Goal: Task Accomplishment & Management: Manage account settings

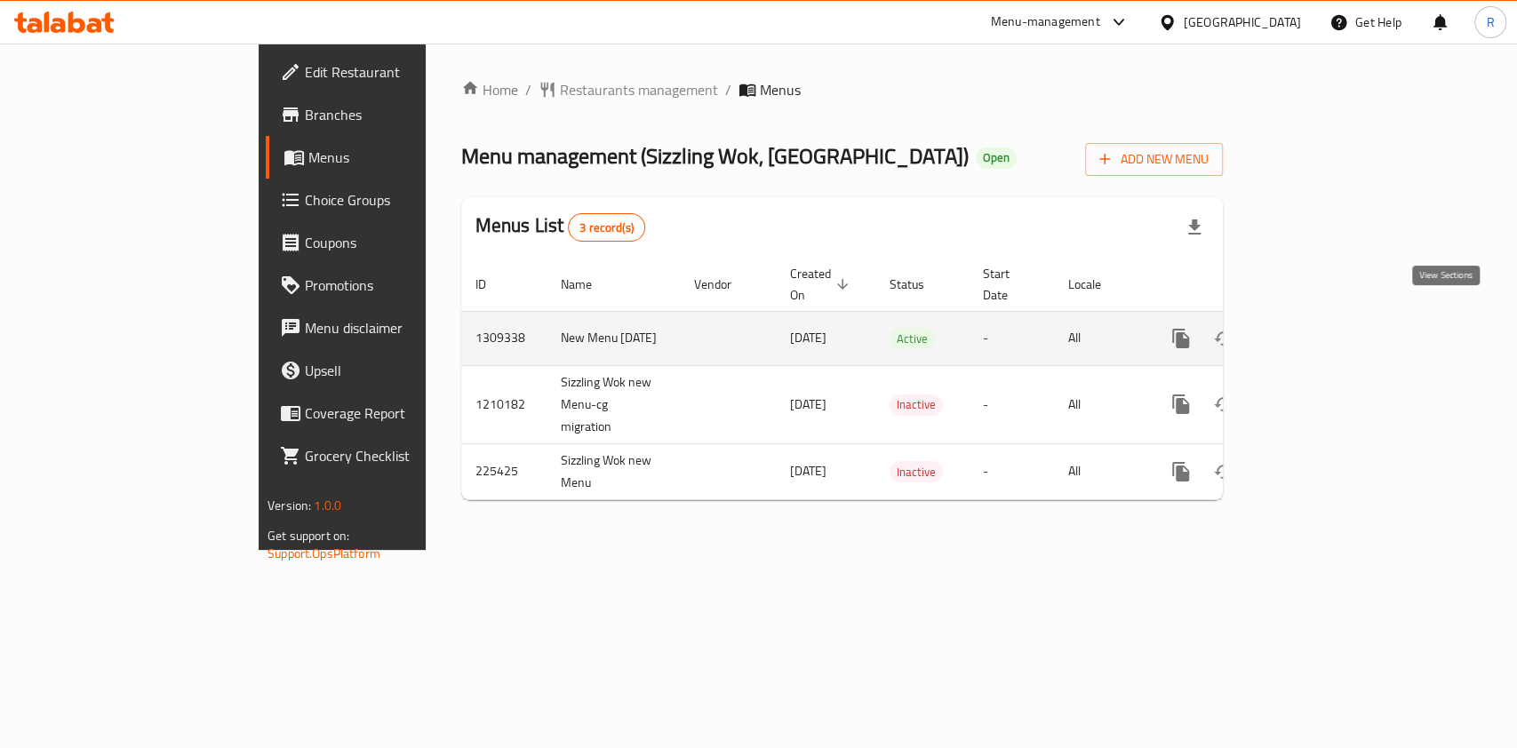
click at [1330, 317] on link "enhanced table" at bounding box center [1309, 338] width 43 height 43
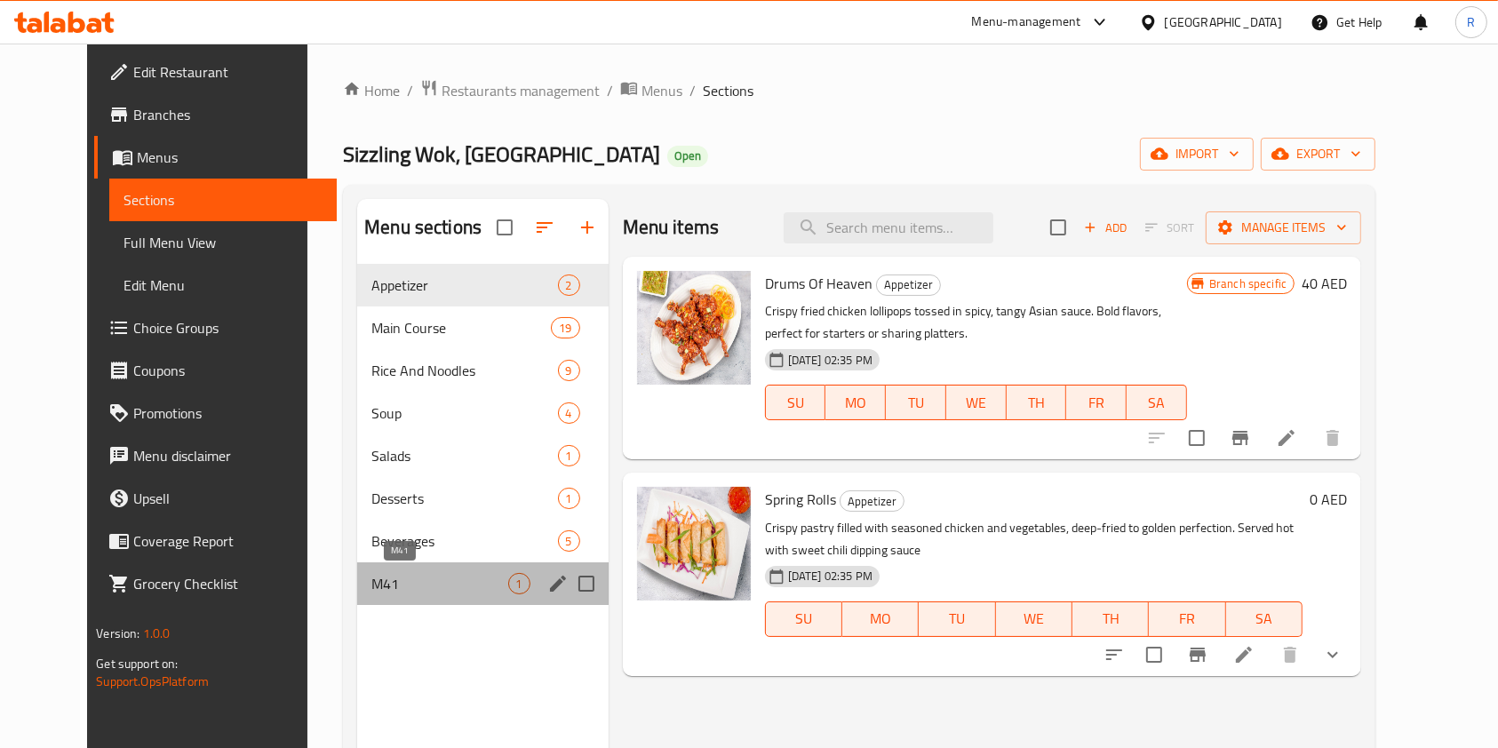
click at [371, 592] on span "M41" at bounding box center [439, 583] width 136 height 21
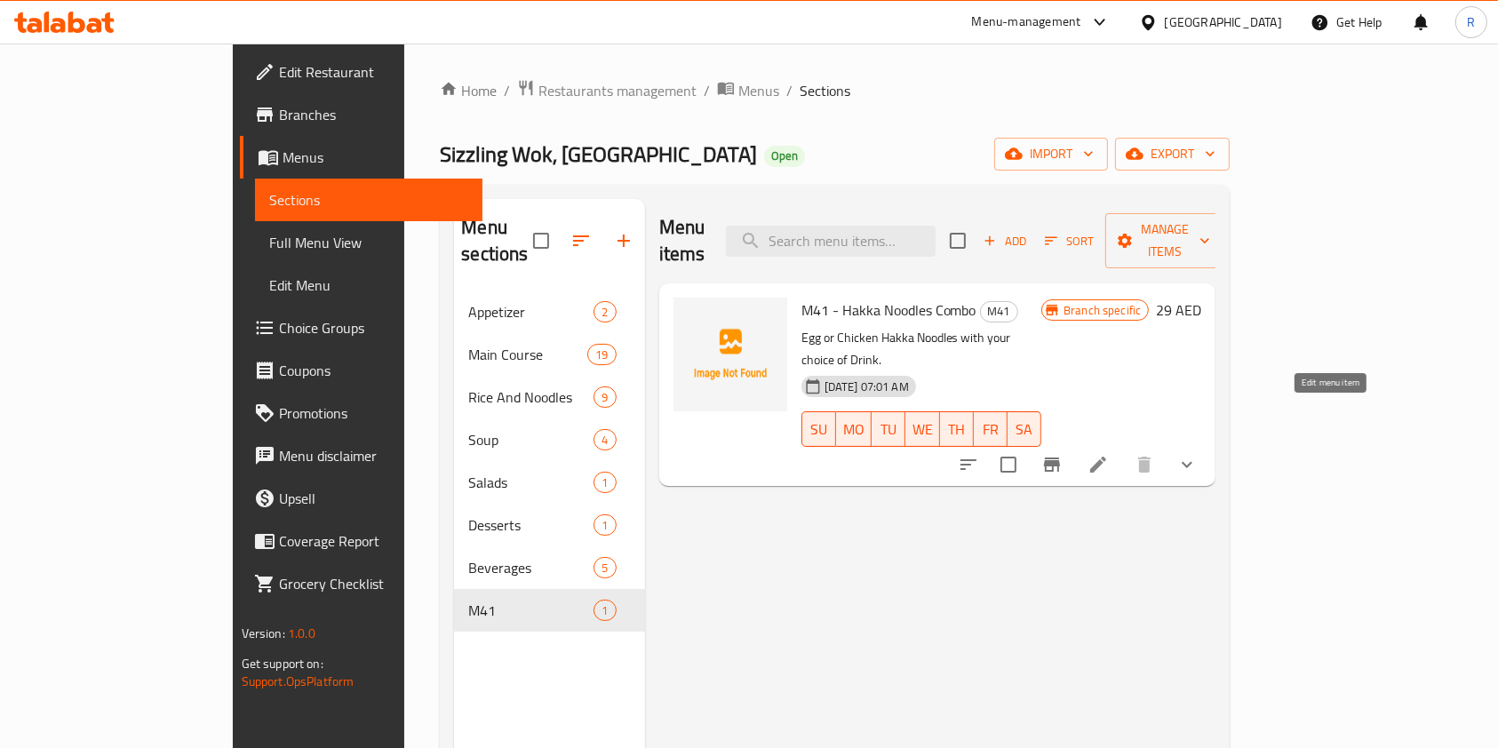
click at [1109, 454] on icon at bounding box center [1098, 464] width 21 height 21
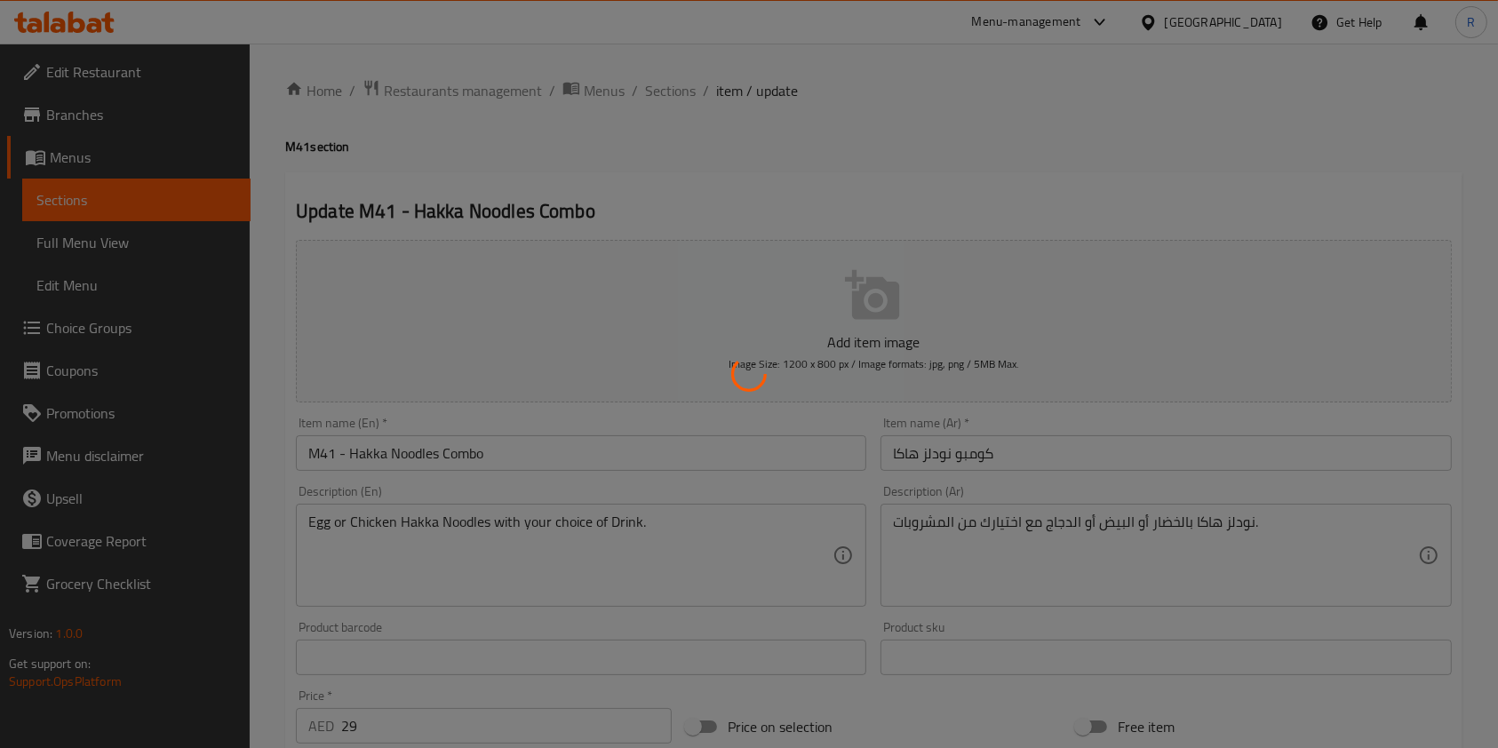
type input "Drink for M41:"
type input "1"
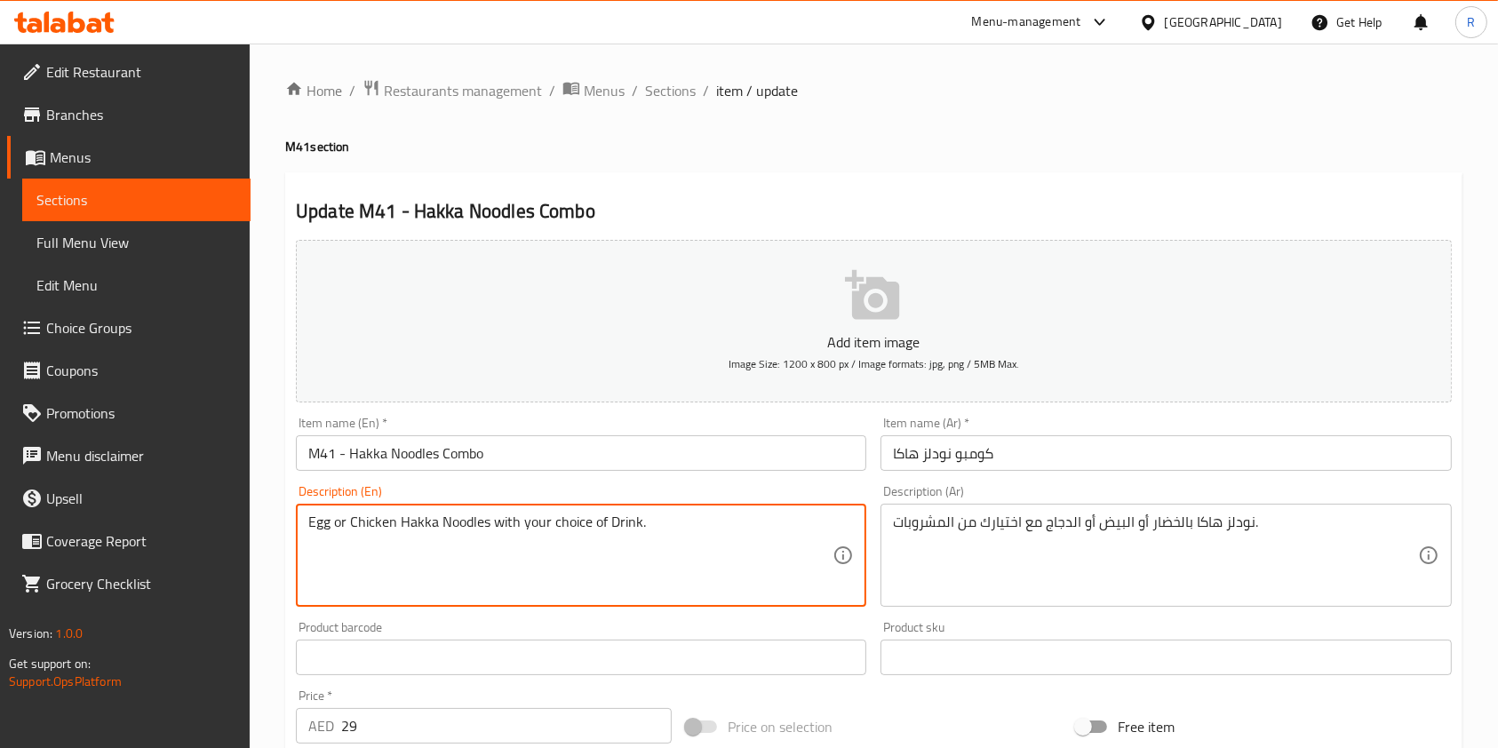
click at [180, 117] on span "Branches" at bounding box center [141, 114] width 190 height 21
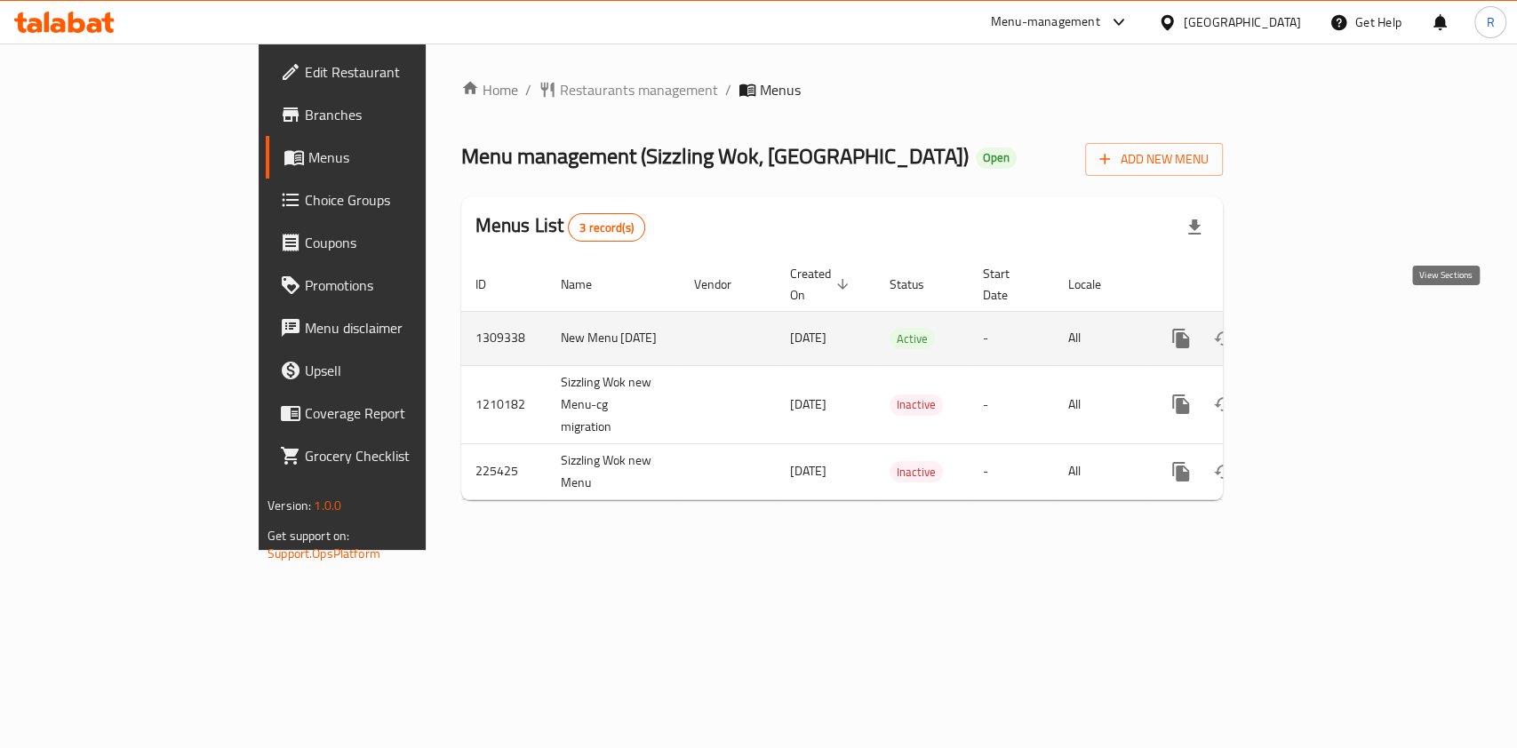
click at [1317, 331] on icon "enhanced table" at bounding box center [1309, 339] width 16 height 16
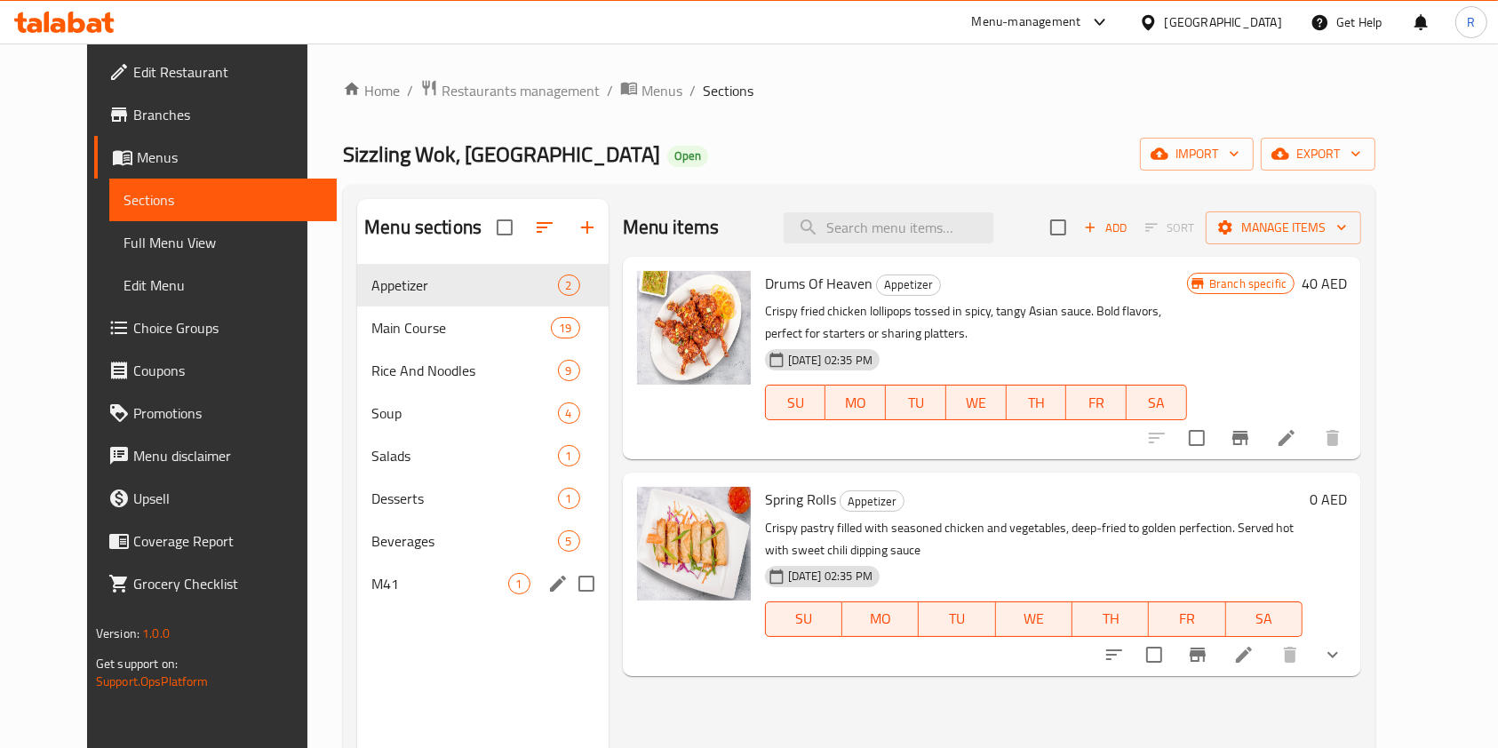
click at [403, 596] on div "M41 1" at bounding box center [482, 584] width 251 height 43
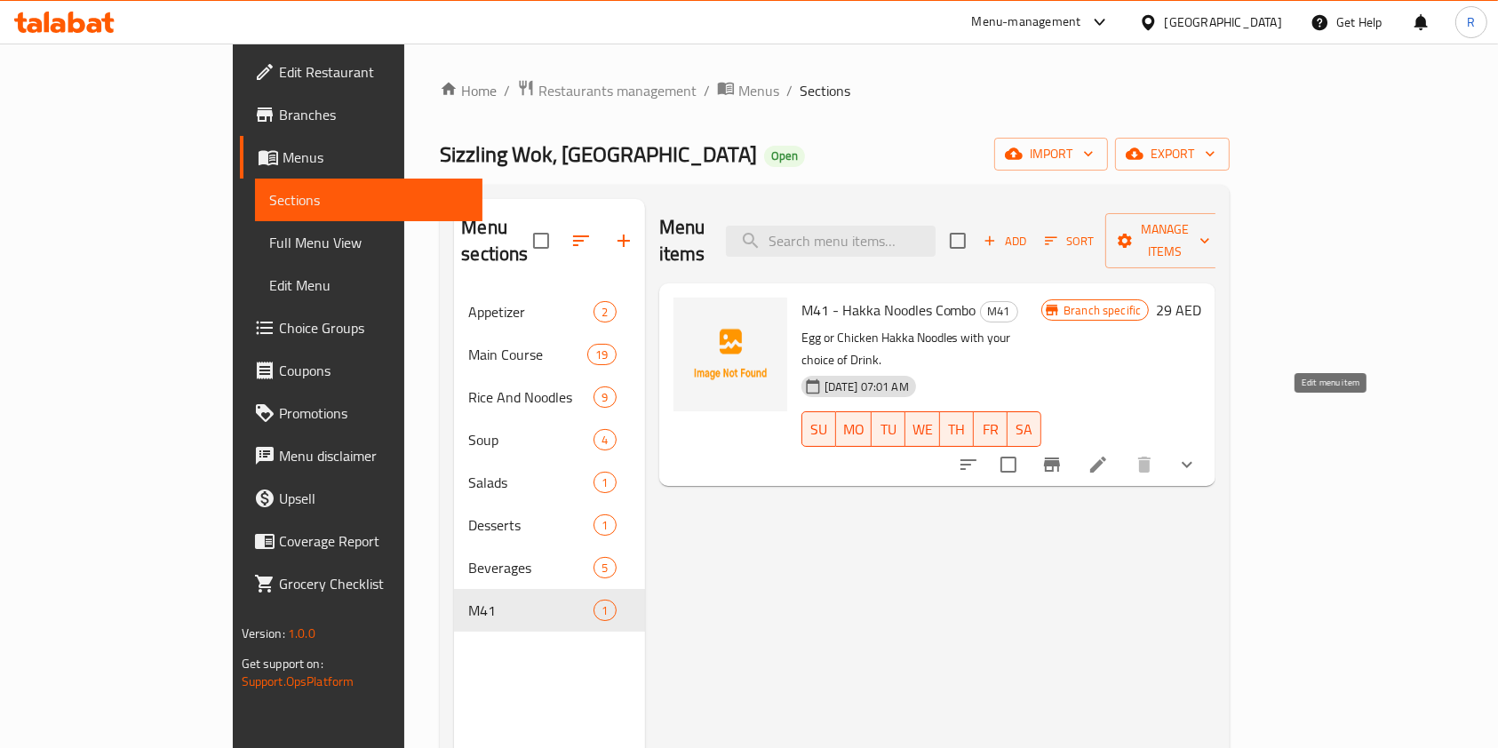
click at [1109, 454] on icon at bounding box center [1098, 464] width 21 height 21
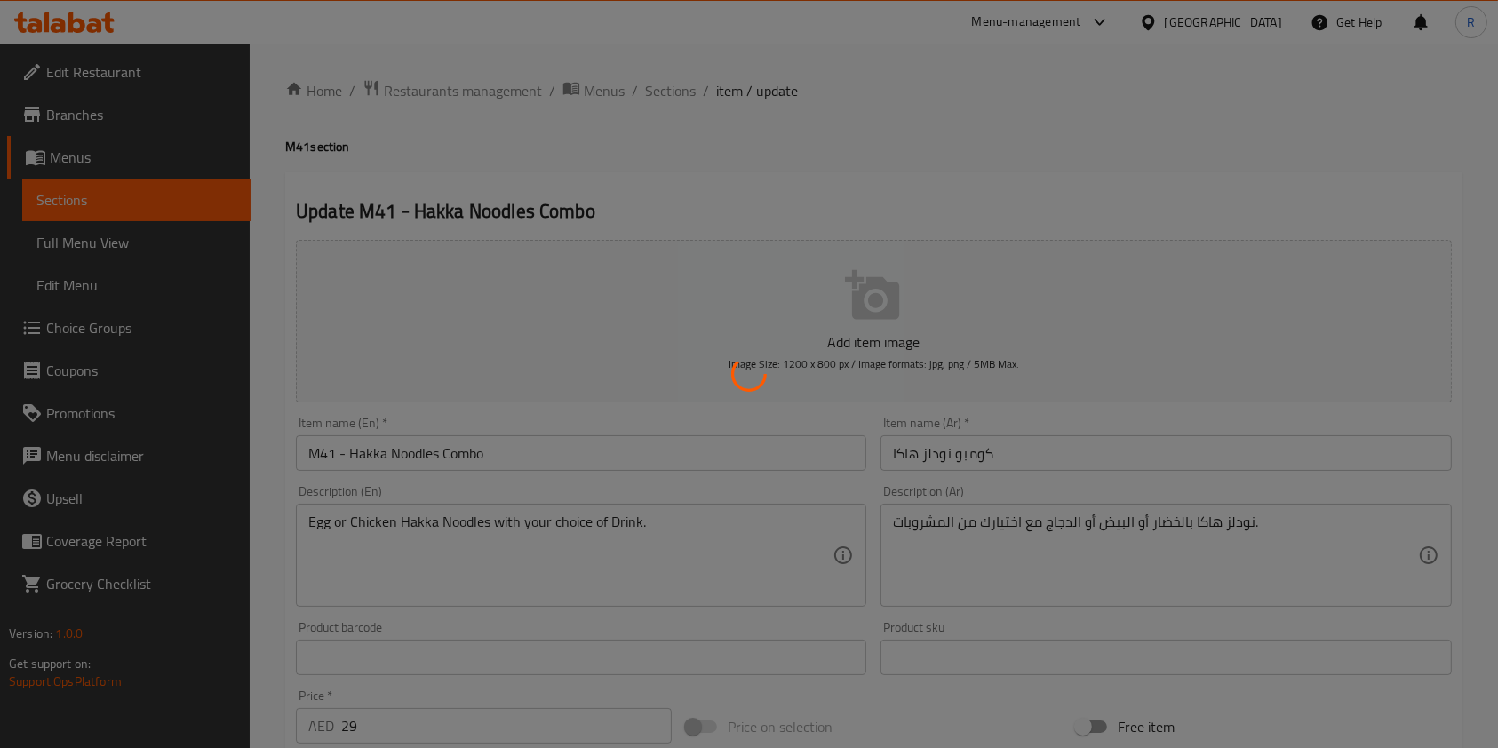
click at [405, 520] on div at bounding box center [749, 374] width 1498 height 748
click at [374, 519] on div at bounding box center [749, 374] width 1498 height 748
type input "Drink for M41:"
type input "1"
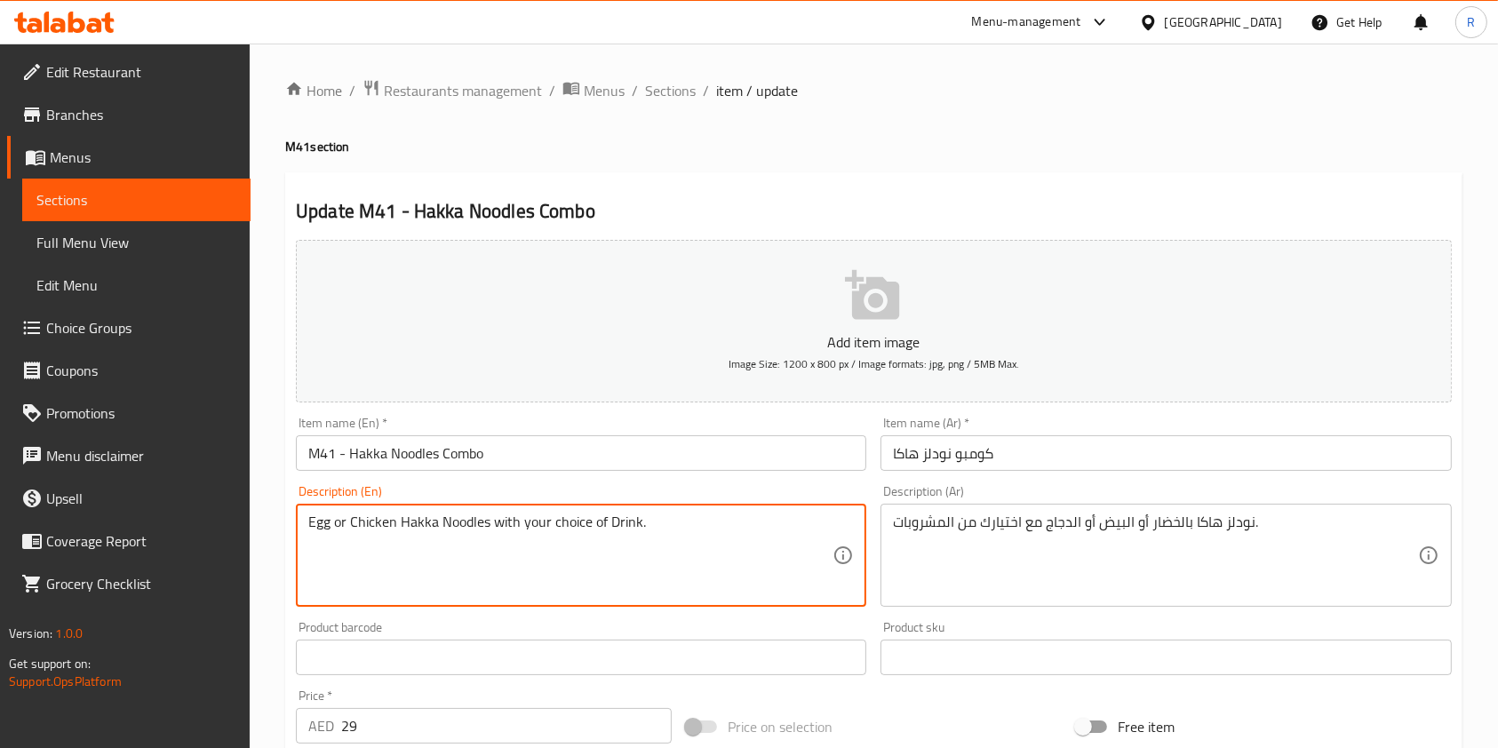
drag, startPoint x: 403, startPoint y: 523, endPoint x: 334, endPoint y: 520, distance: 69.4
click at [334, 520] on textarea "Egg or Chicken Hakka Noodles with your choice of Drink." at bounding box center [570, 556] width 524 height 84
type textarea "Egg Hakka Noodles with your choice of Drink."
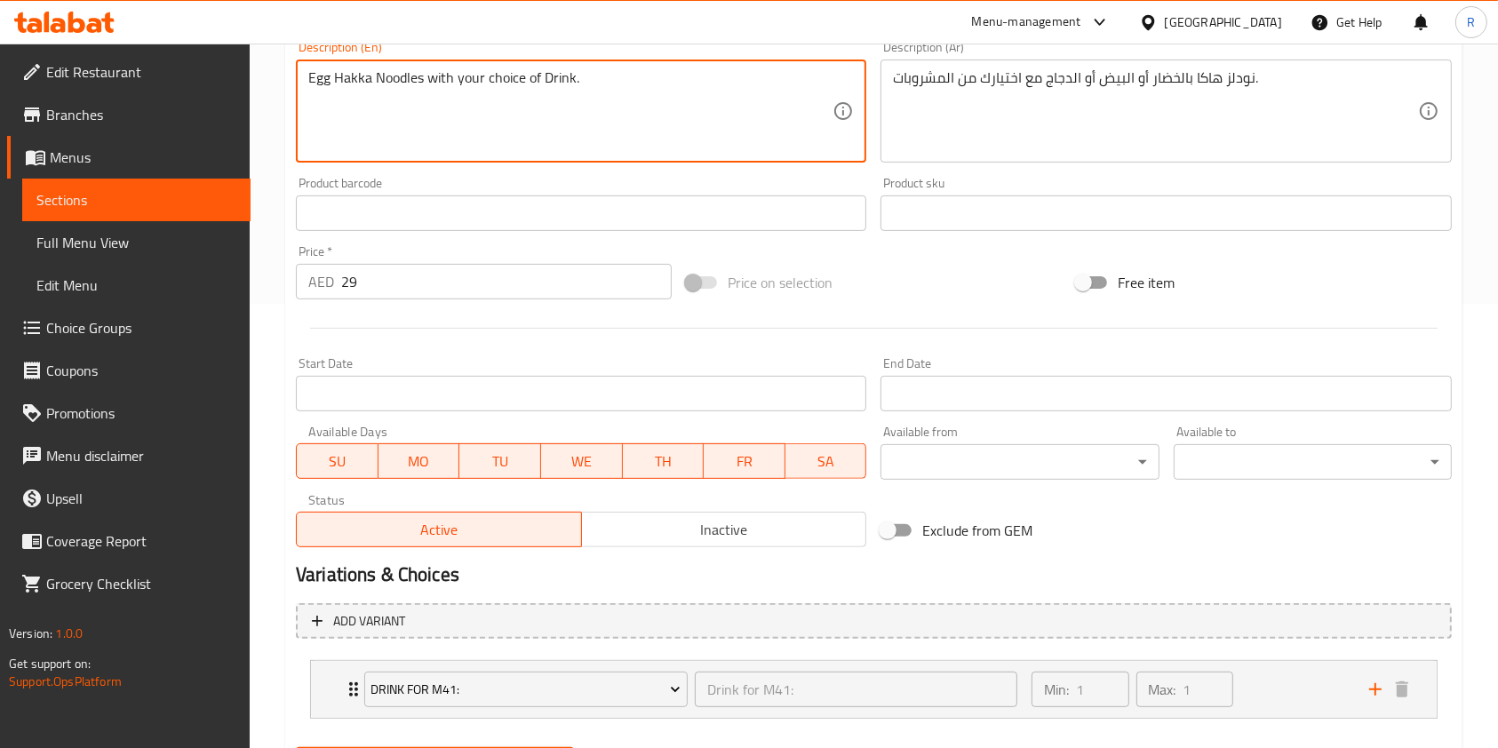
scroll to position [537, 0]
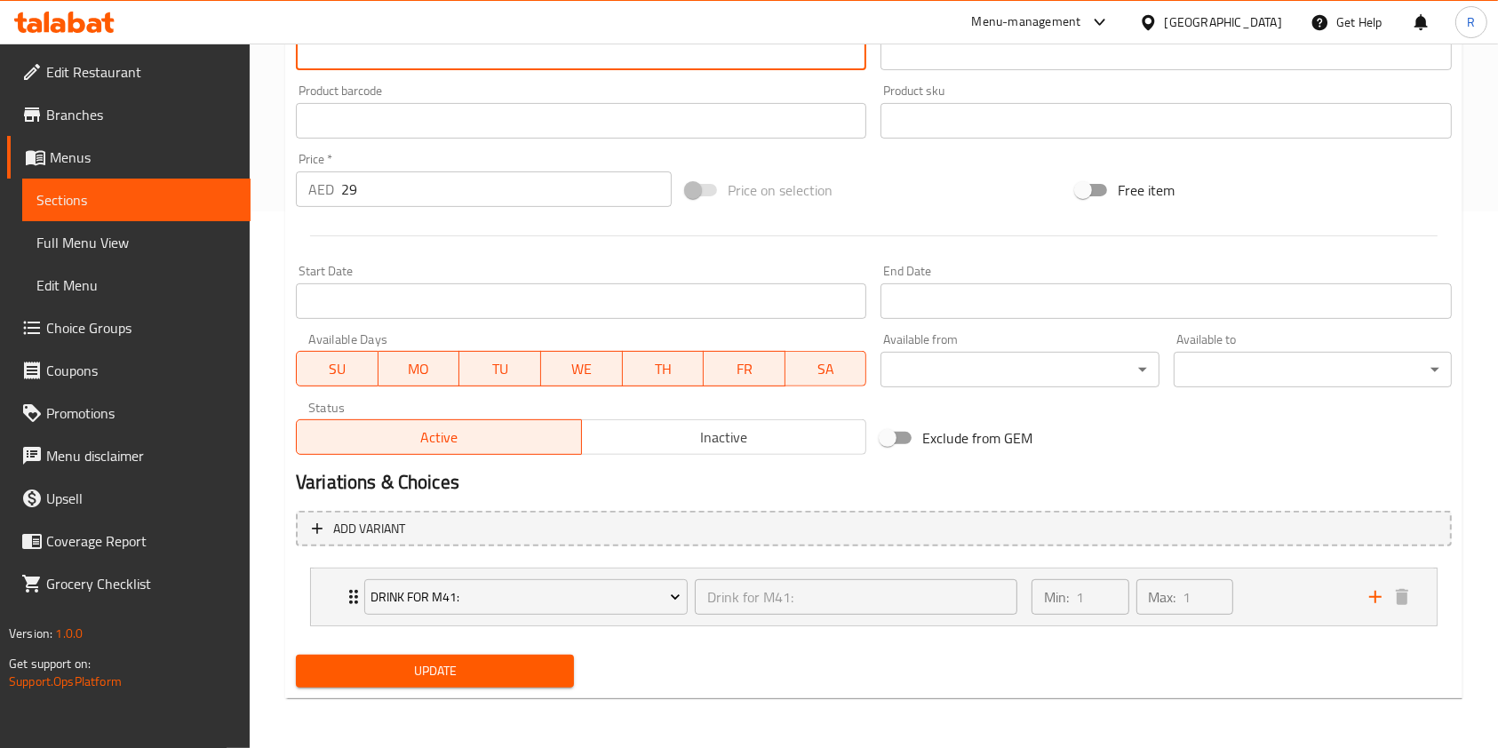
click at [479, 669] on span "Update" at bounding box center [435, 671] width 250 height 22
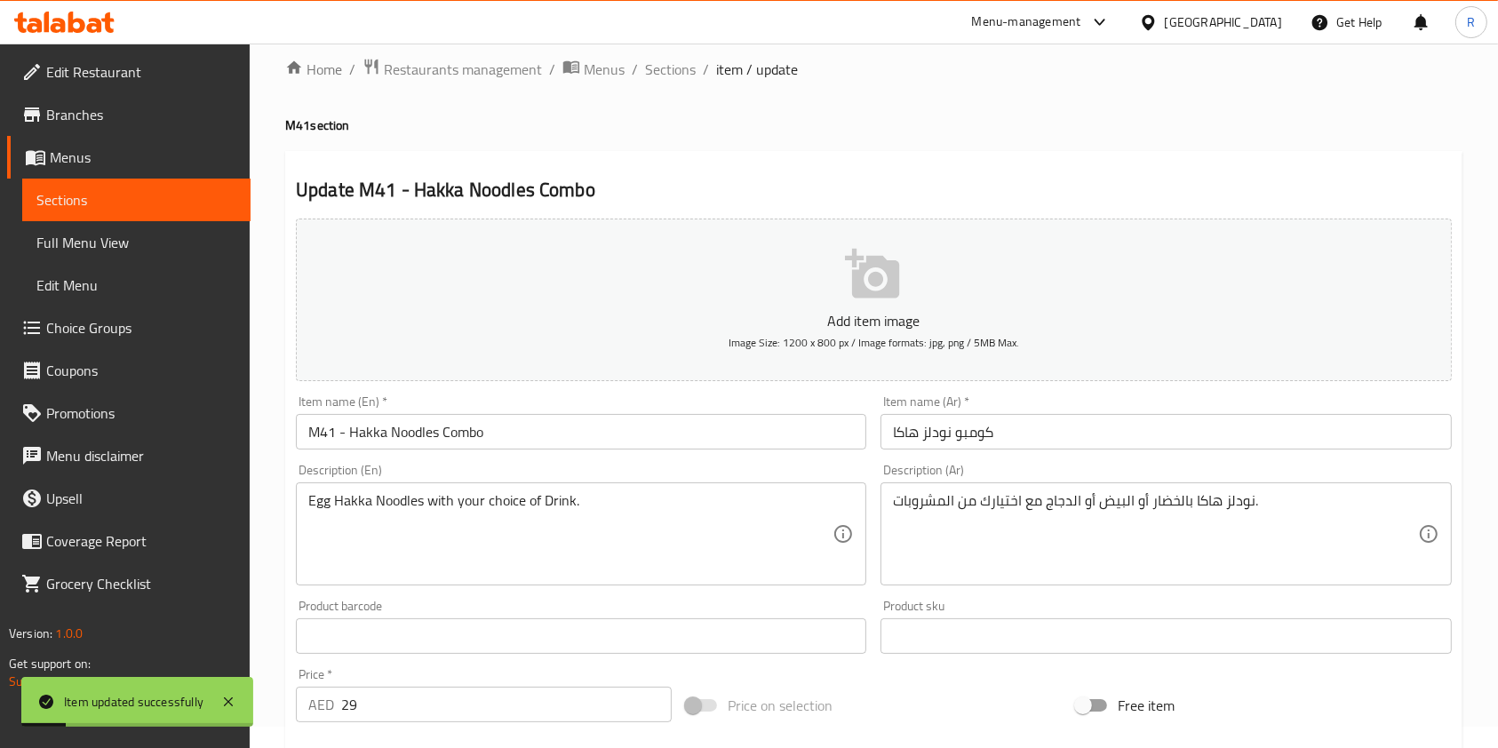
scroll to position [0, 0]
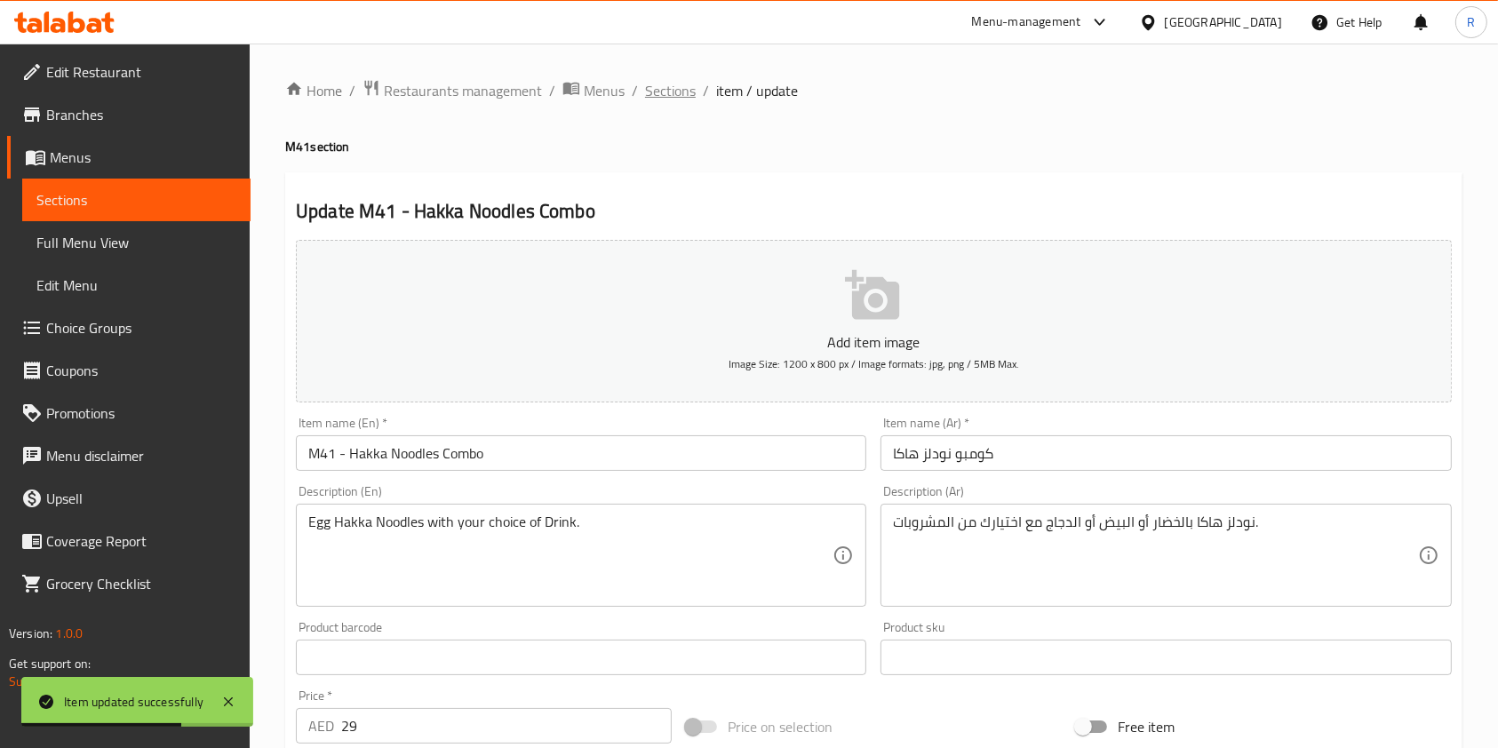
click at [662, 80] on span "Sections" at bounding box center [670, 90] width 51 height 21
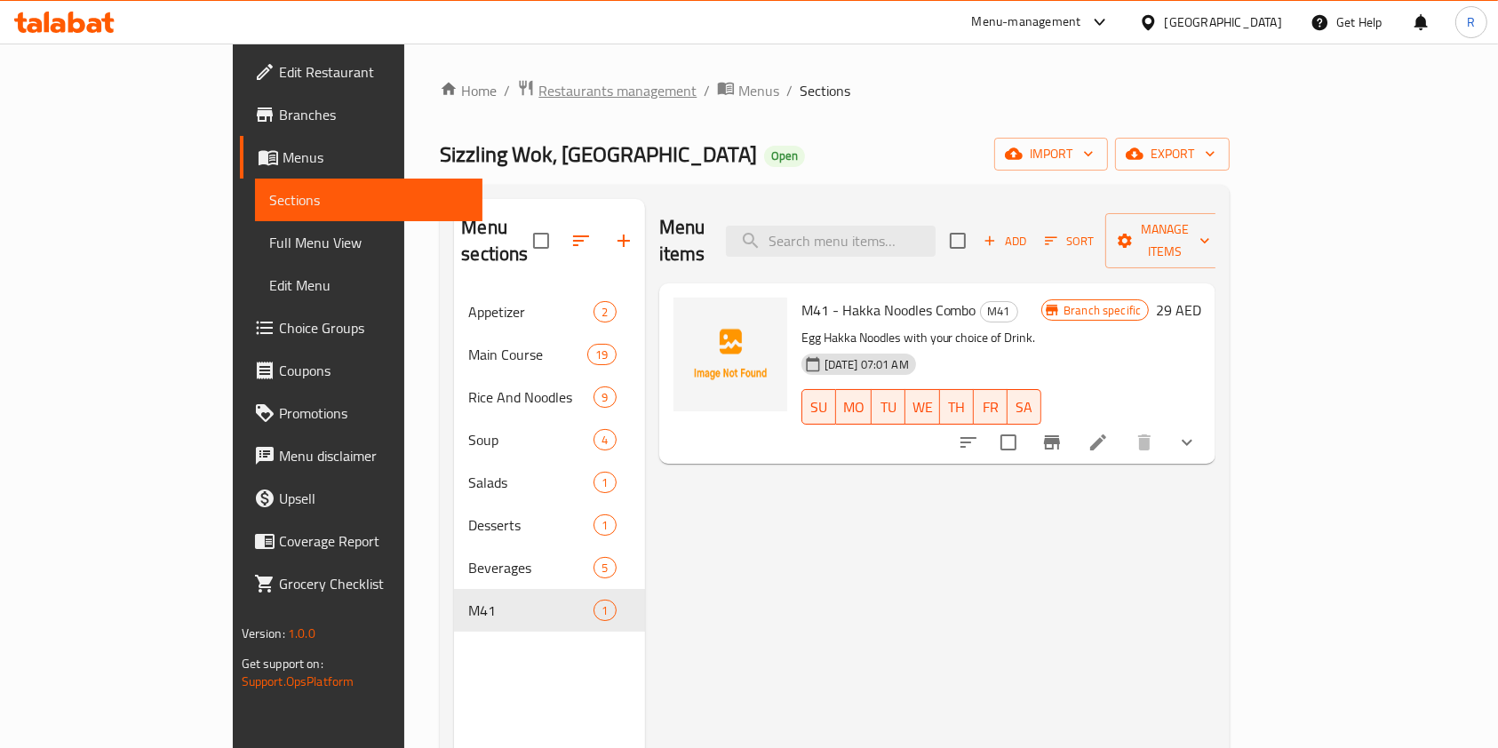
click at [539, 86] on span "Restaurants management" at bounding box center [618, 90] width 158 height 21
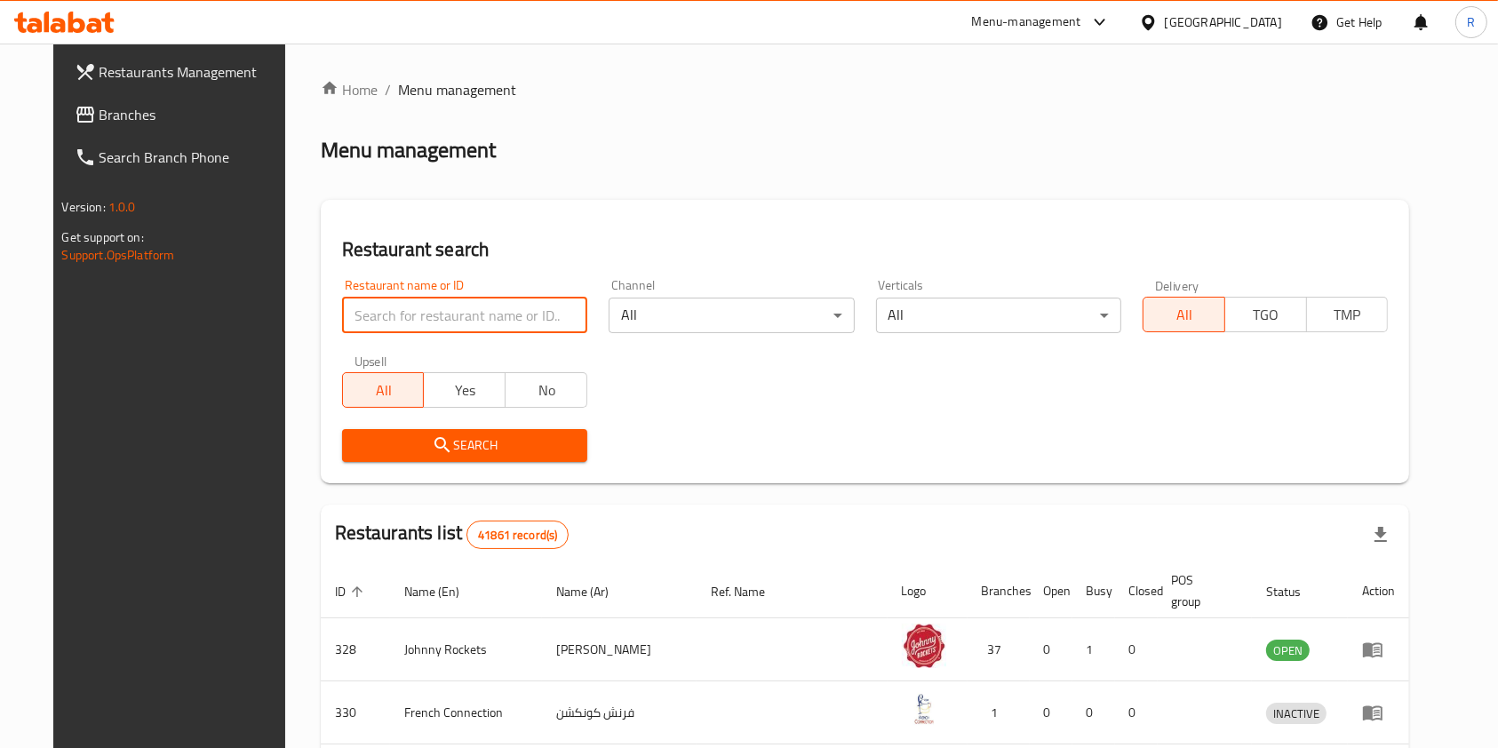
click at [342, 313] on input "search" at bounding box center [464, 316] width 245 height 36
type input "sizzling wok"
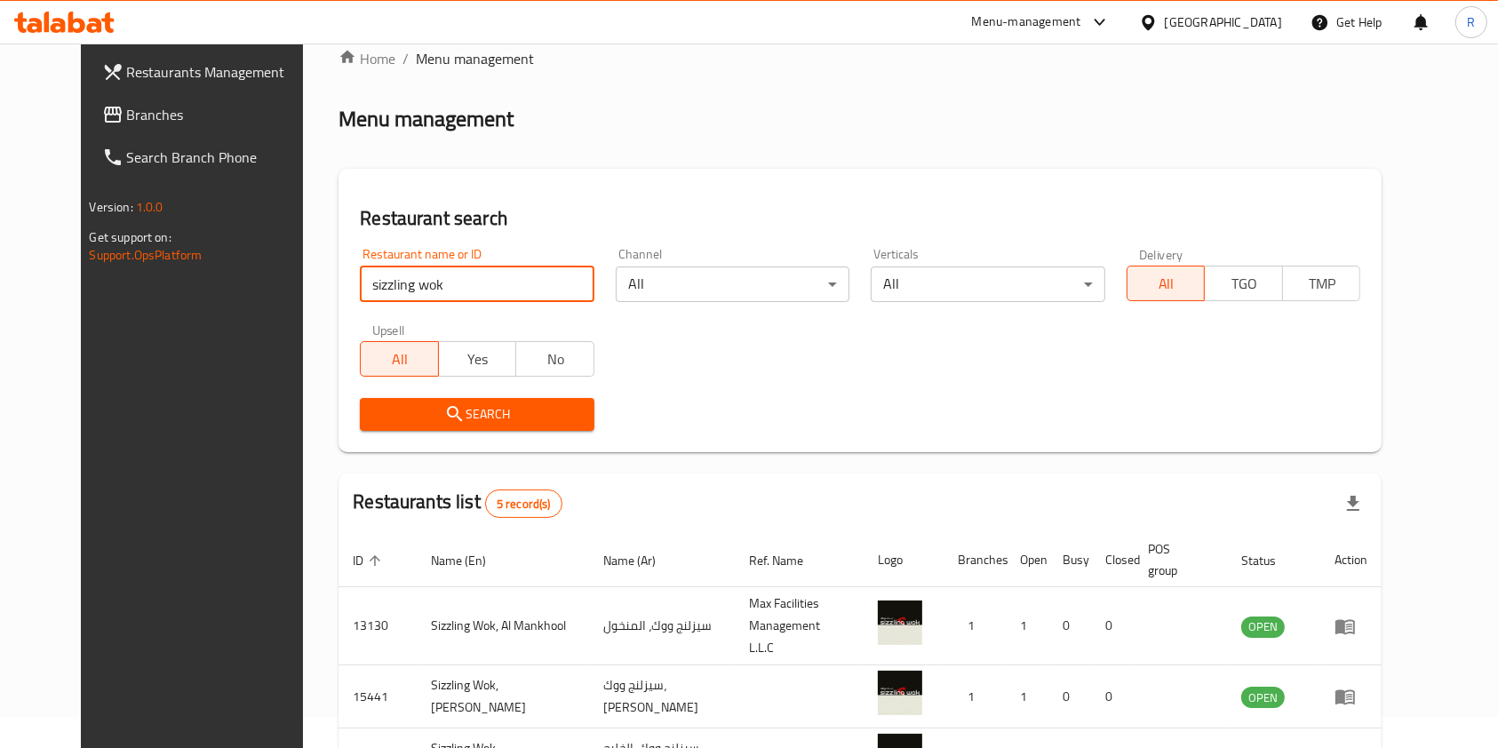
scroll to position [277, 0]
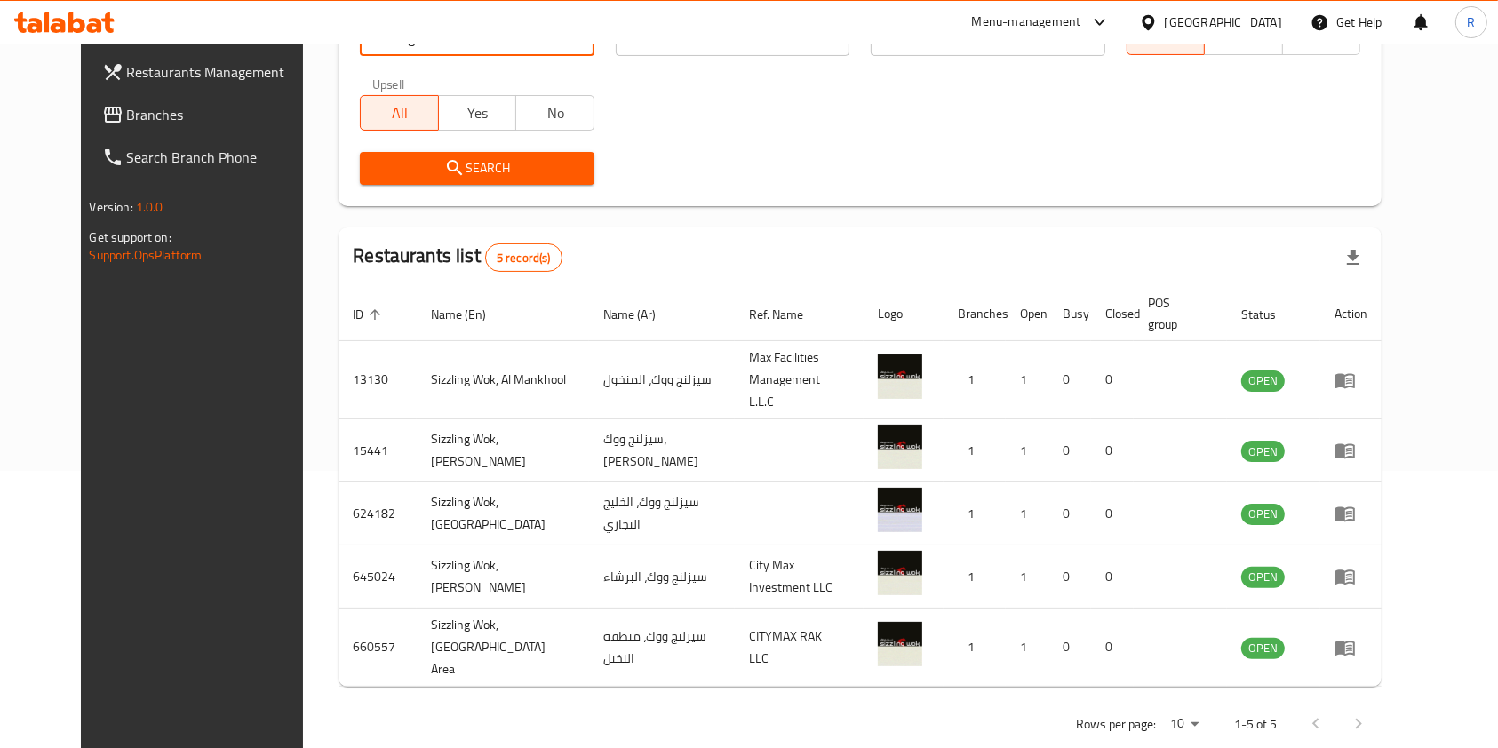
drag, startPoint x: 1428, startPoint y: 498, endPoint x: 1418, endPoint y: 520, distance: 24.3
click at [1356, 503] on icon "enhanced table" at bounding box center [1345, 513] width 21 height 21
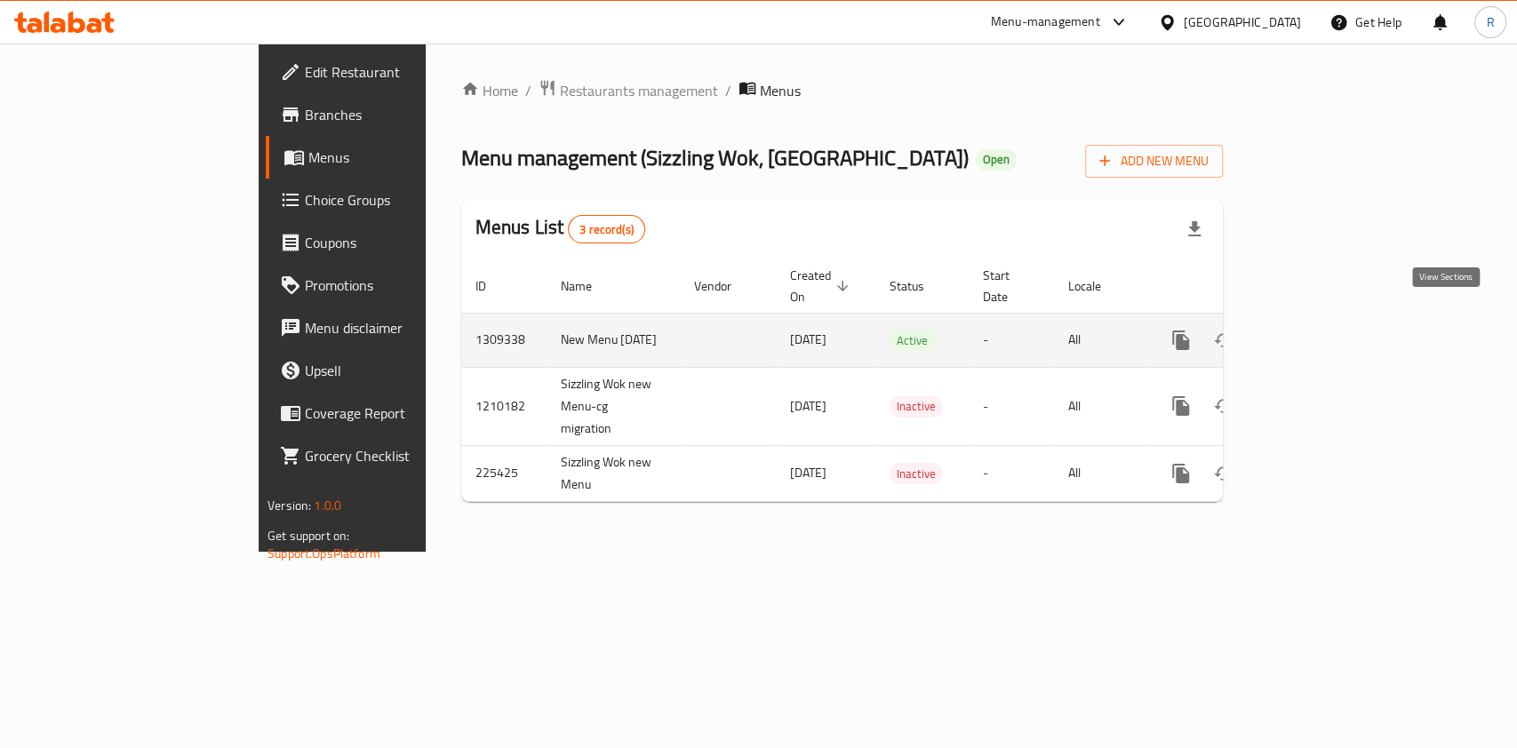
click at [1320, 330] on icon "enhanced table" at bounding box center [1308, 340] width 21 height 21
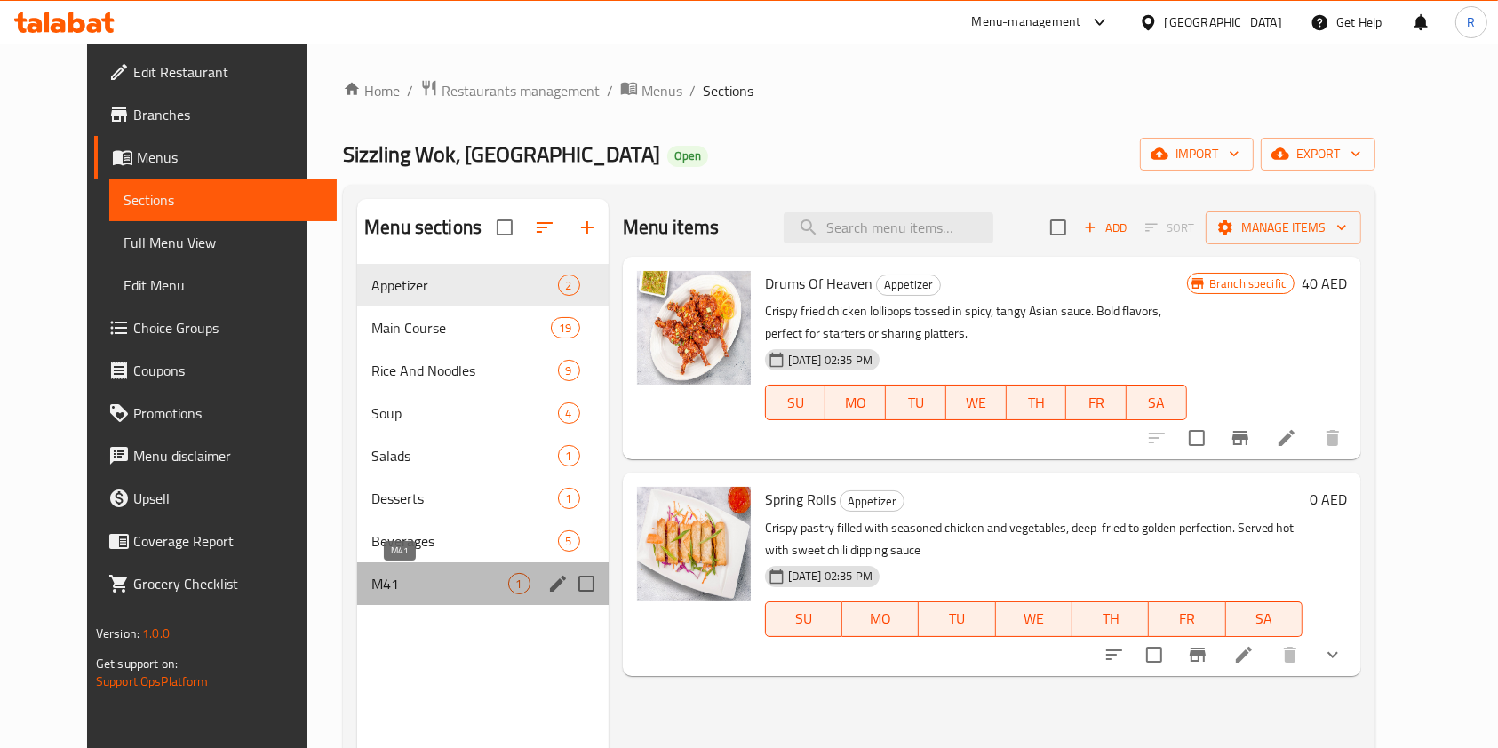
click at [425, 580] on span "M41" at bounding box center [439, 583] width 136 height 21
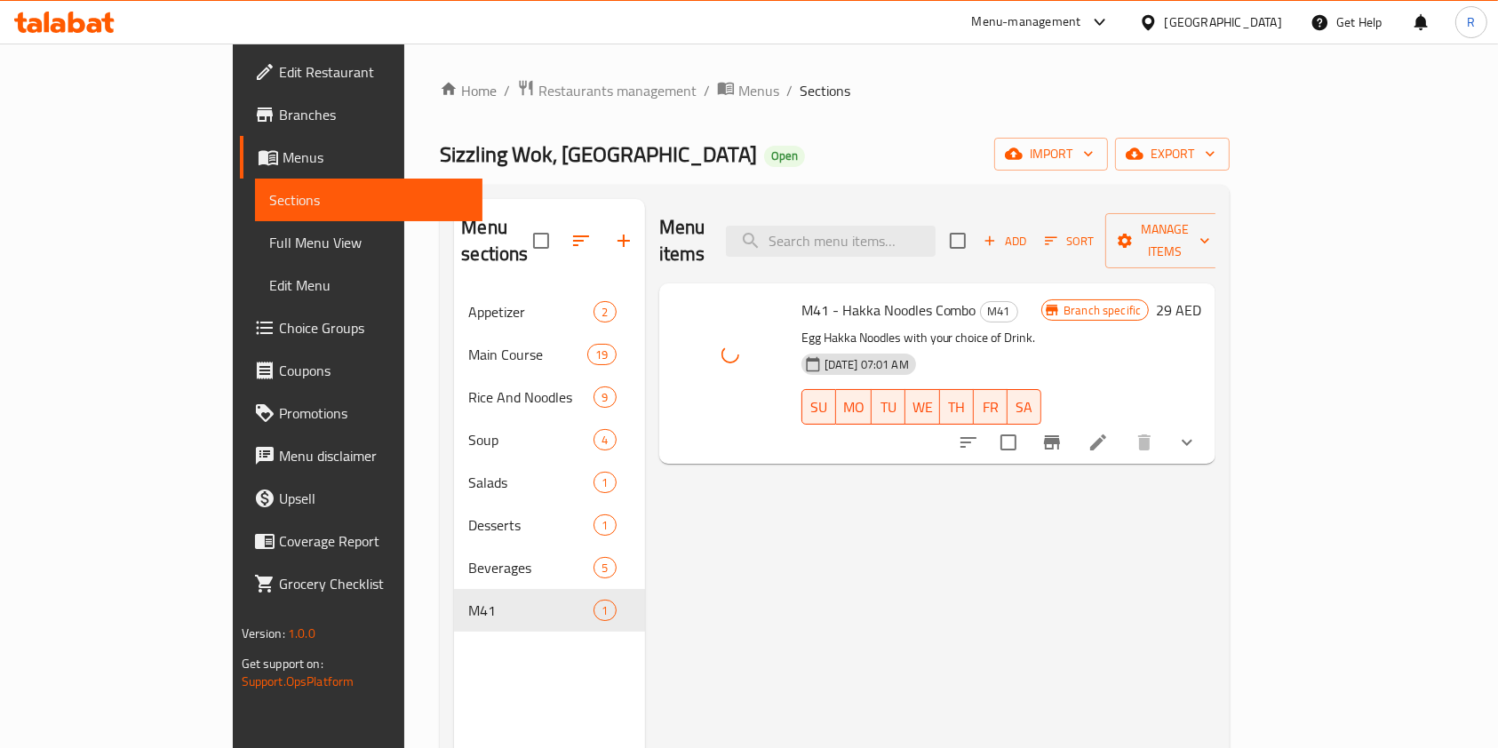
click at [732, 512] on div "Menu items Add Sort Manage items M41 - Hakka Noodles Combo M41 Egg Hakka Noodle…" at bounding box center [930, 573] width 571 height 748
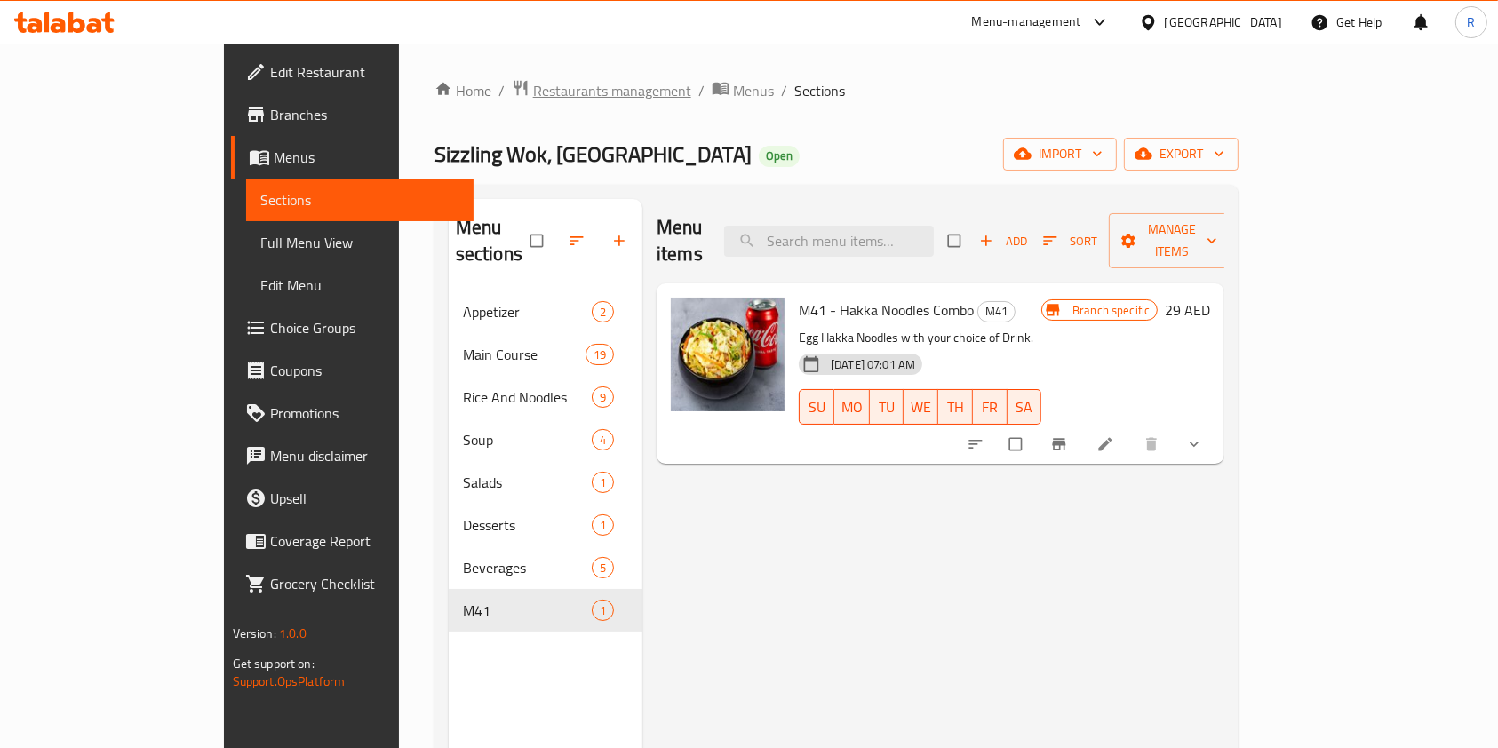
click at [533, 81] on span "Restaurants management" at bounding box center [612, 90] width 158 height 21
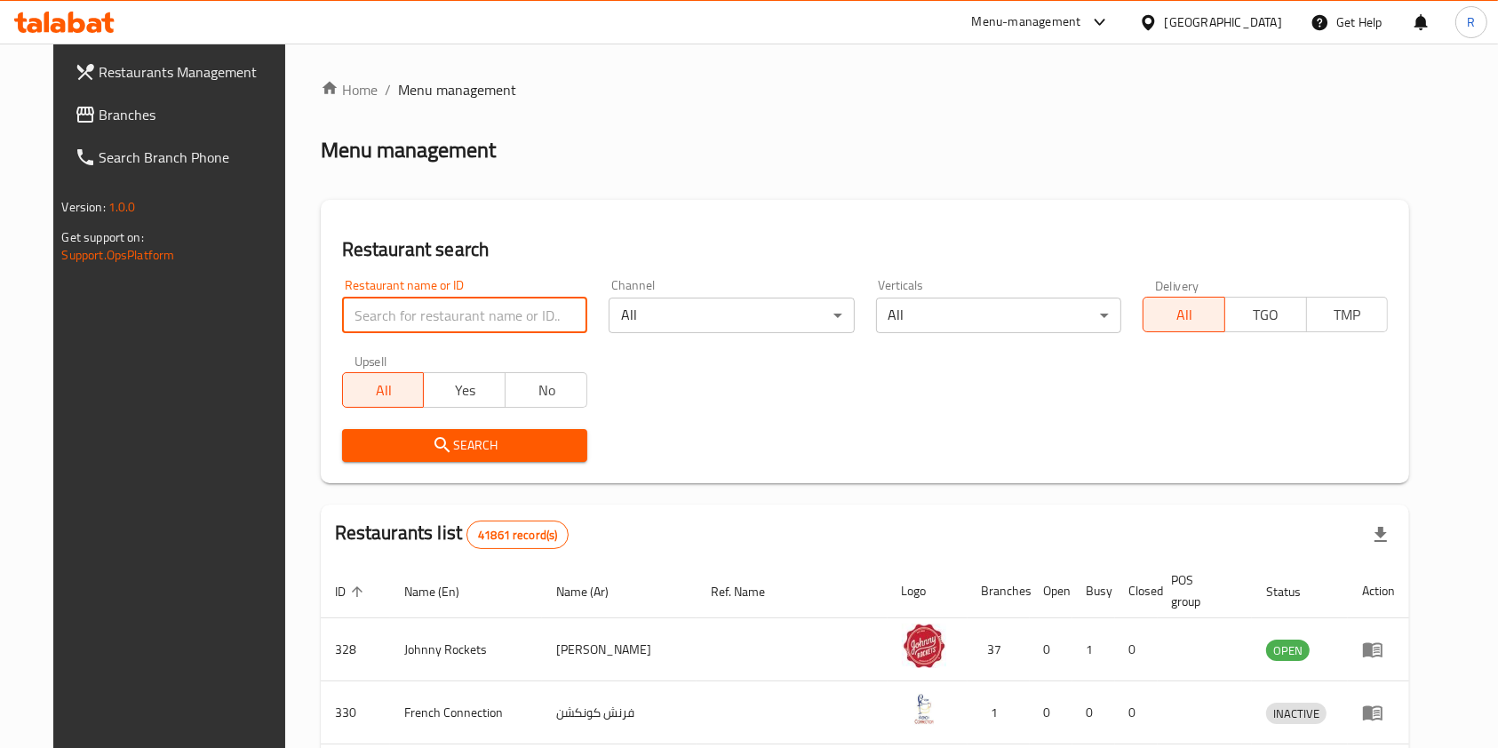
click at [455, 311] on input "search" at bounding box center [464, 316] width 245 height 36
type input "sizzling wok"
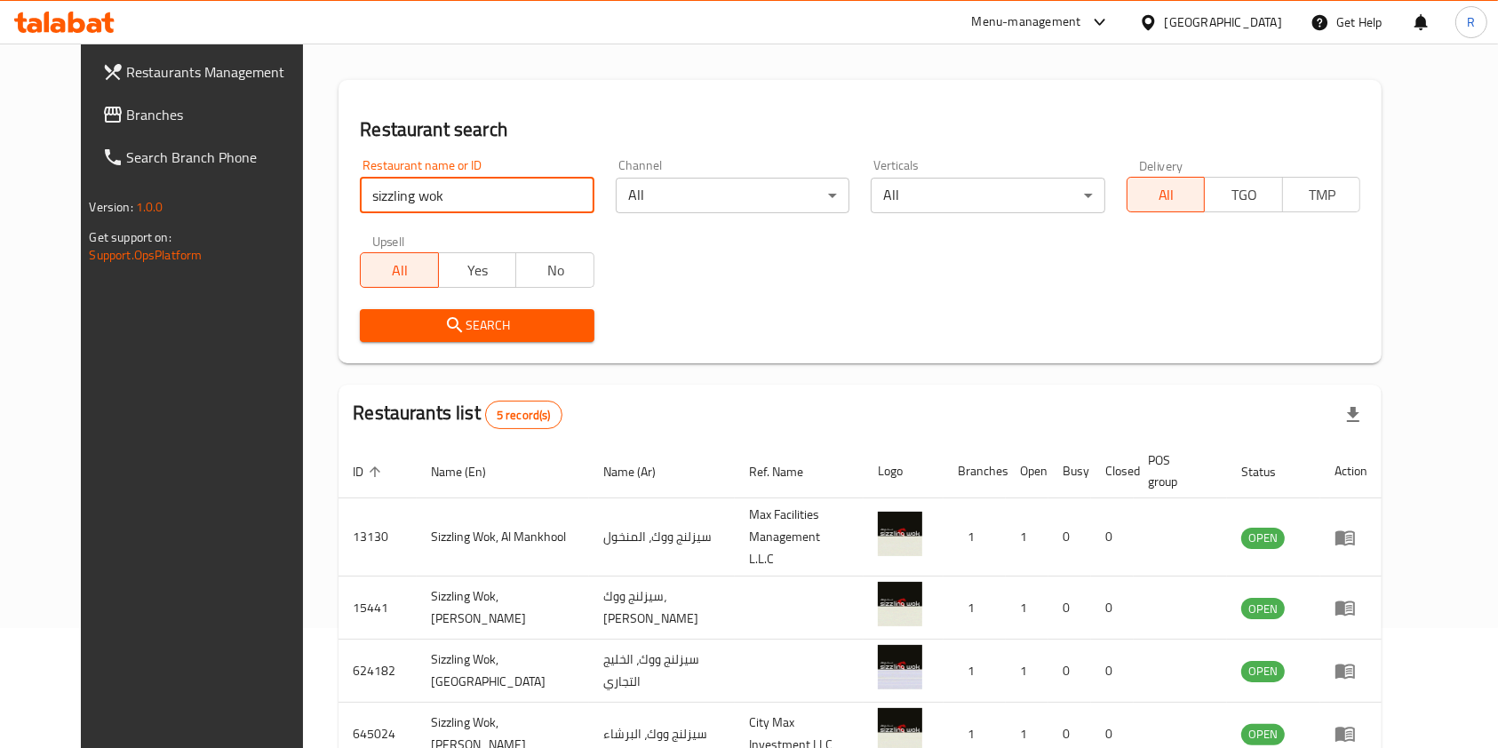
scroll to position [277, 0]
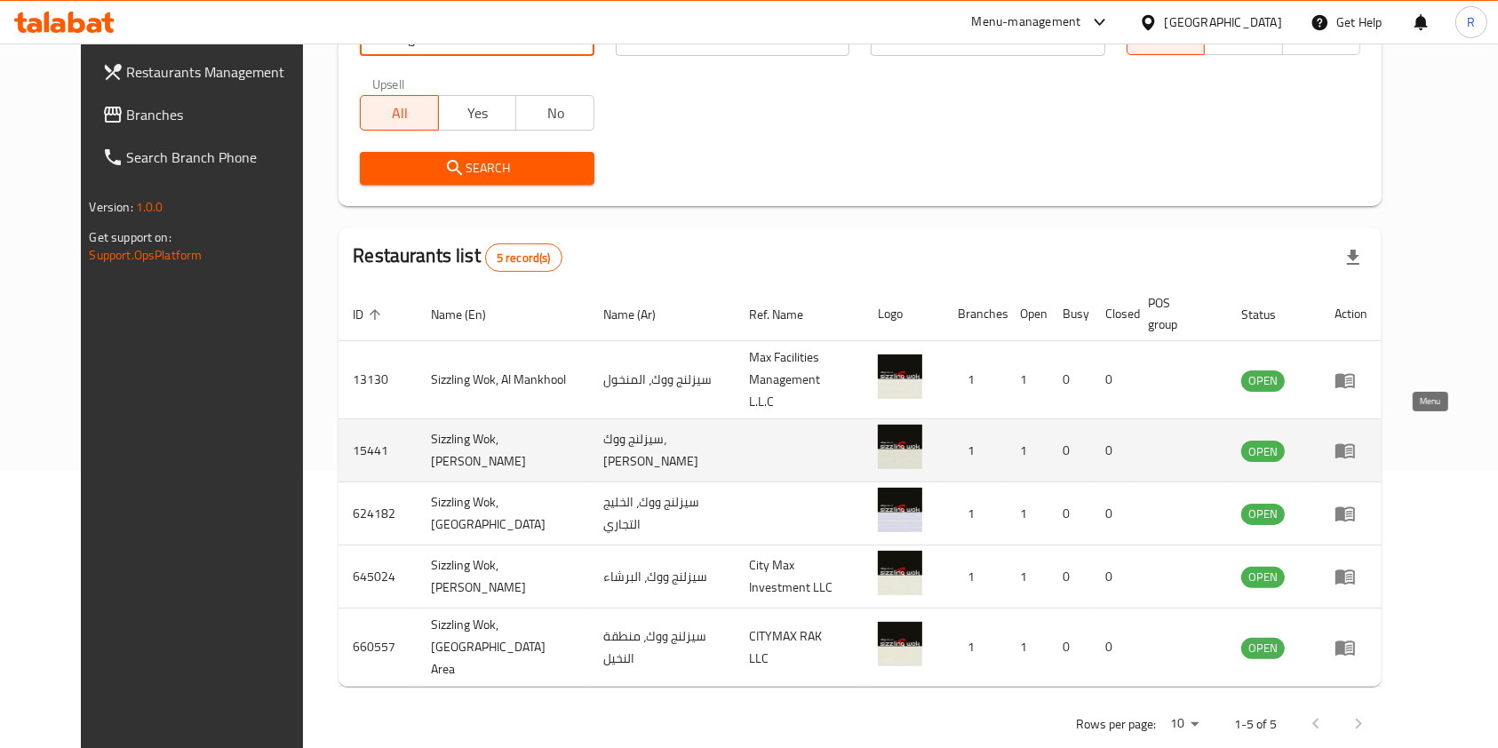
click at [1355, 444] on icon "enhanced table" at bounding box center [1346, 451] width 20 height 15
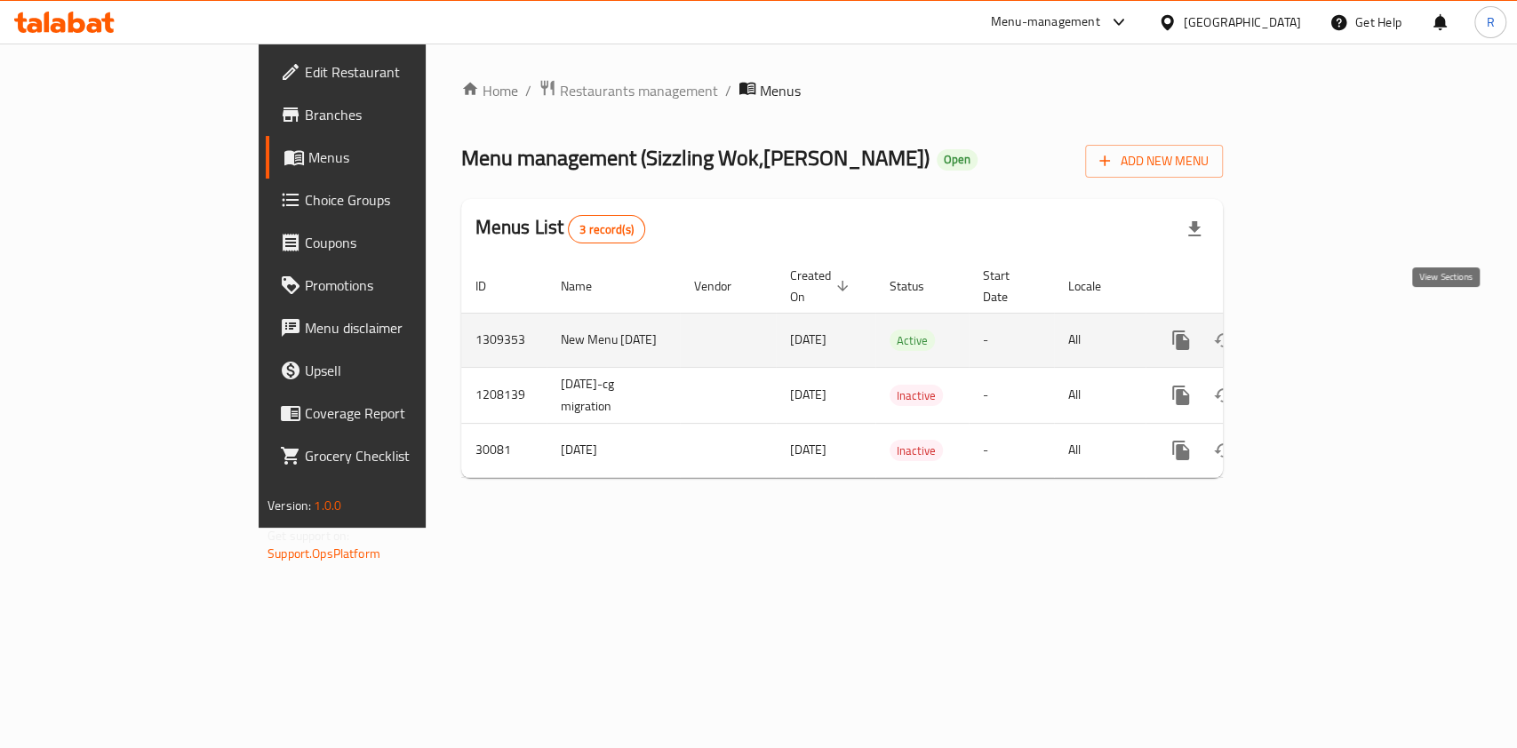
click at [1317, 332] on icon "enhanced table" at bounding box center [1309, 340] width 16 height 16
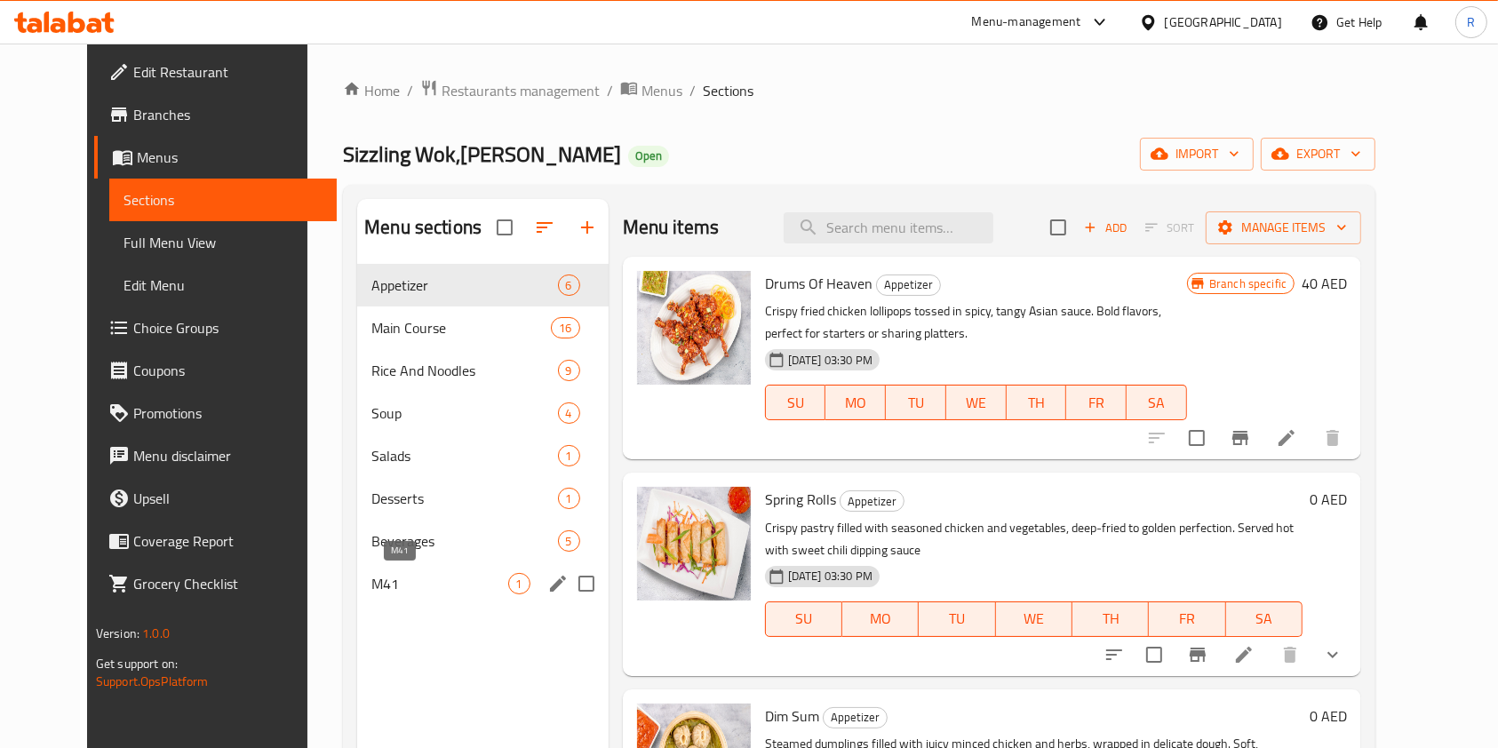
click at [403, 587] on span "M41" at bounding box center [439, 583] width 136 height 21
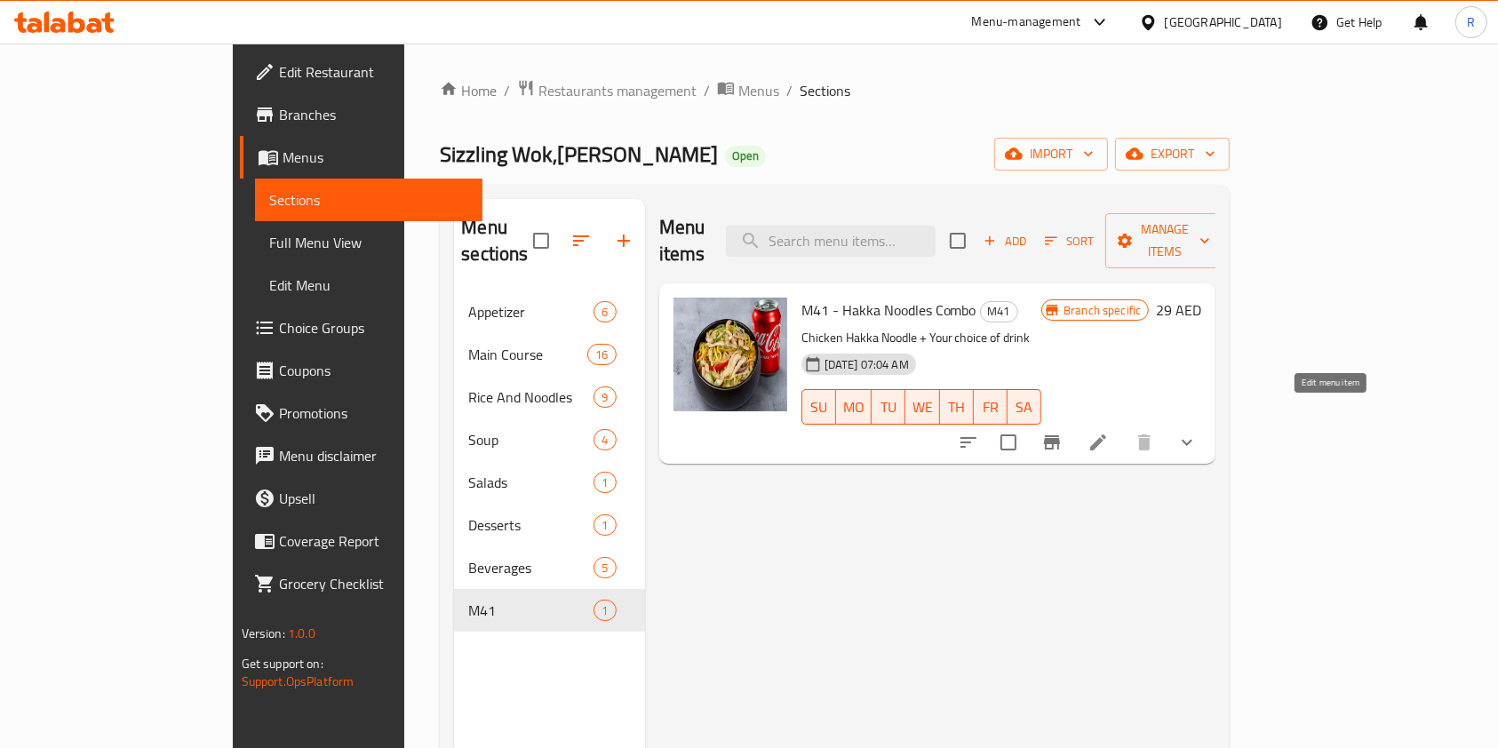
click at [1109, 432] on icon at bounding box center [1098, 442] width 21 height 21
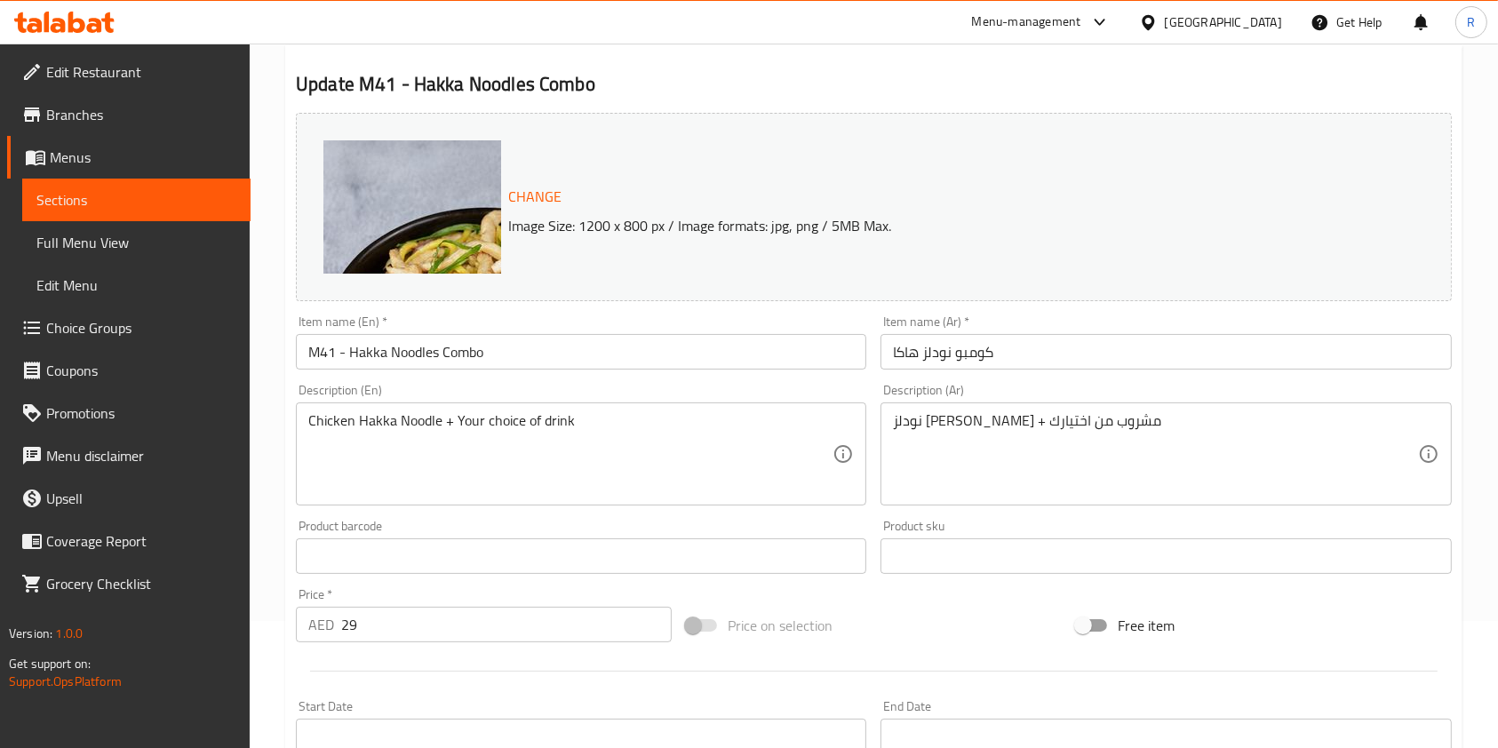
scroll to position [118, 0]
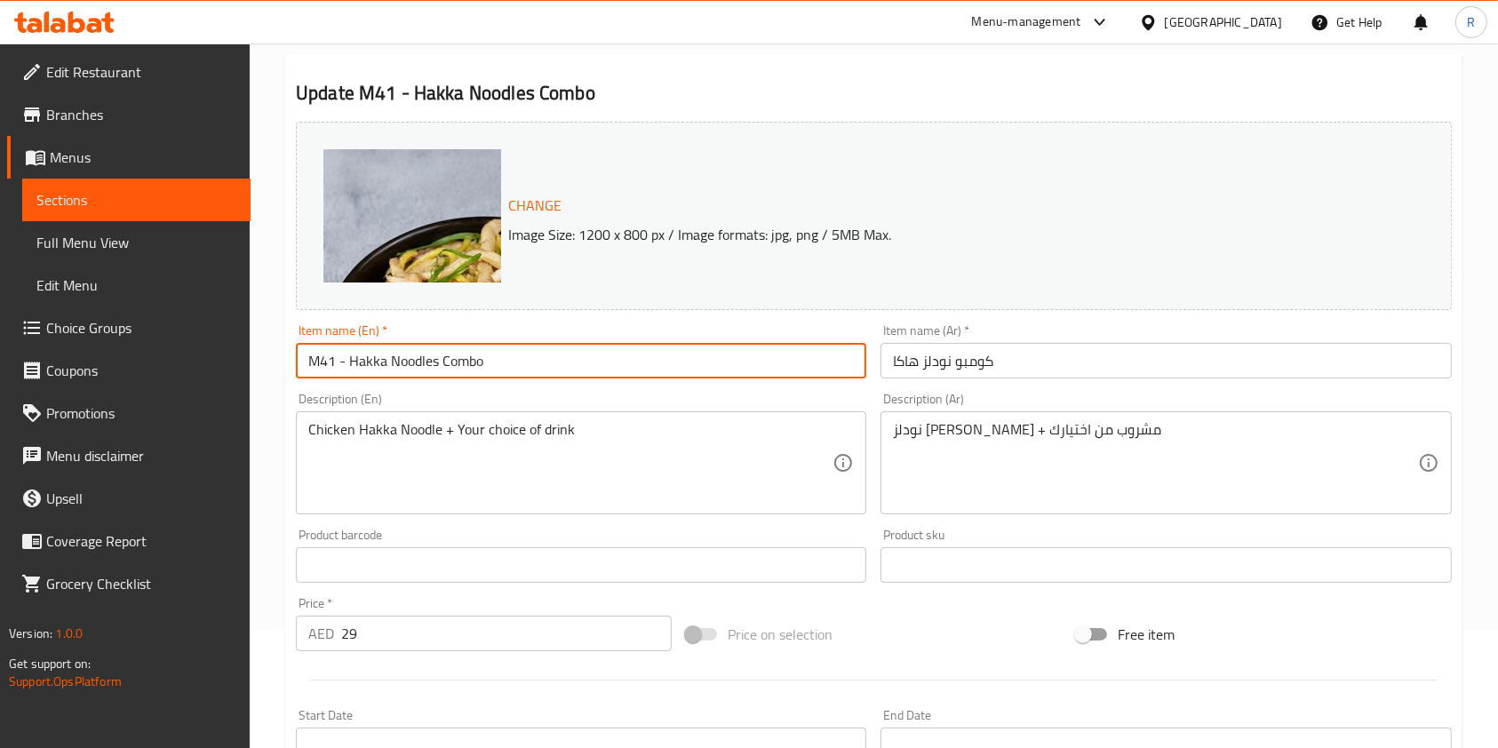
click at [528, 359] on input "M41 - Hakka Noodles Combo" at bounding box center [581, 361] width 571 height 36
paste input "text"
type input "M41 - Hakka Noodles Combo"
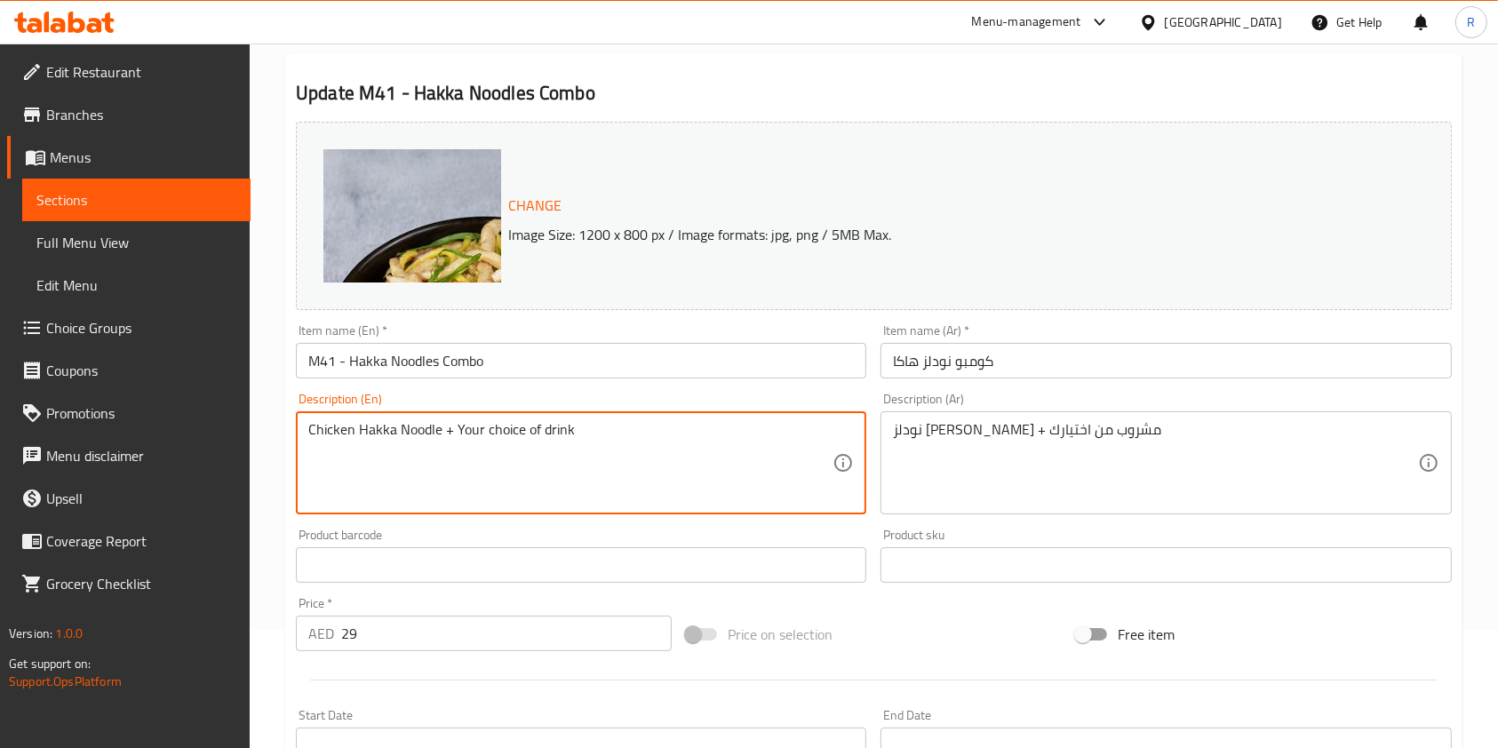
paste textarea "Egg Hakka Noodles with your choice of Drink."
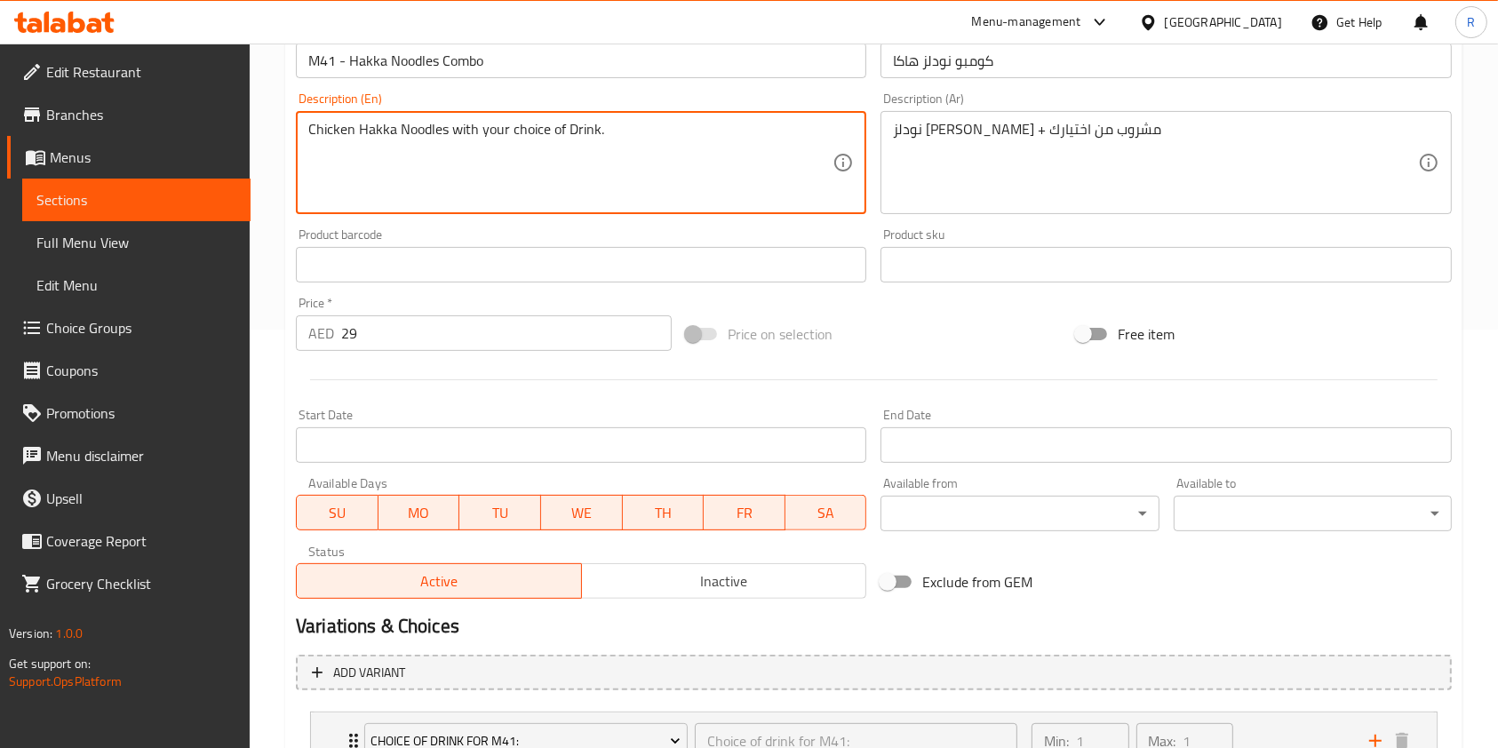
scroll to position [562, 0]
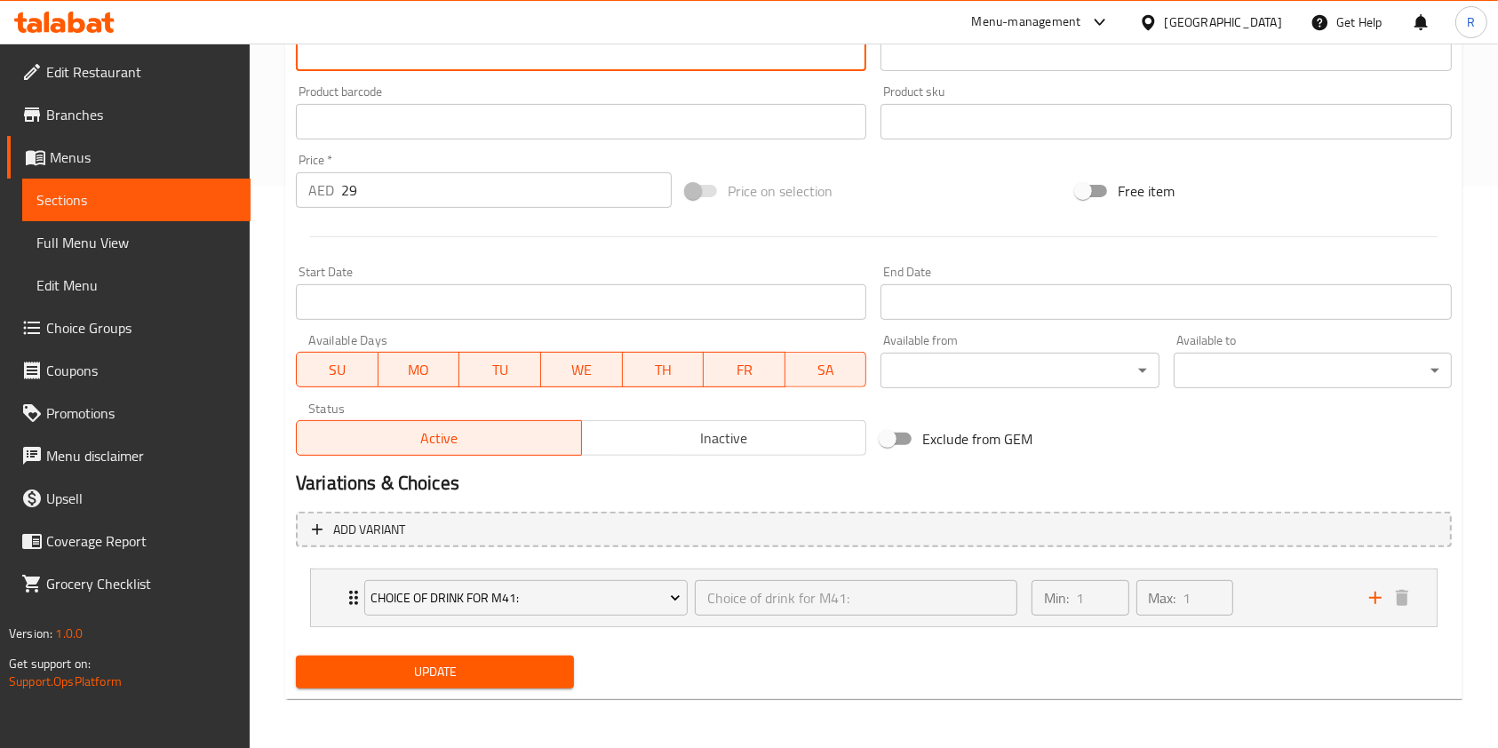
type textarea "Chicken Hakka Noodles with your choice of Drink."
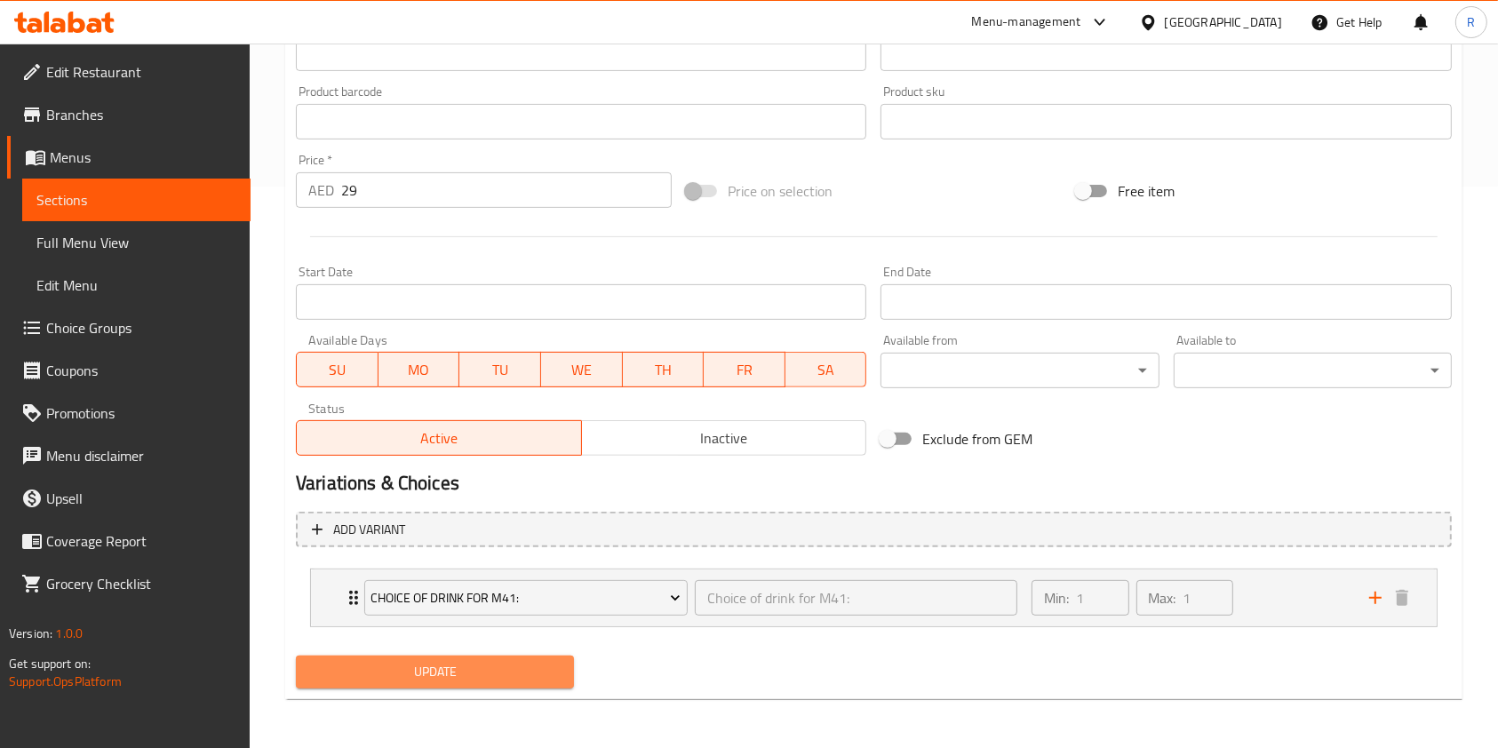
click at [443, 678] on span "Update" at bounding box center [435, 672] width 250 height 22
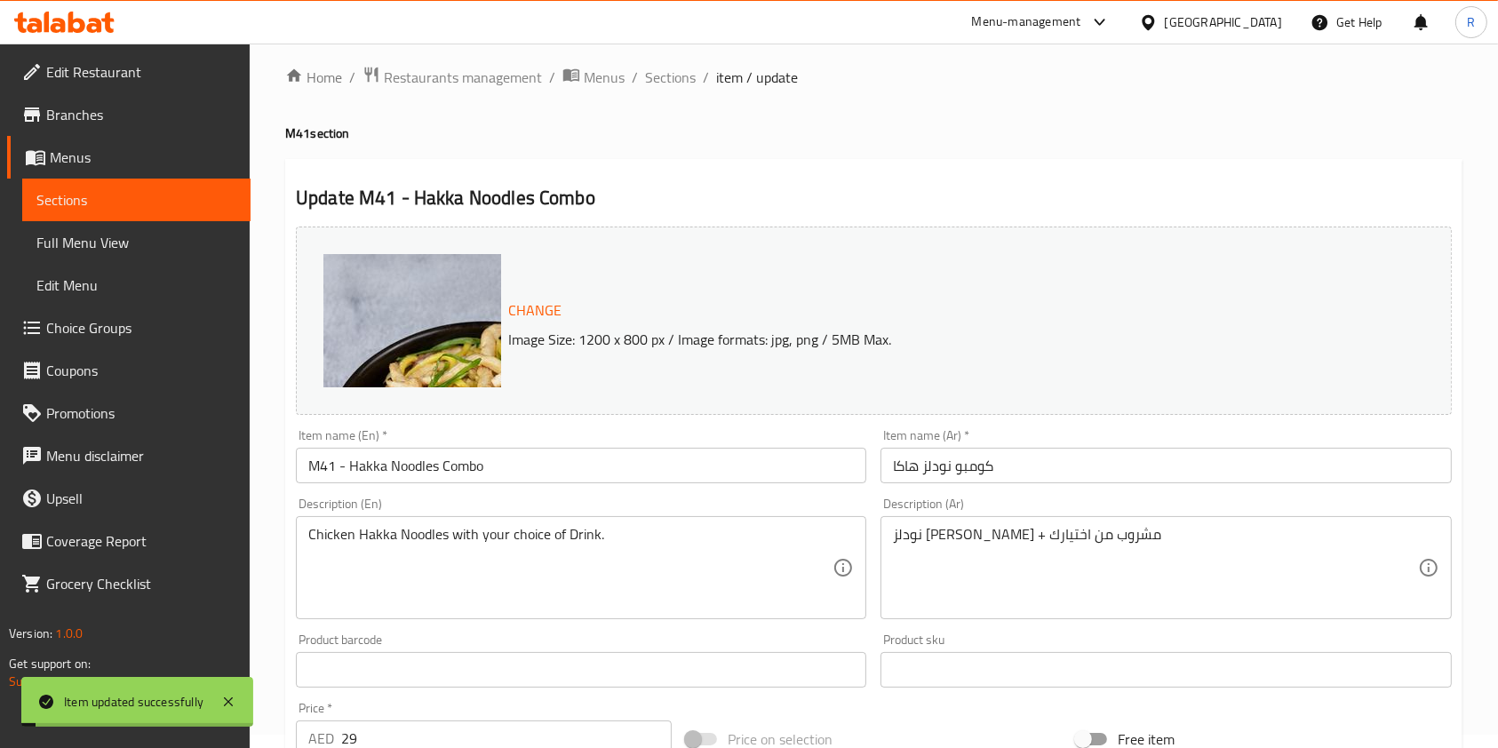
scroll to position [0, 0]
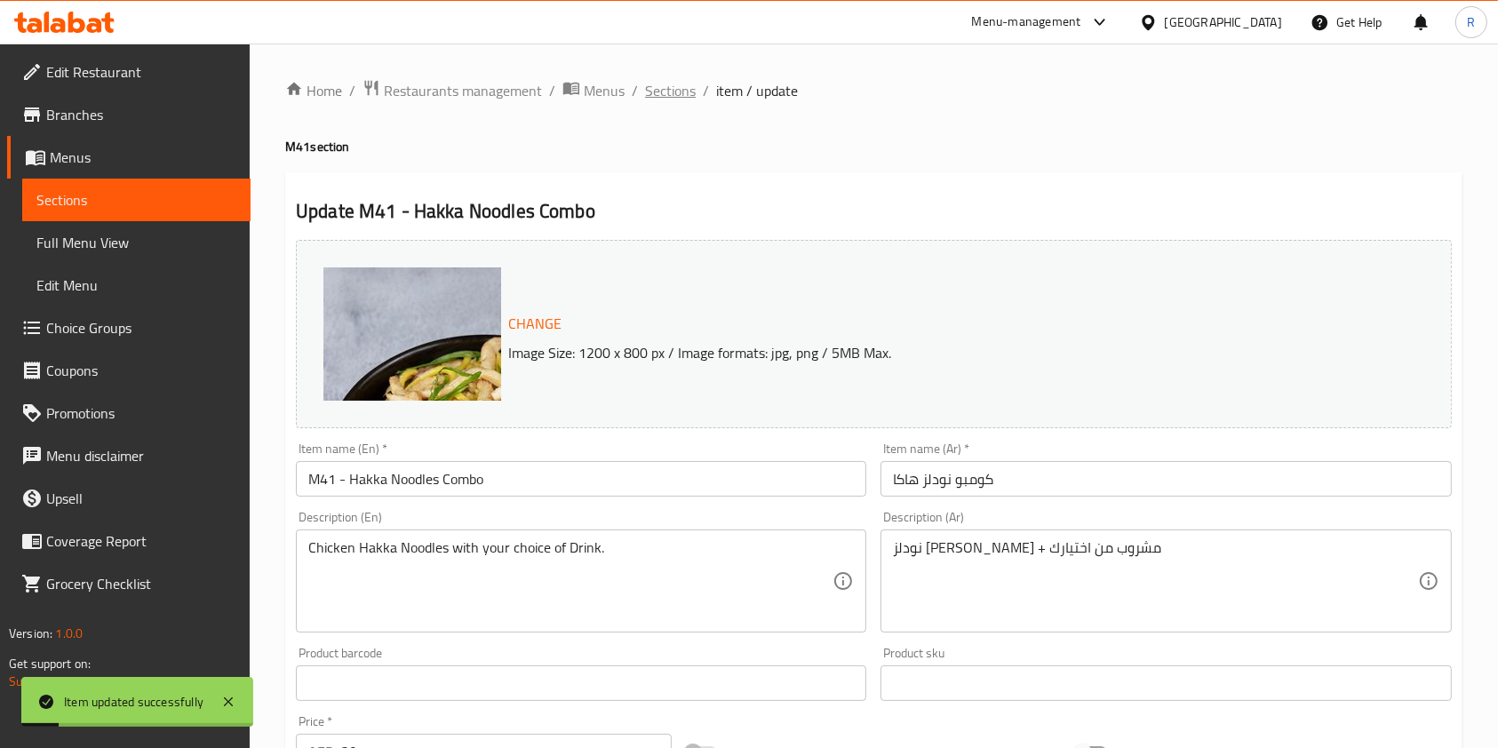
click at [675, 89] on span "Sections" at bounding box center [670, 90] width 51 height 21
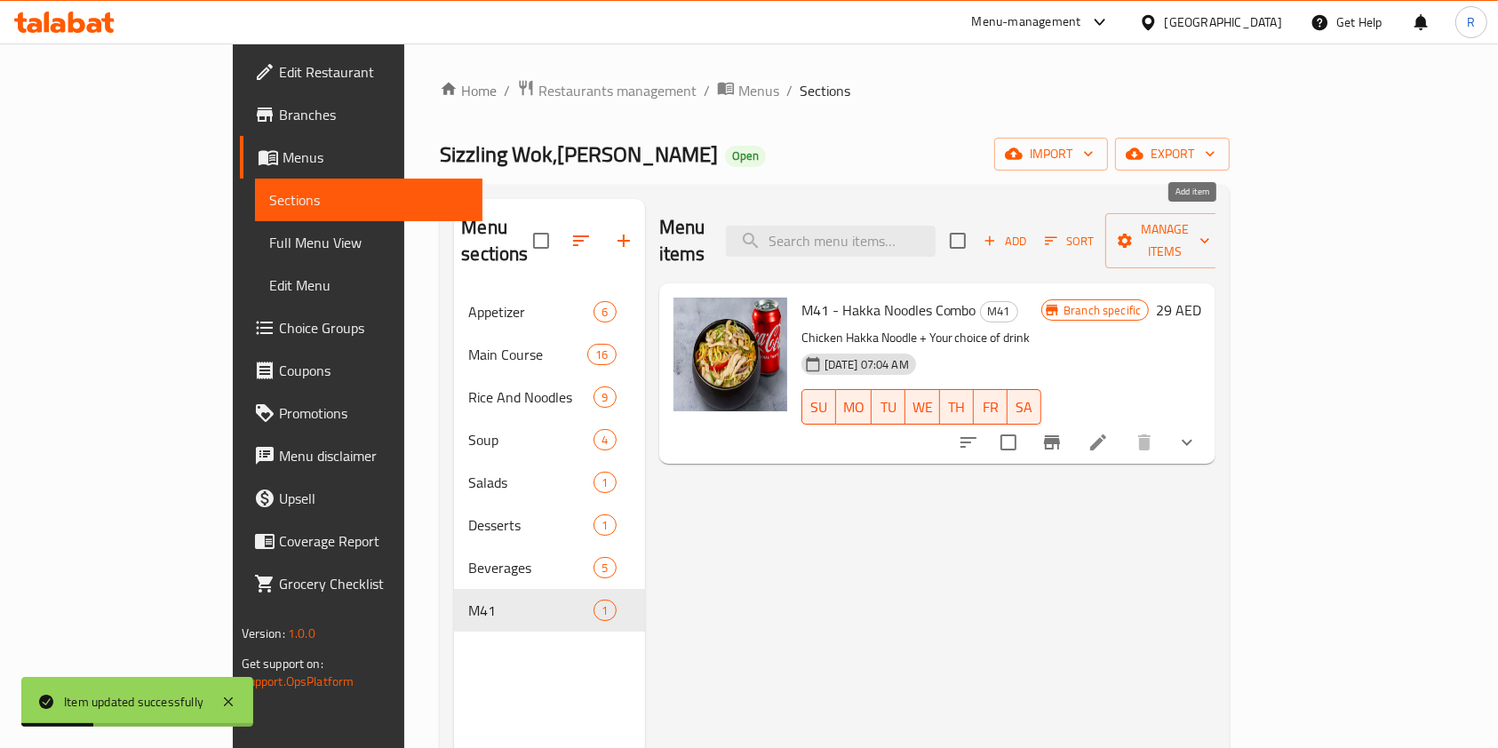
click at [1029, 231] on span "Add" at bounding box center [1005, 241] width 48 height 20
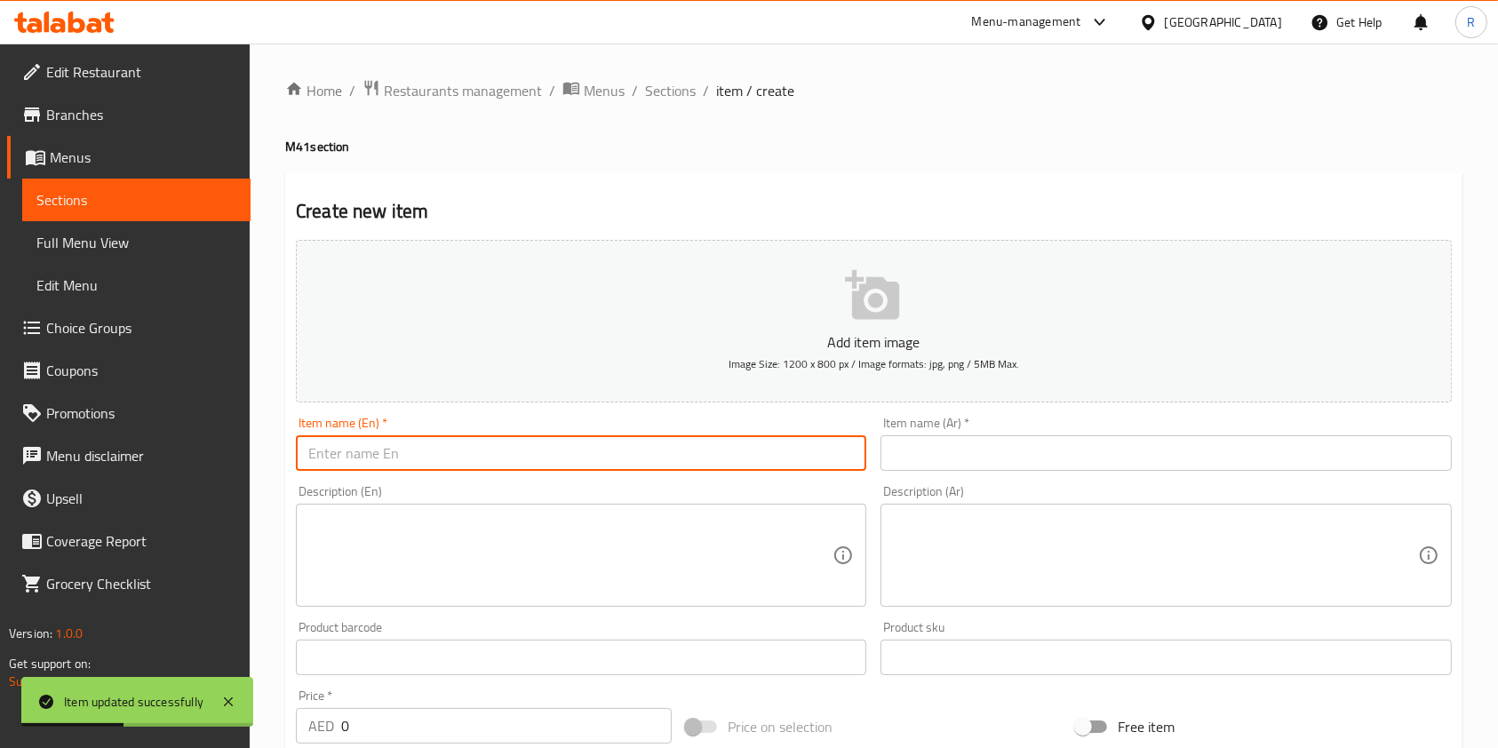
click at [611, 444] on input "text" at bounding box center [581, 453] width 571 height 36
click at [750, 515] on div "Description (En) Description (En)" at bounding box center [581, 546] width 571 height 122
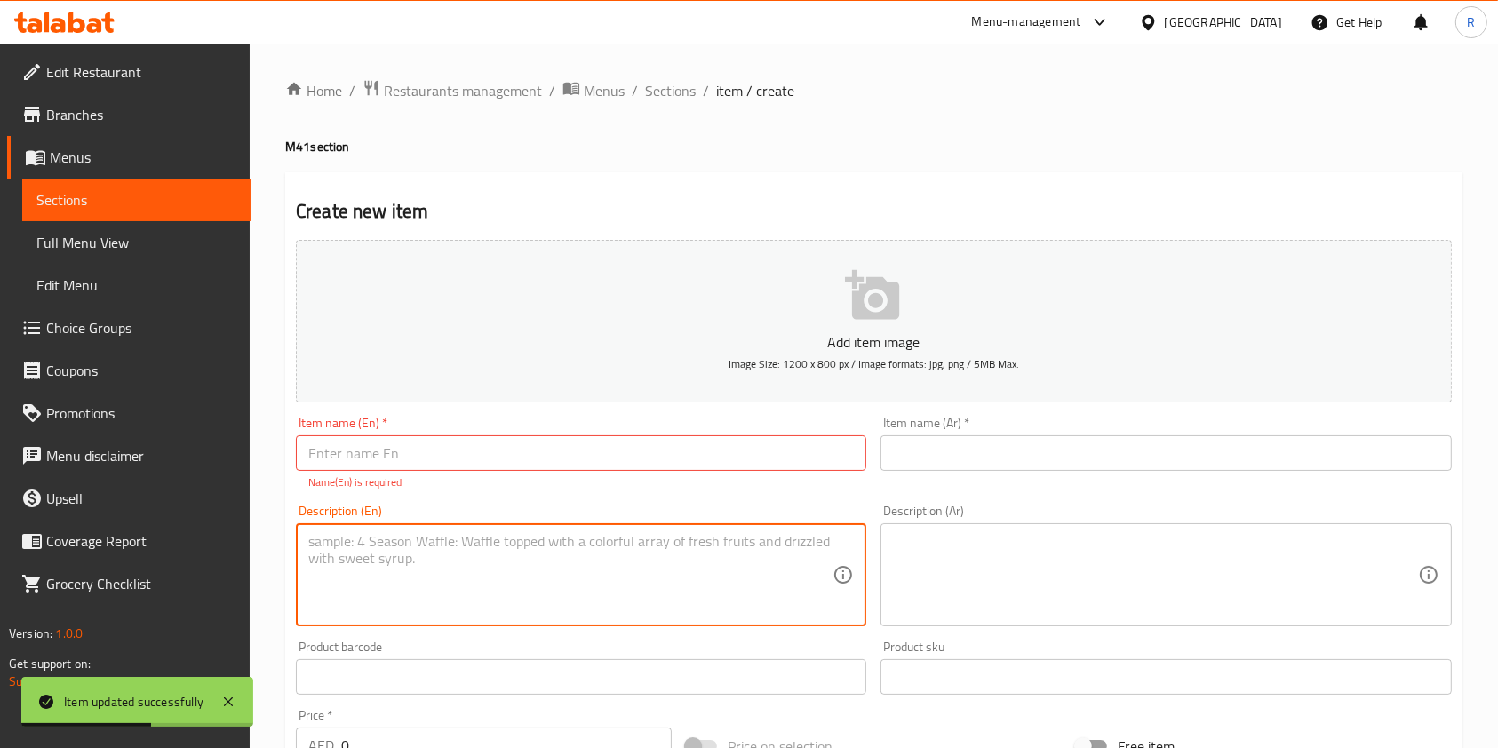
paste textarea "Egg Hakka Noodles with your choice of Drink."
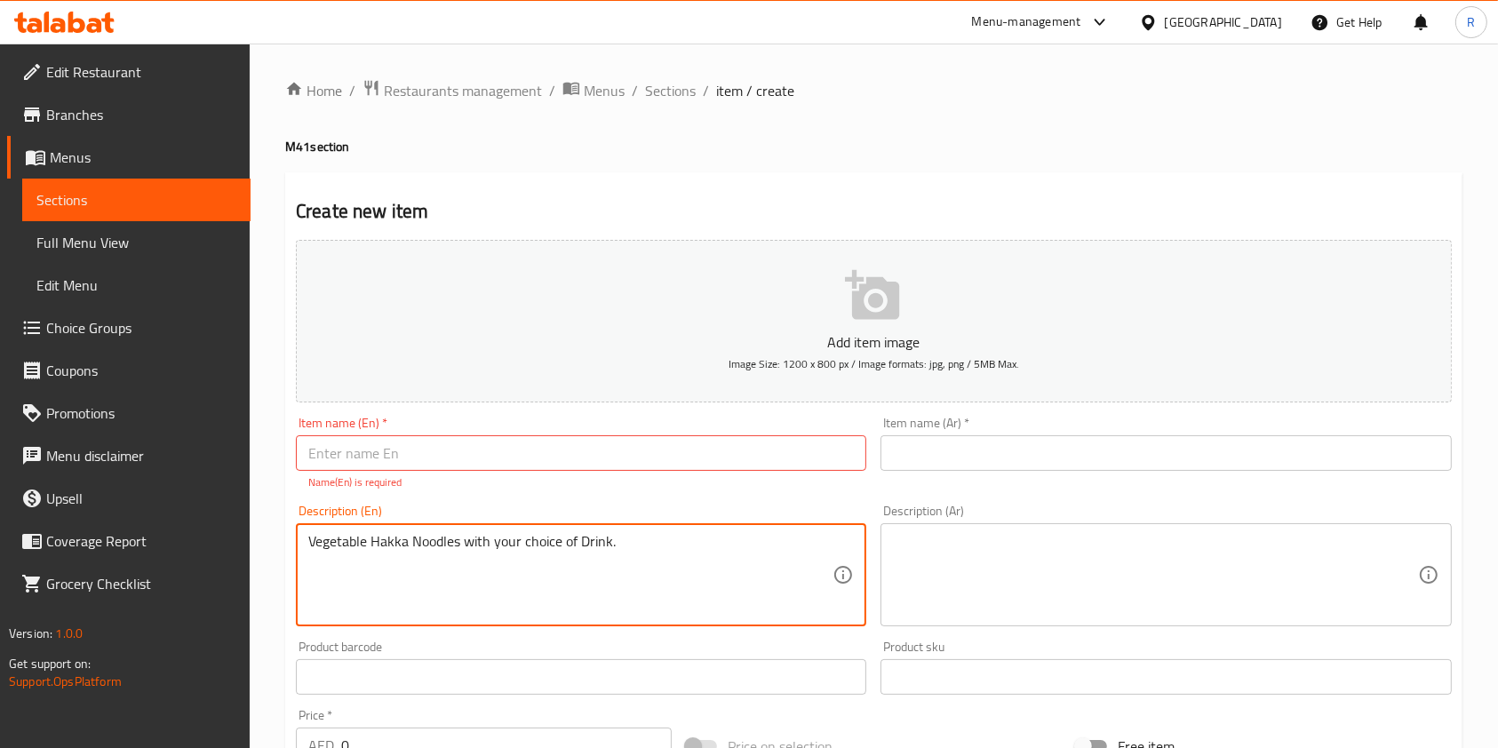
type textarea "Vegetable Hakka Noodles with your choice of Drink."
click at [558, 458] on input "text" at bounding box center [581, 453] width 571 height 36
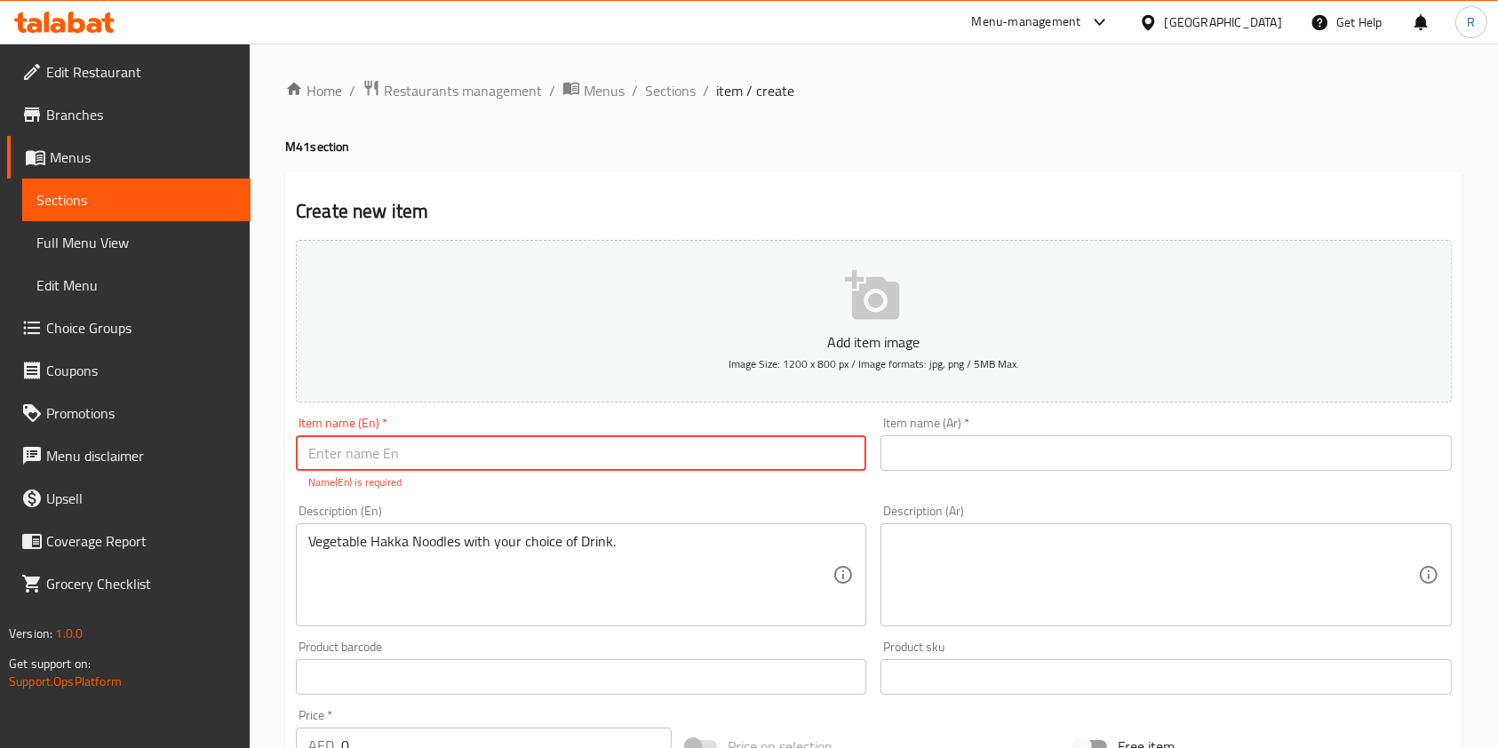
paste input "M41 - Hakka Noodles Combo"
click at [350, 456] on input "M41 - Hakka Noodles Combo" at bounding box center [581, 453] width 571 height 36
drag, startPoint x: 348, startPoint y: 444, endPoint x: 316, endPoint y: 443, distance: 32.0
click at [316, 443] on input "M41 - Veg Hakka Noodles Combo" at bounding box center [581, 453] width 571 height 36
click at [640, 445] on input "M41 - Veg Hakka Noodles Combo" at bounding box center [581, 453] width 571 height 36
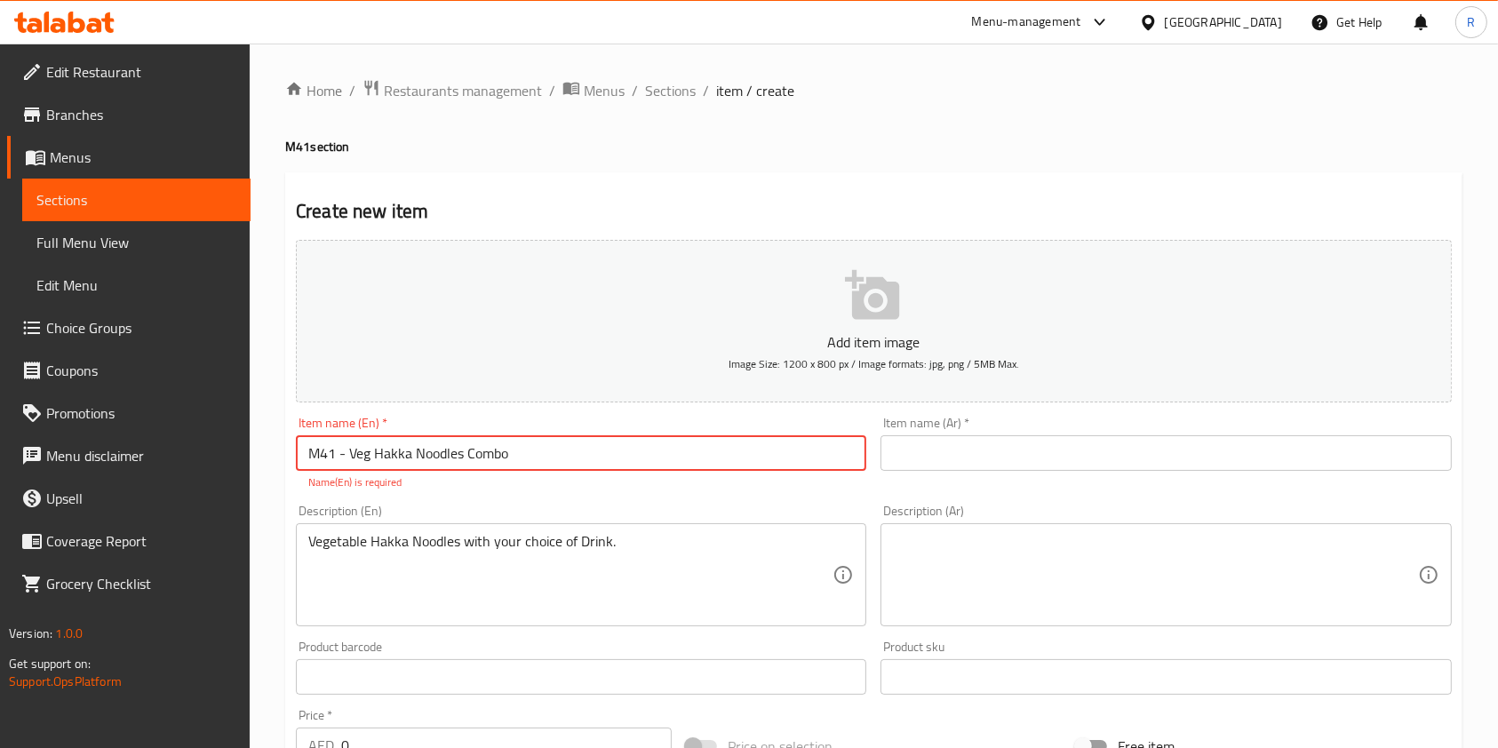
scroll to position [236, 0]
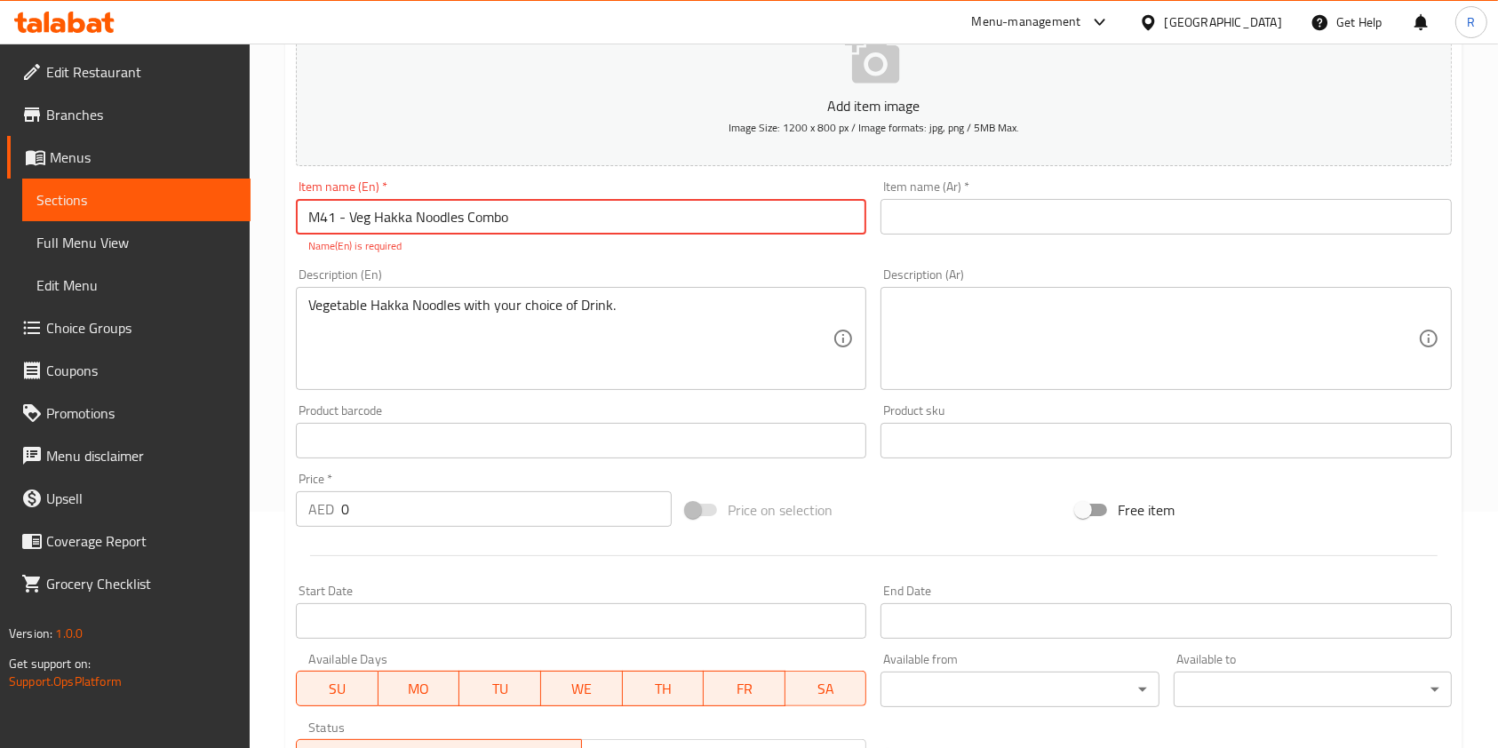
type input "M41 - Veg Hakka Noodles Combo"
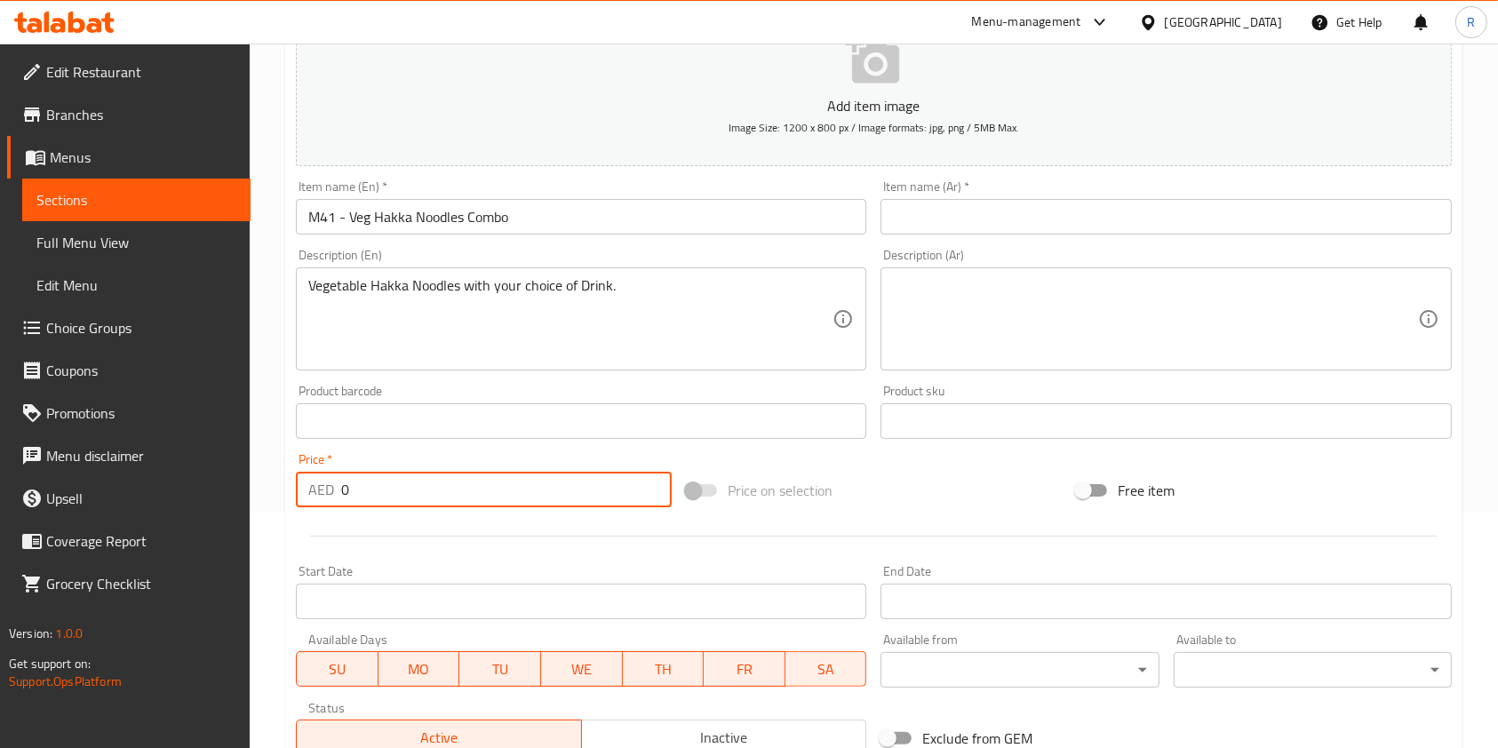
click at [448, 505] on input "0" at bounding box center [506, 490] width 331 height 36
drag, startPoint x: 411, startPoint y: 488, endPoint x: 278, endPoint y: 485, distance: 132.4
click at [278, 485] on div "Home / Restaurants management / Menus / Sections / item / create M41 section Cr…" at bounding box center [874, 413] width 1249 height 1212
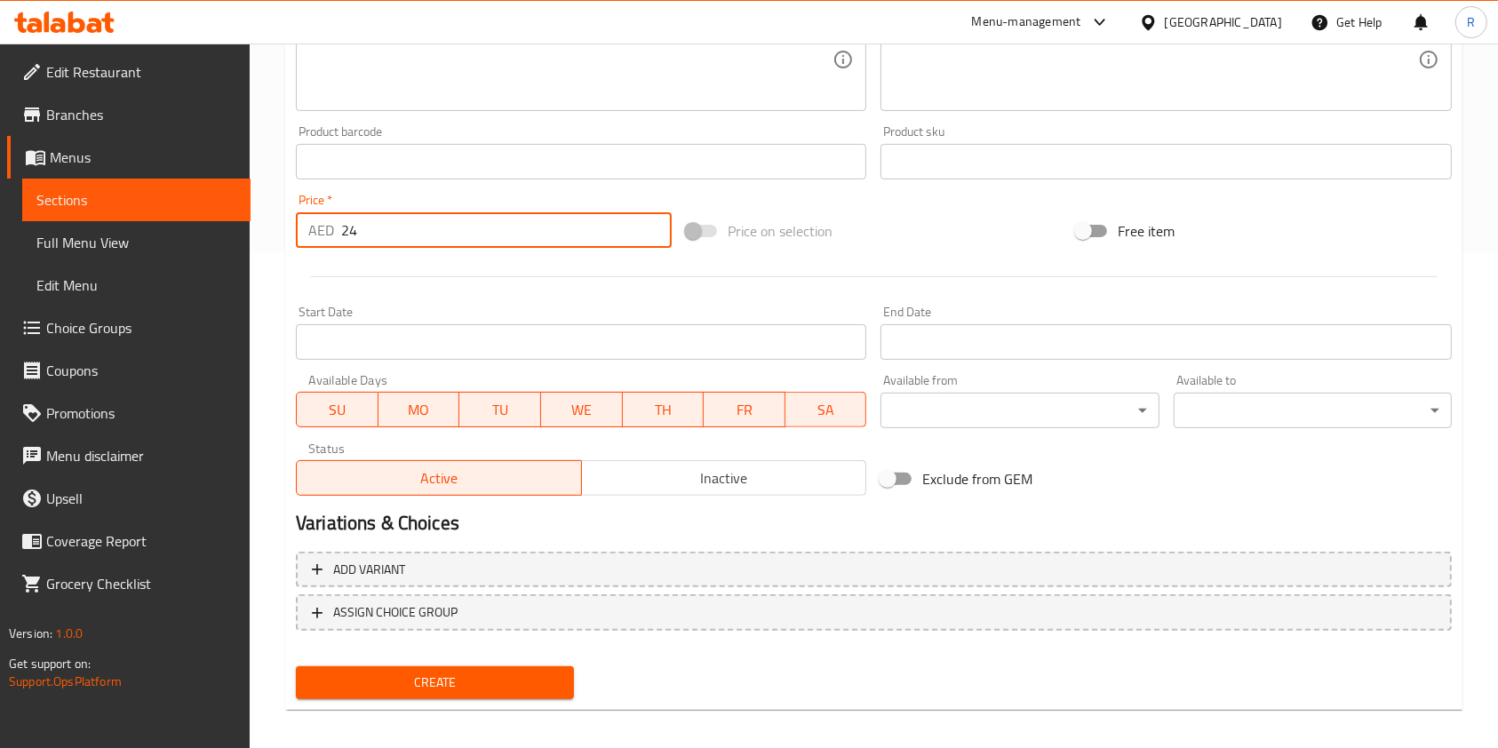
scroll to position [507, 0]
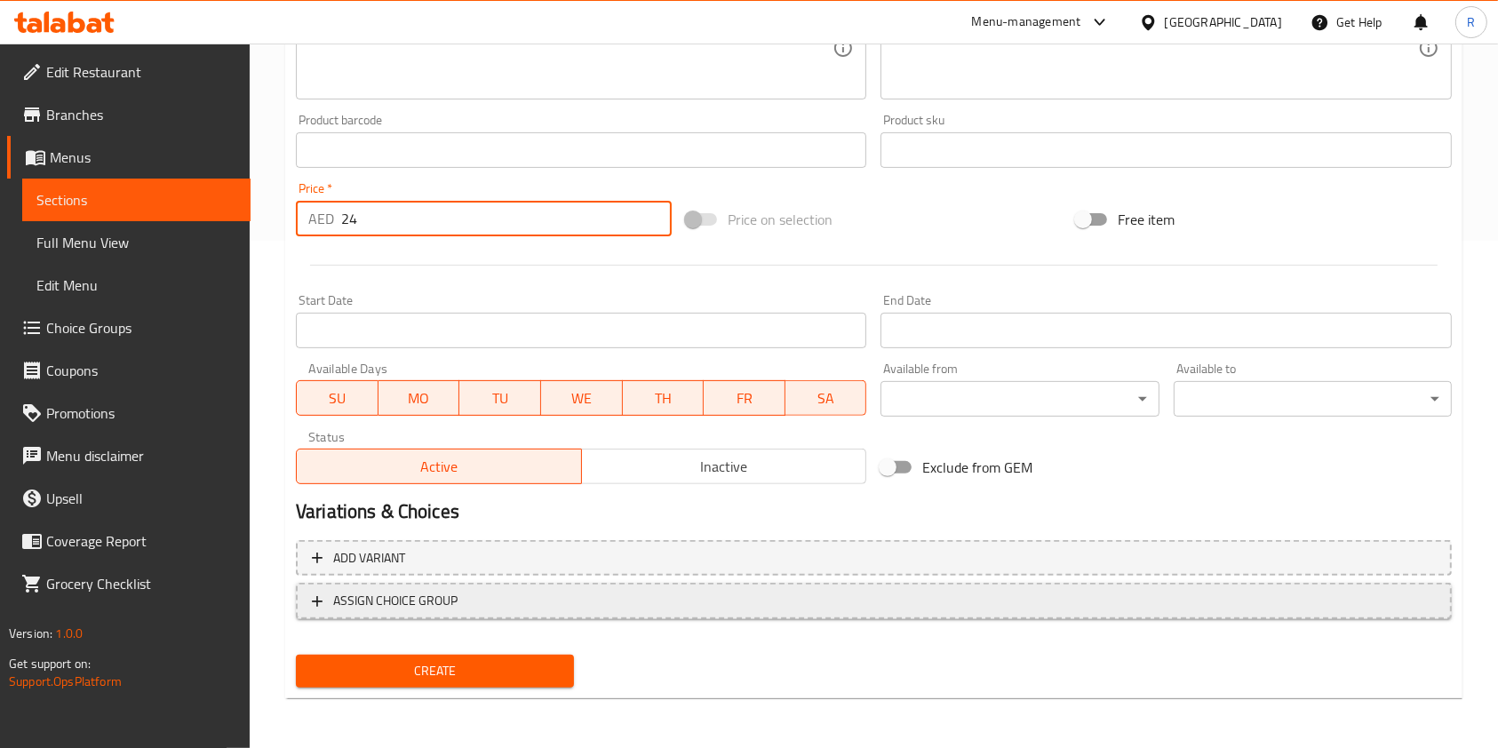
type input "24"
click at [487, 606] on span "ASSIGN CHOICE GROUP" at bounding box center [874, 601] width 1124 height 22
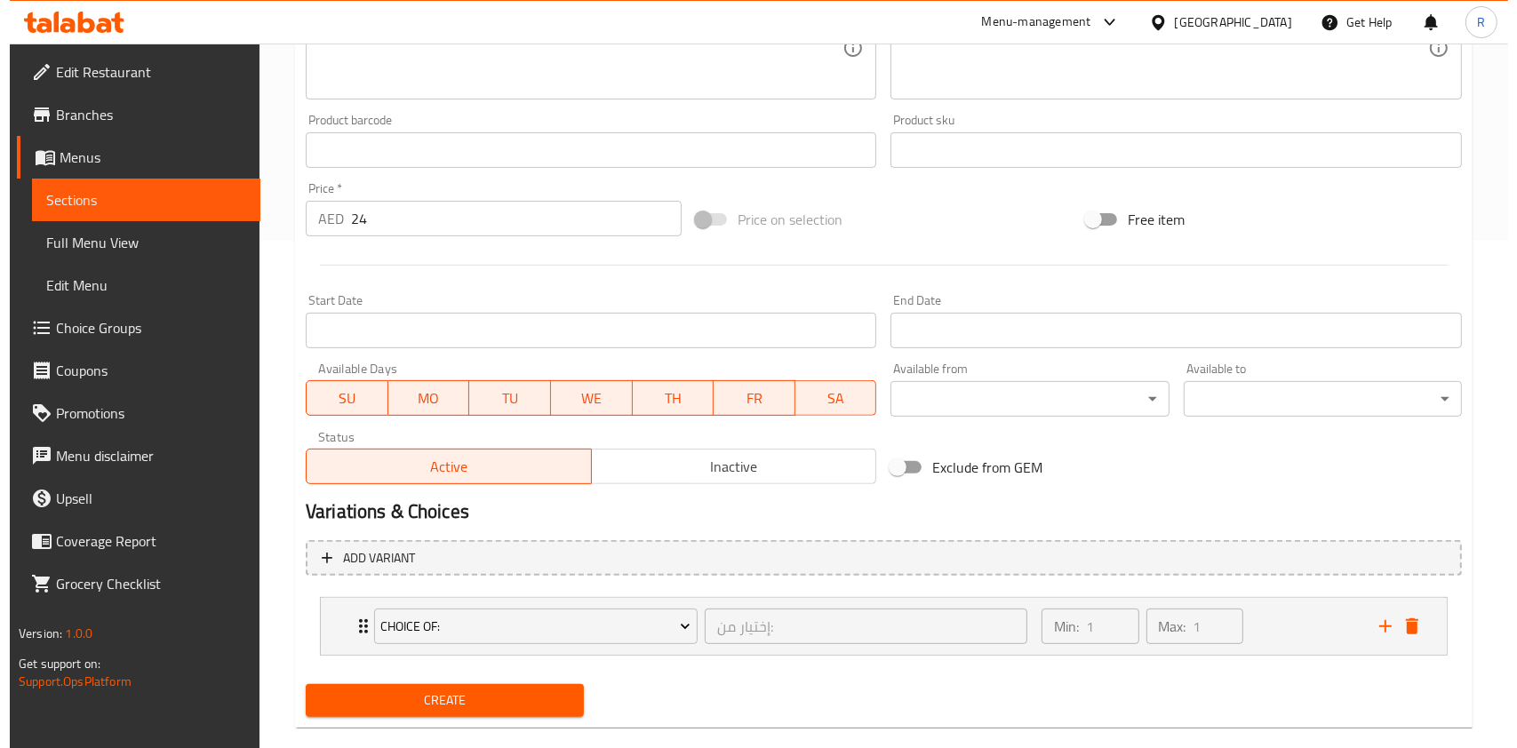
scroll to position [537, 0]
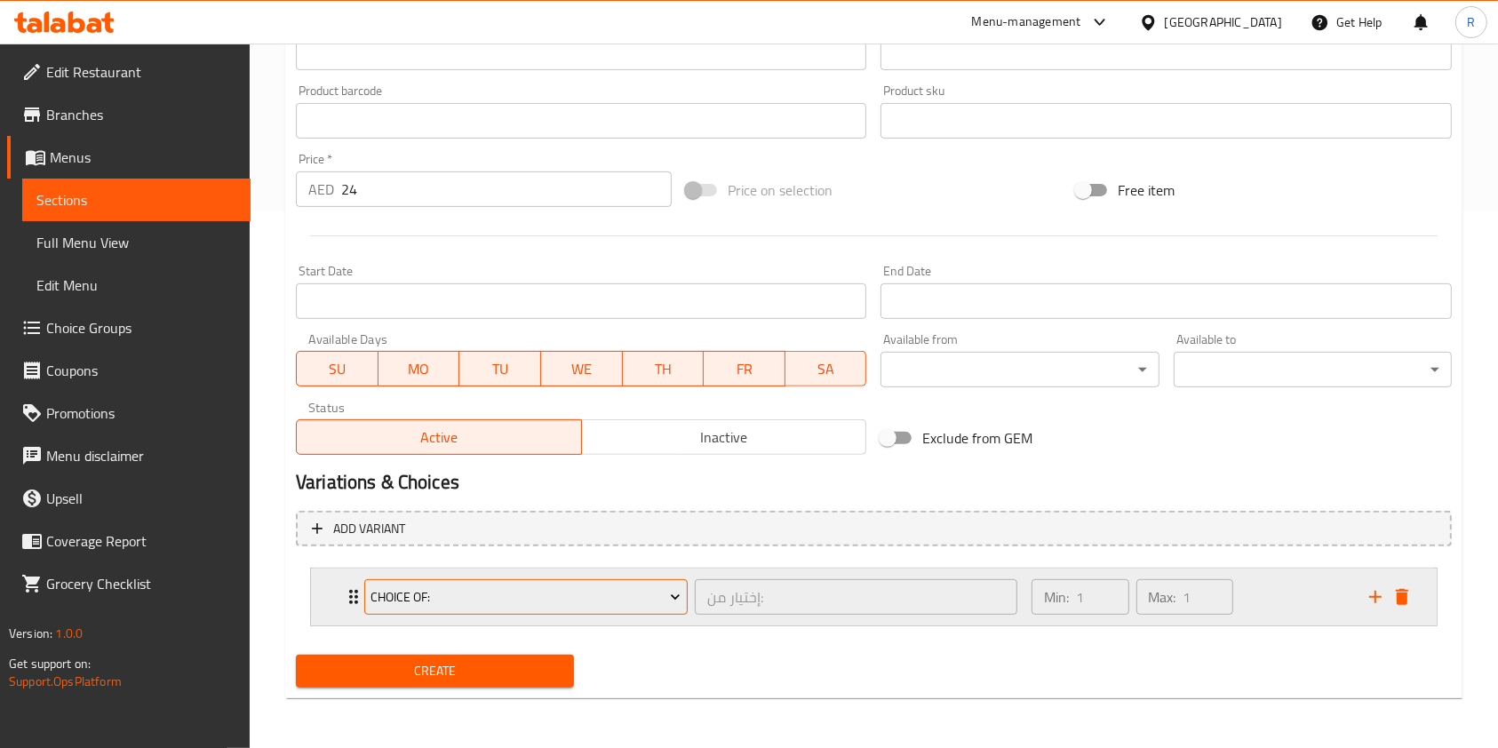
click at [491, 596] on span "Choice of:" at bounding box center [526, 598] width 310 height 22
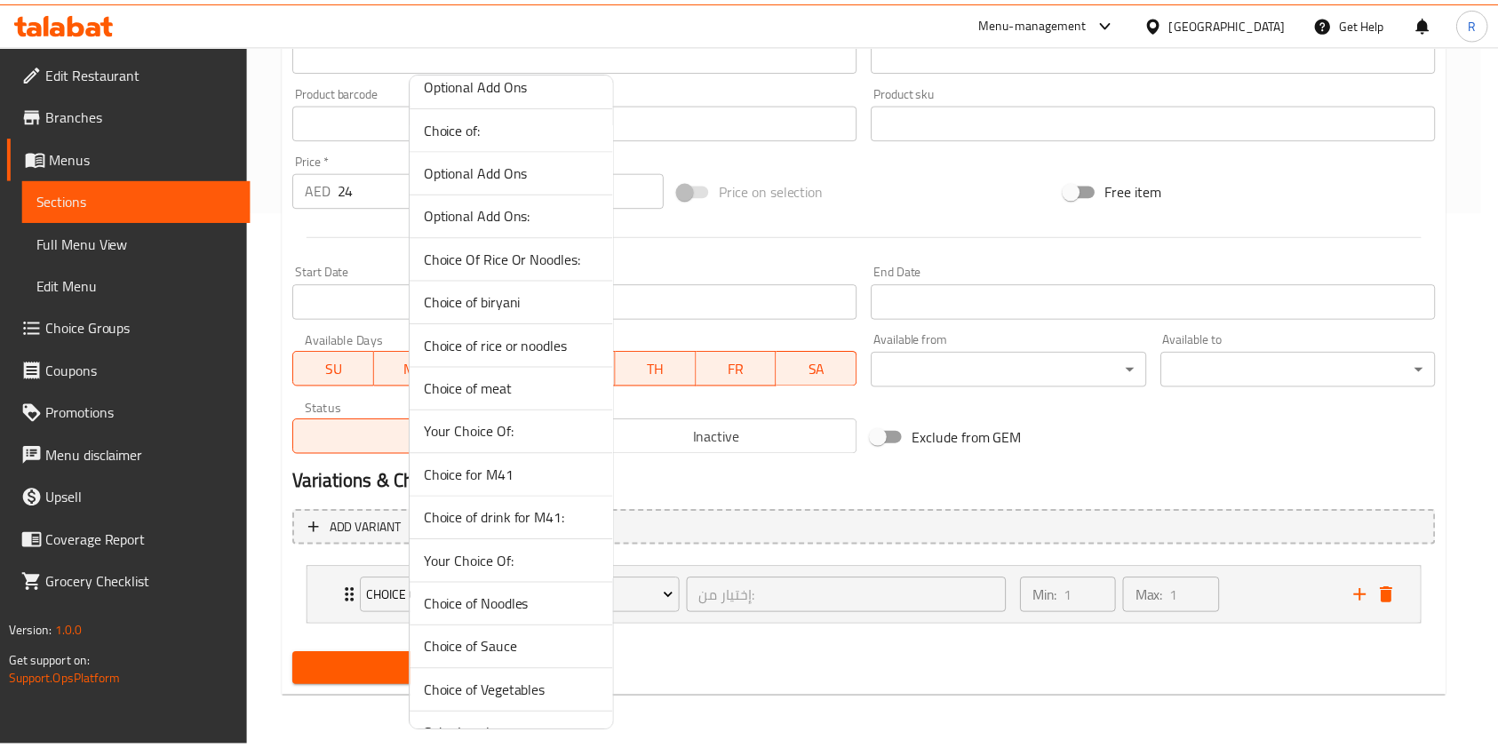
scroll to position [438, 0]
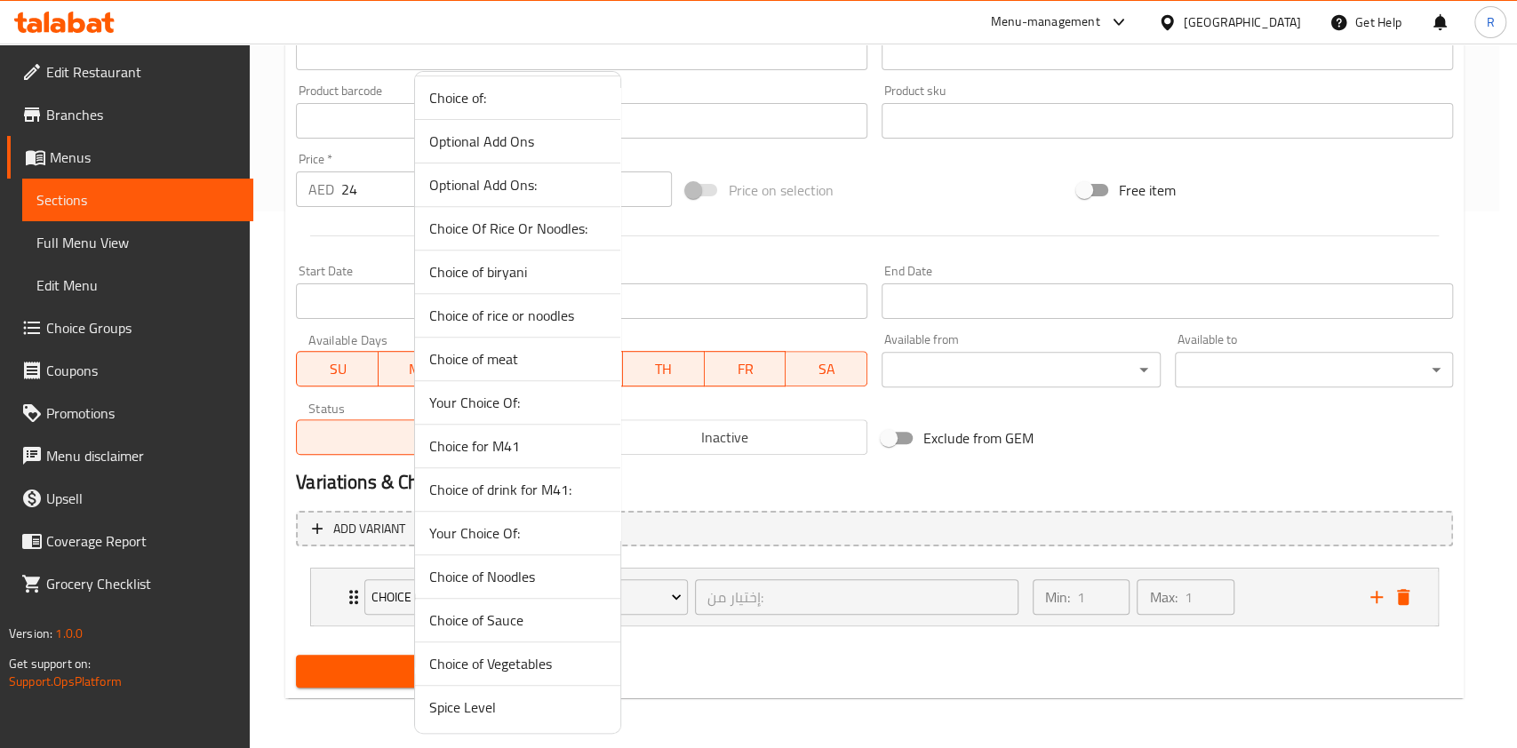
click at [522, 494] on span "Choice of drink for M41:" at bounding box center [517, 489] width 177 height 21
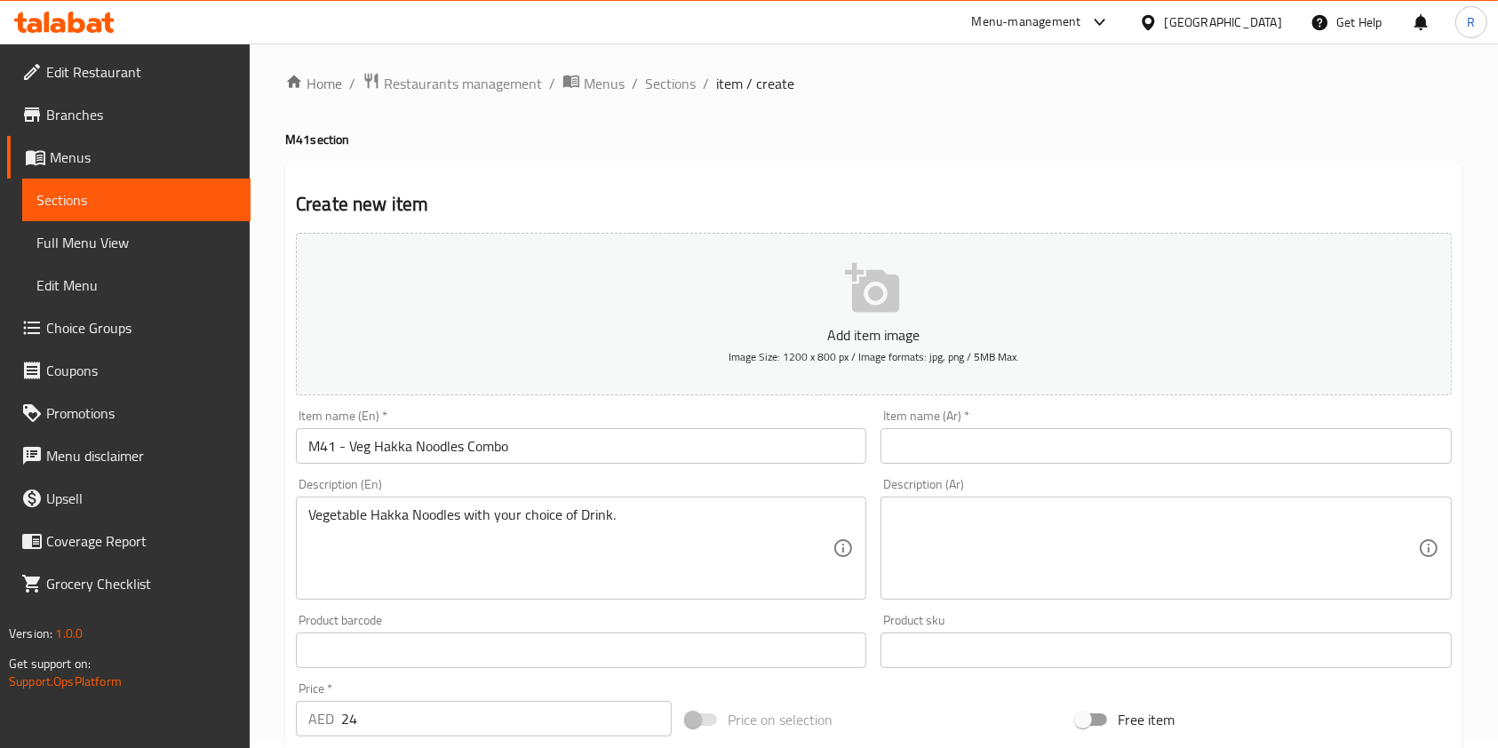
scroll to position [0, 0]
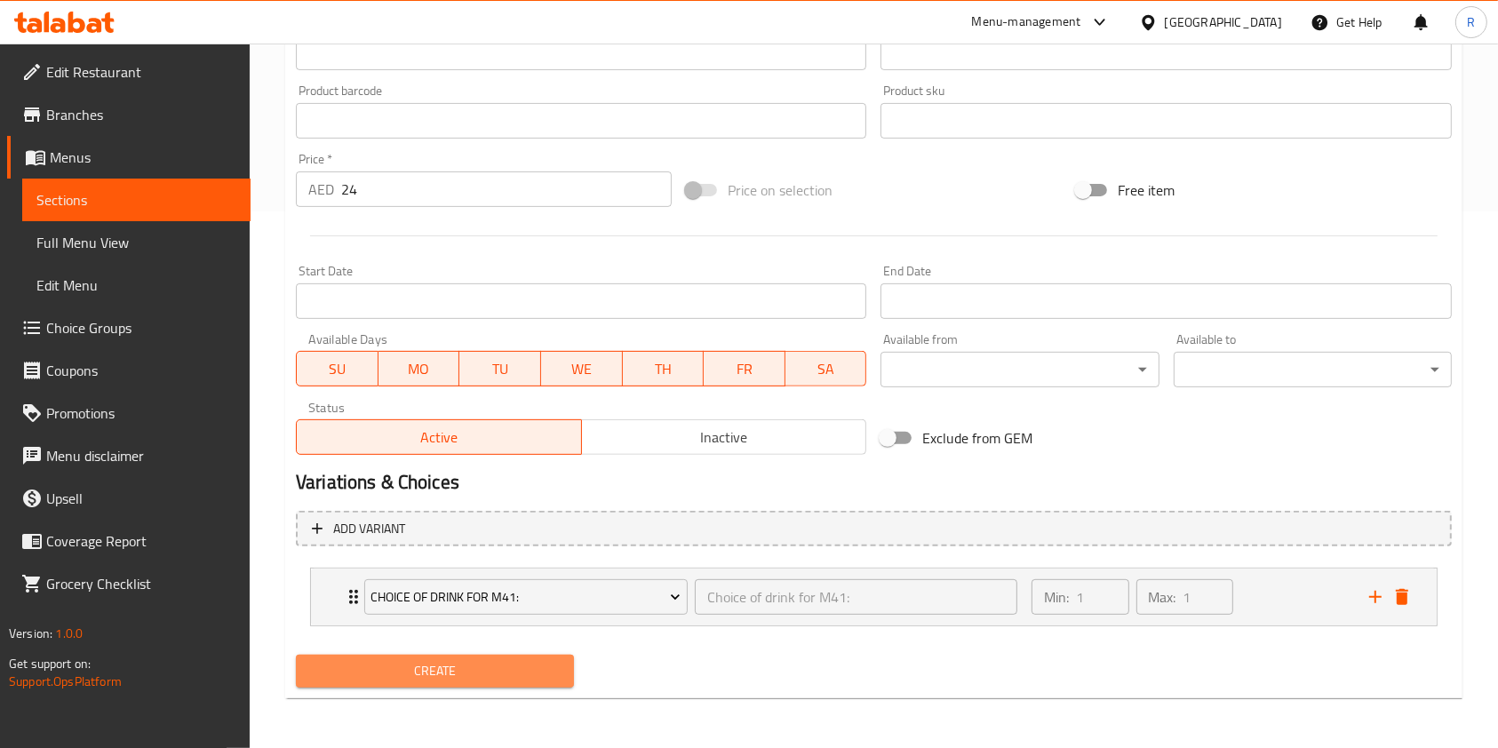
click at [495, 679] on span "Create" at bounding box center [435, 671] width 250 height 22
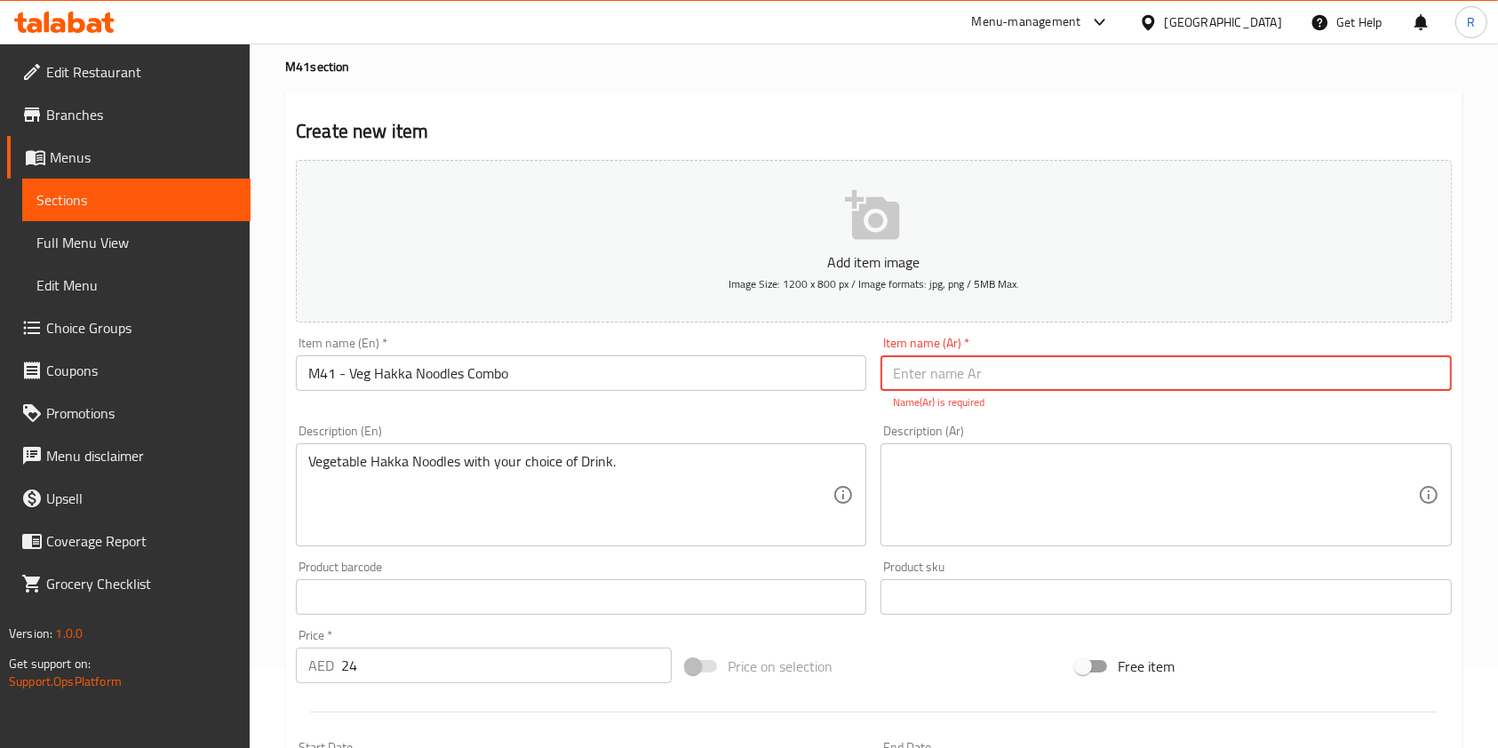
click at [519, 387] on input "M41 - Veg Hakka Noodles Combo" at bounding box center [581, 373] width 571 height 36
drag, startPoint x: 1005, startPoint y: 373, endPoint x: 749, endPoint y: 388, distance: 256.4
click at [1005, 373] on input "text" at bounding box center [1166, 373] width 571 height 36
paste input "كومبو نودلز هاكا"
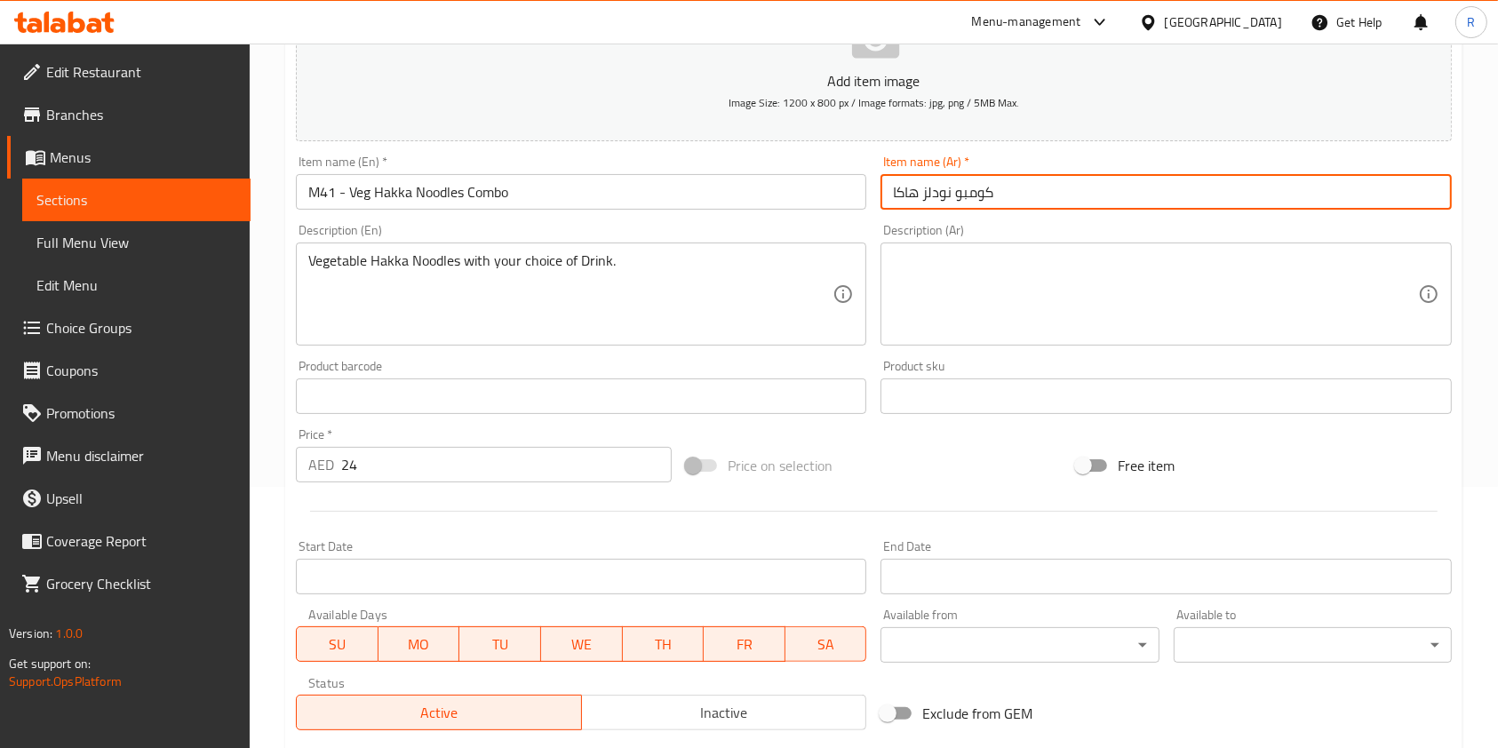
scroll to position [537, 0]
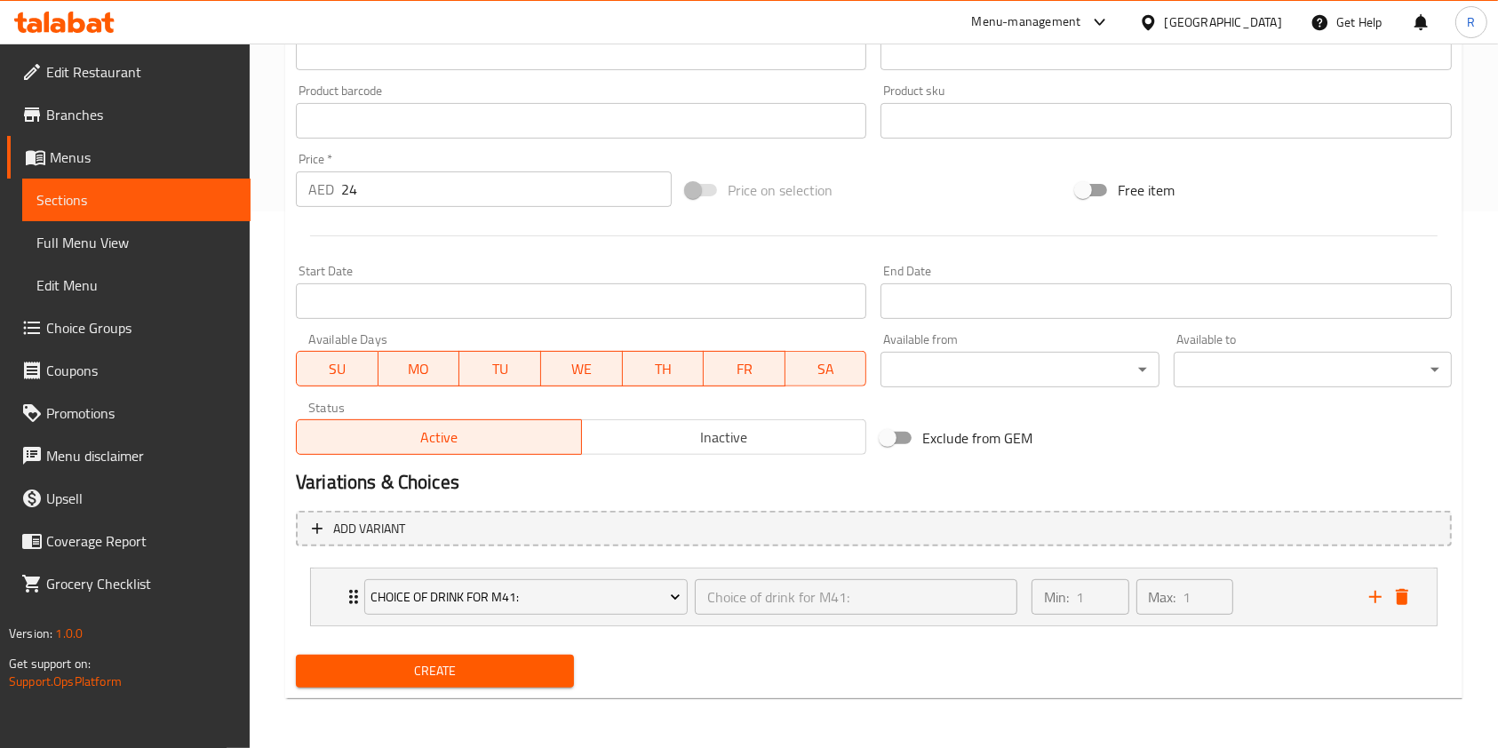
type input "كومبو نودلز هاكا"
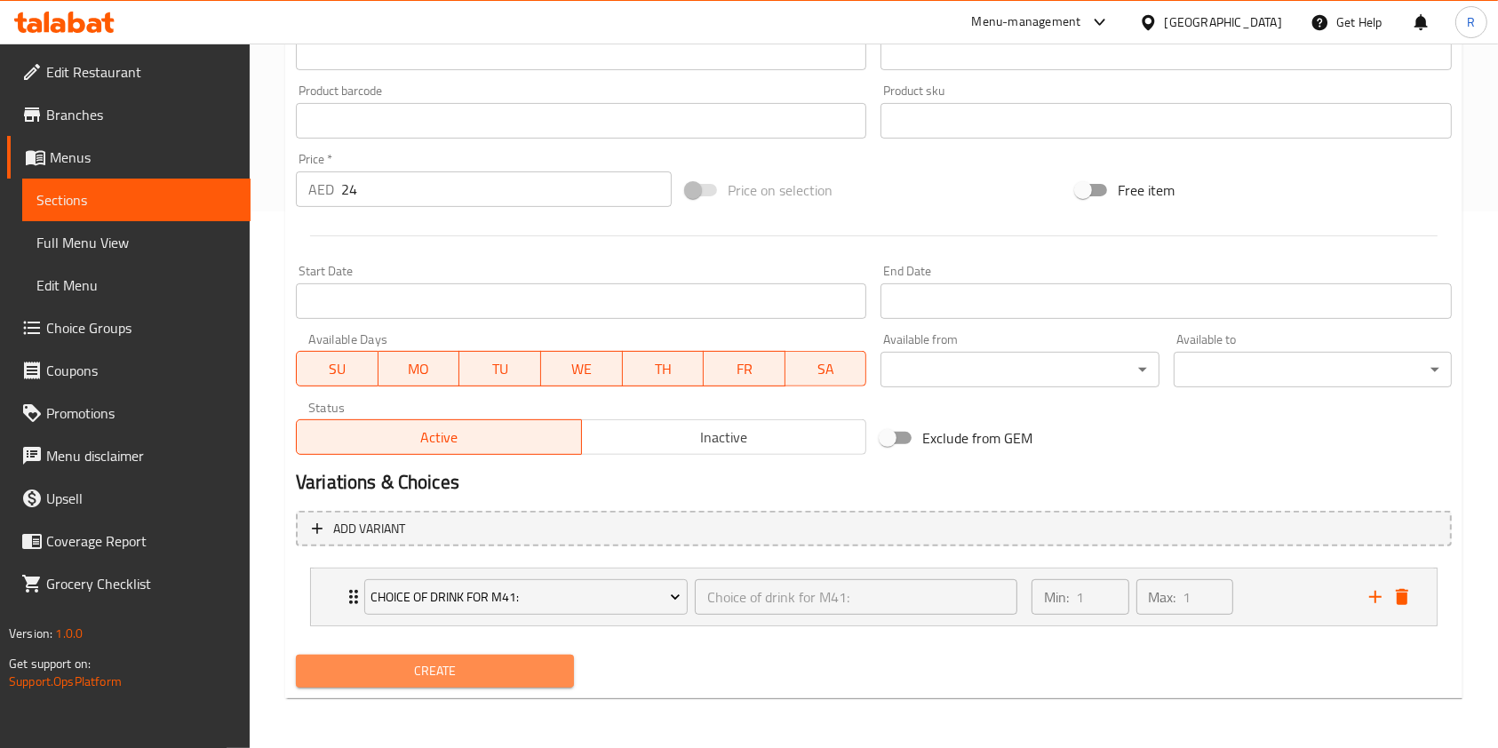
click at [523, 667] on span "Create" at bounding box center [435, 671] width 250 height 22
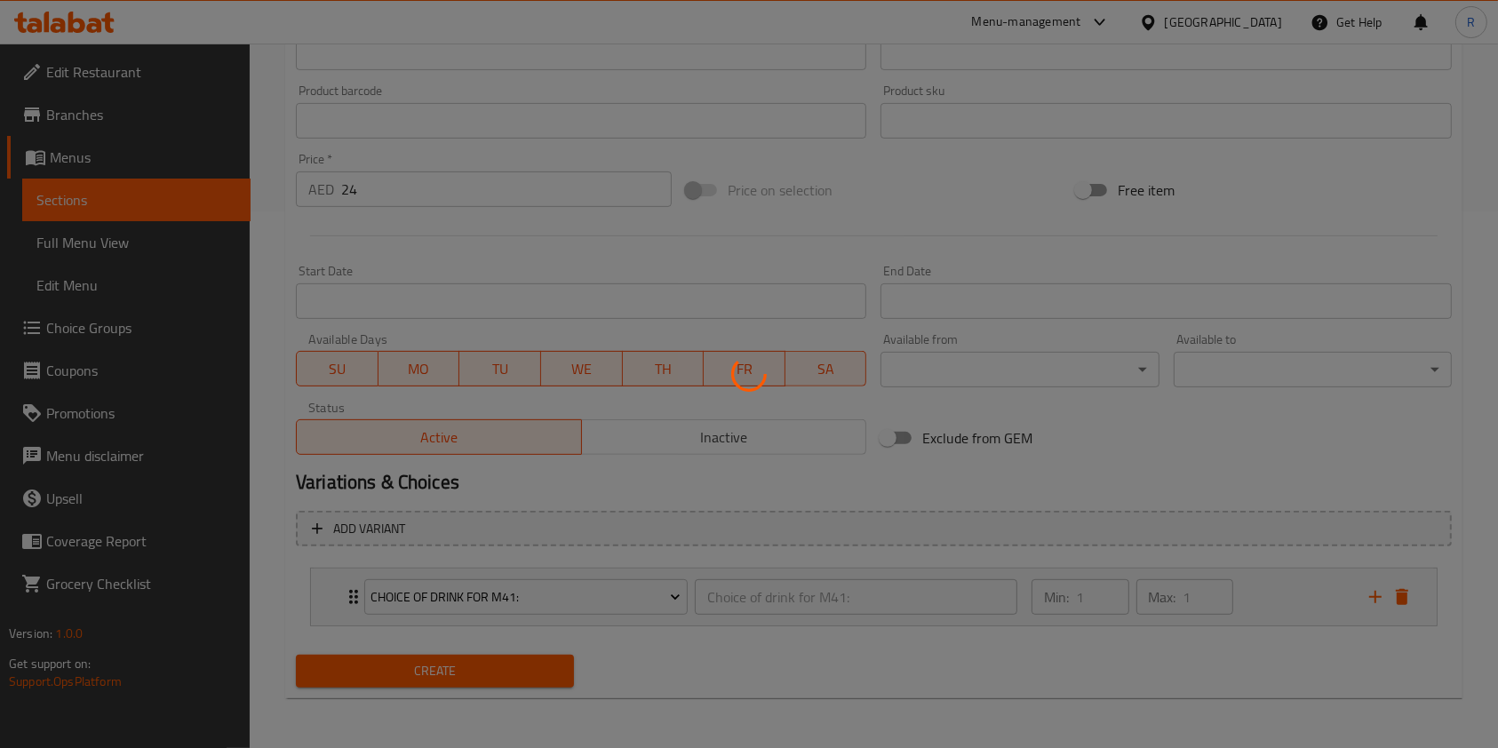
scroll to position [0, 0]
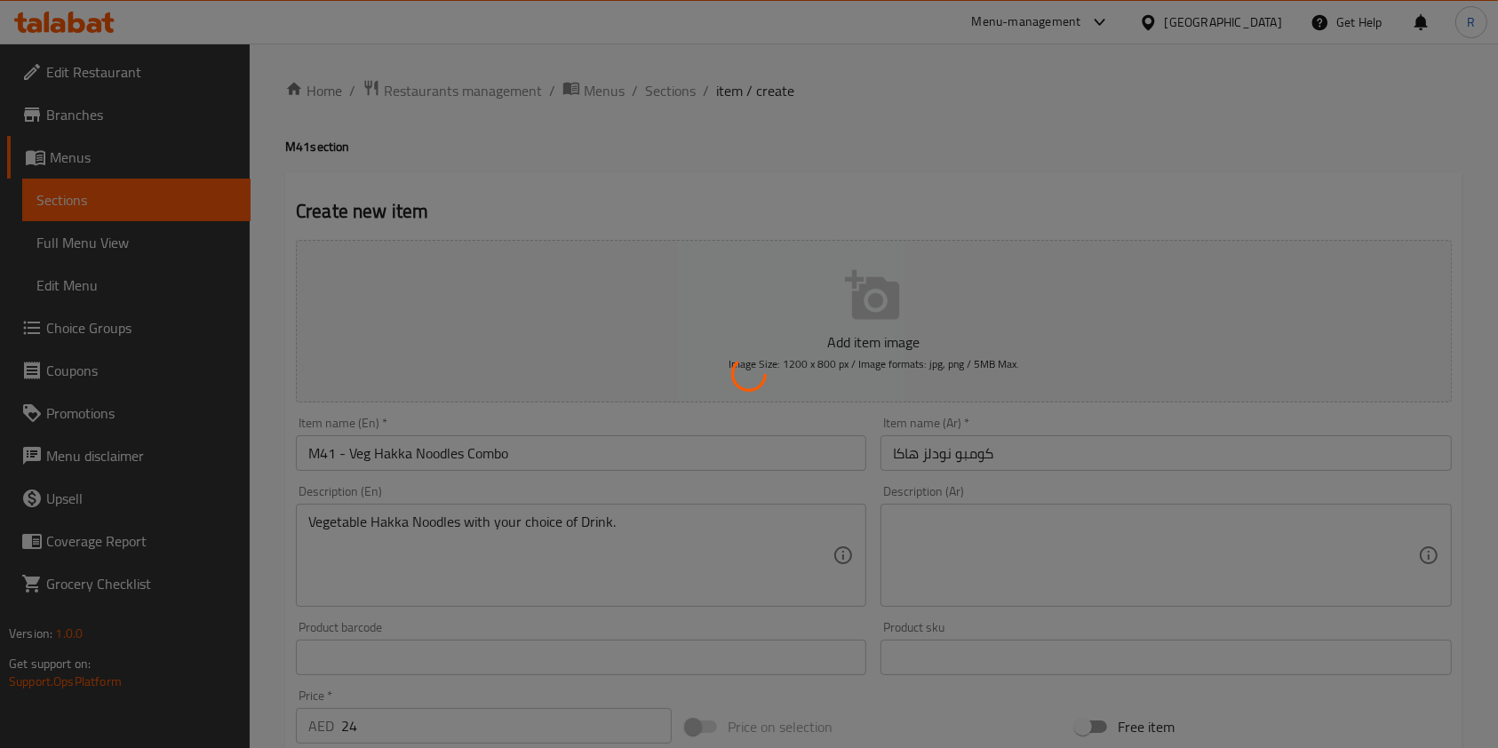
type input "0"
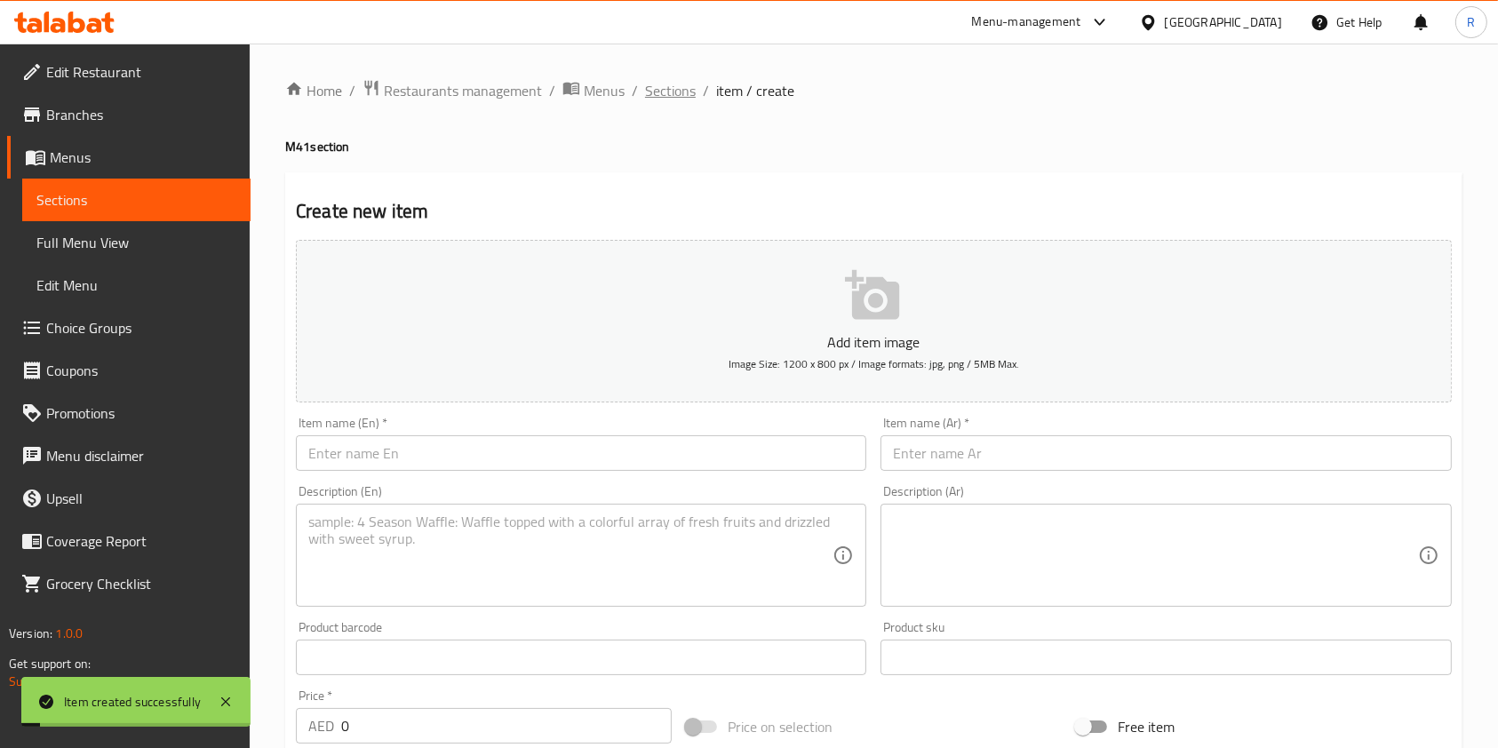
click at [678, 84] on span "Sections" at bounding box center [670, 90] width 51 height 21
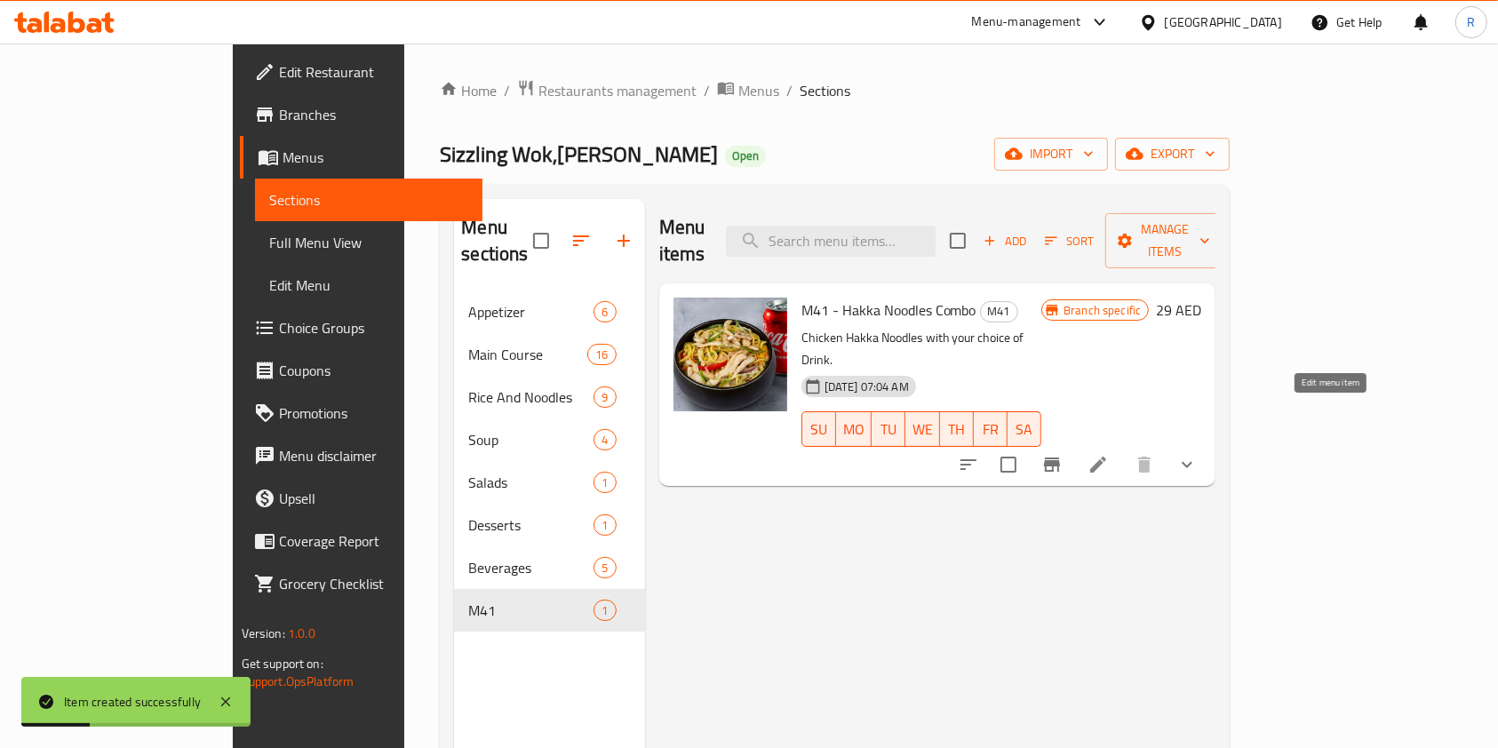
click at [1109, 454] on icon at bounding box center [1098, 464] width 21 height 21
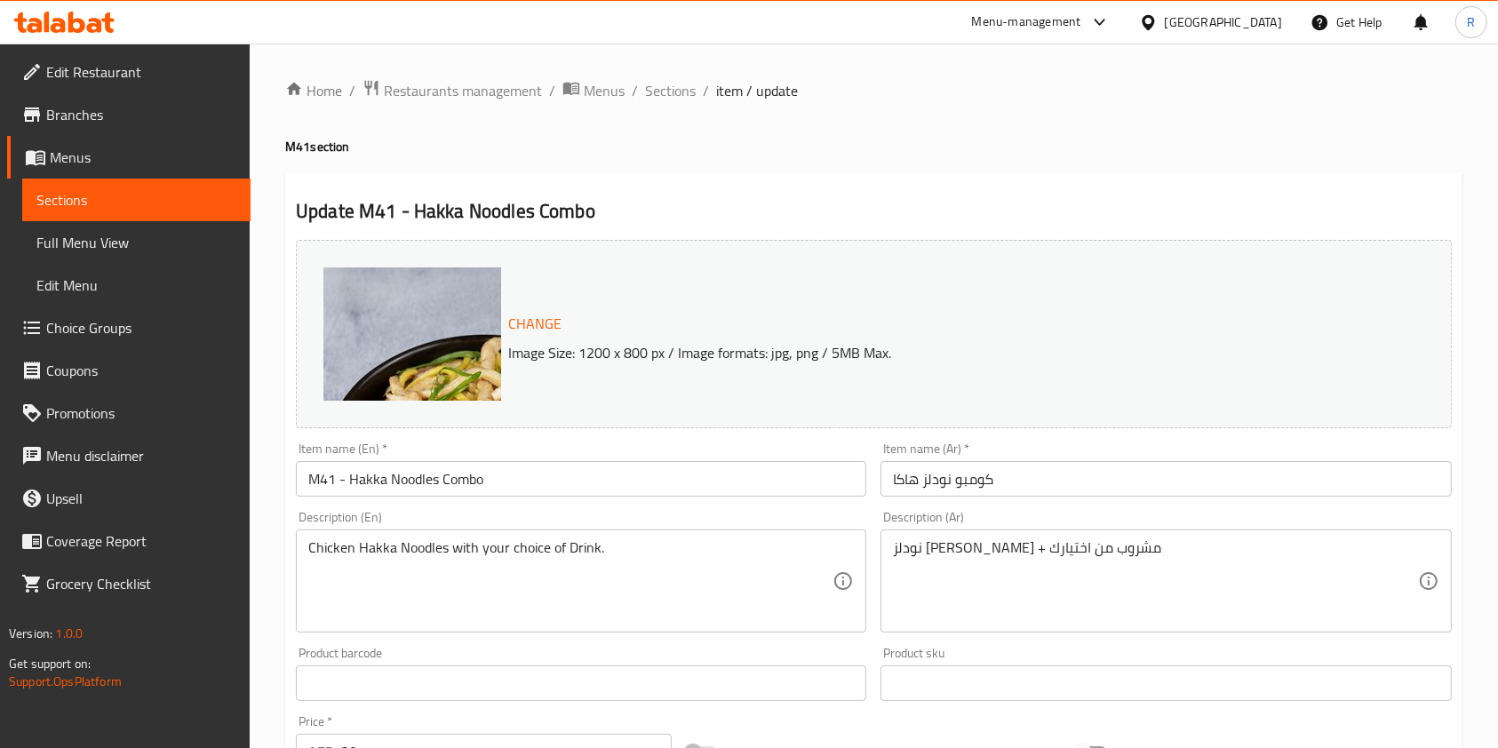
click at [351, 475] on input "M41 - Hakka Noodles Combo" at bounding box center [581, 479] width 571 height 36
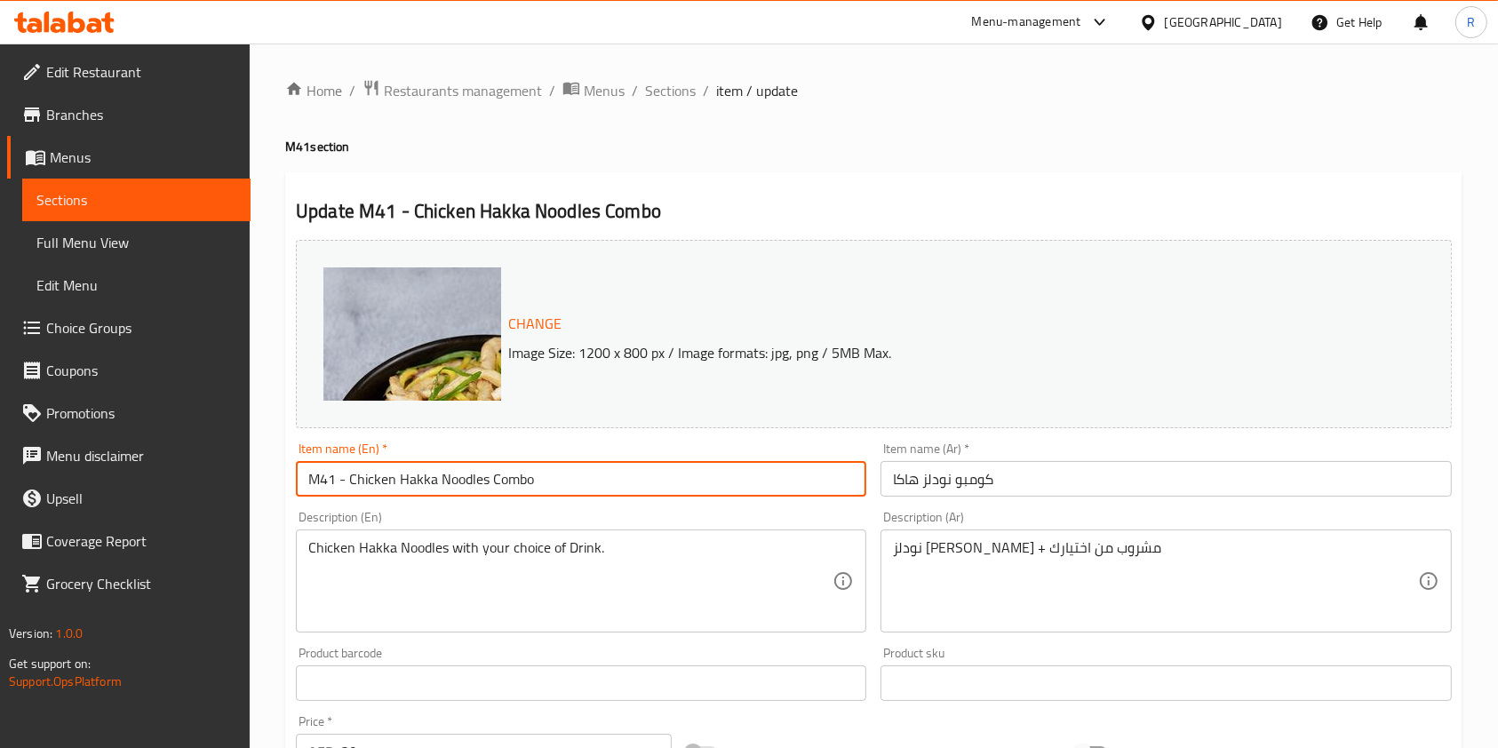
scroll to position [562, 0]
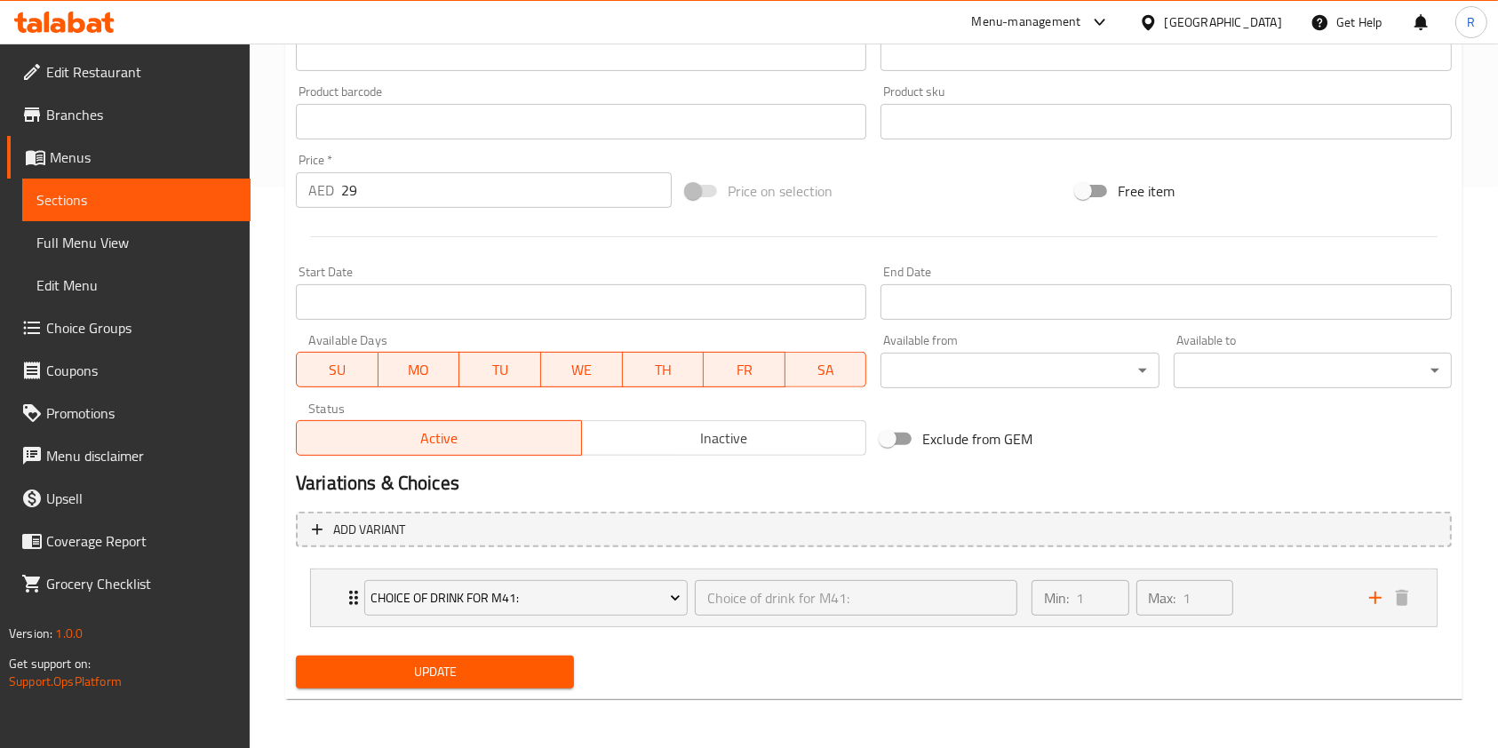
type input "M41 - Chicken Hakka Noodles Combo"
click at [539, 678] on span "Update" at bounding box center [435, 672] width 250 height 22
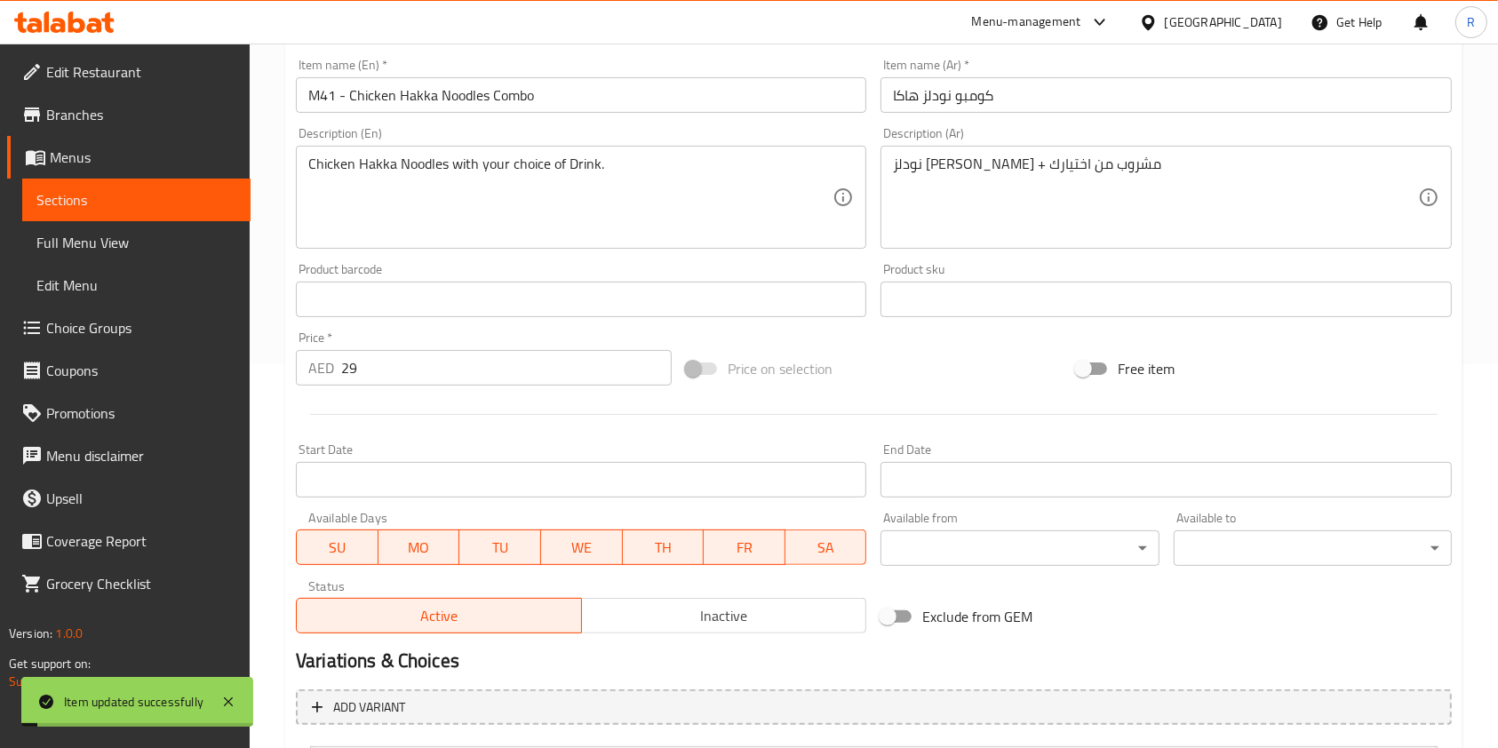
scroll to position [0, 0]
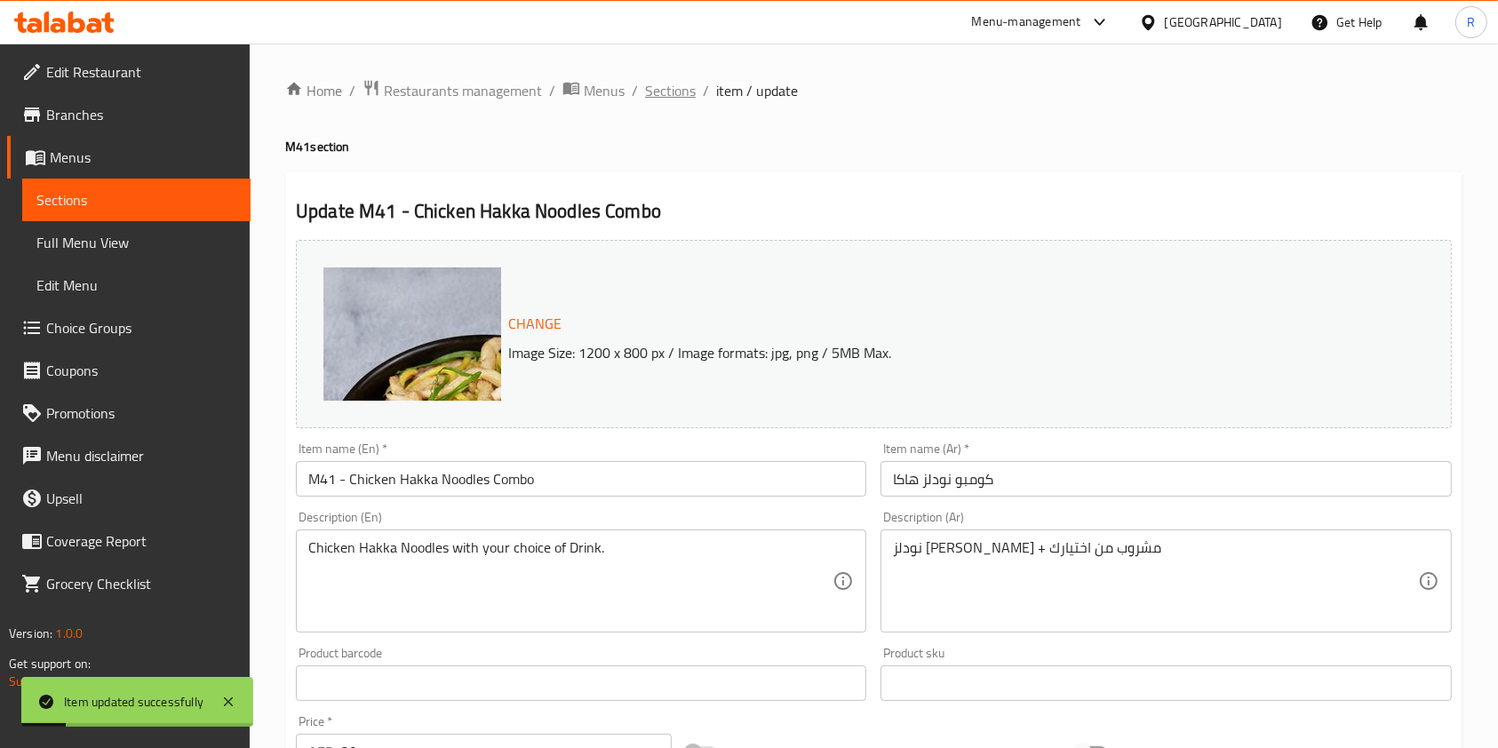
click at [673, 96] on span "Sections" at bounding box center [670, 90] width 51 height 21
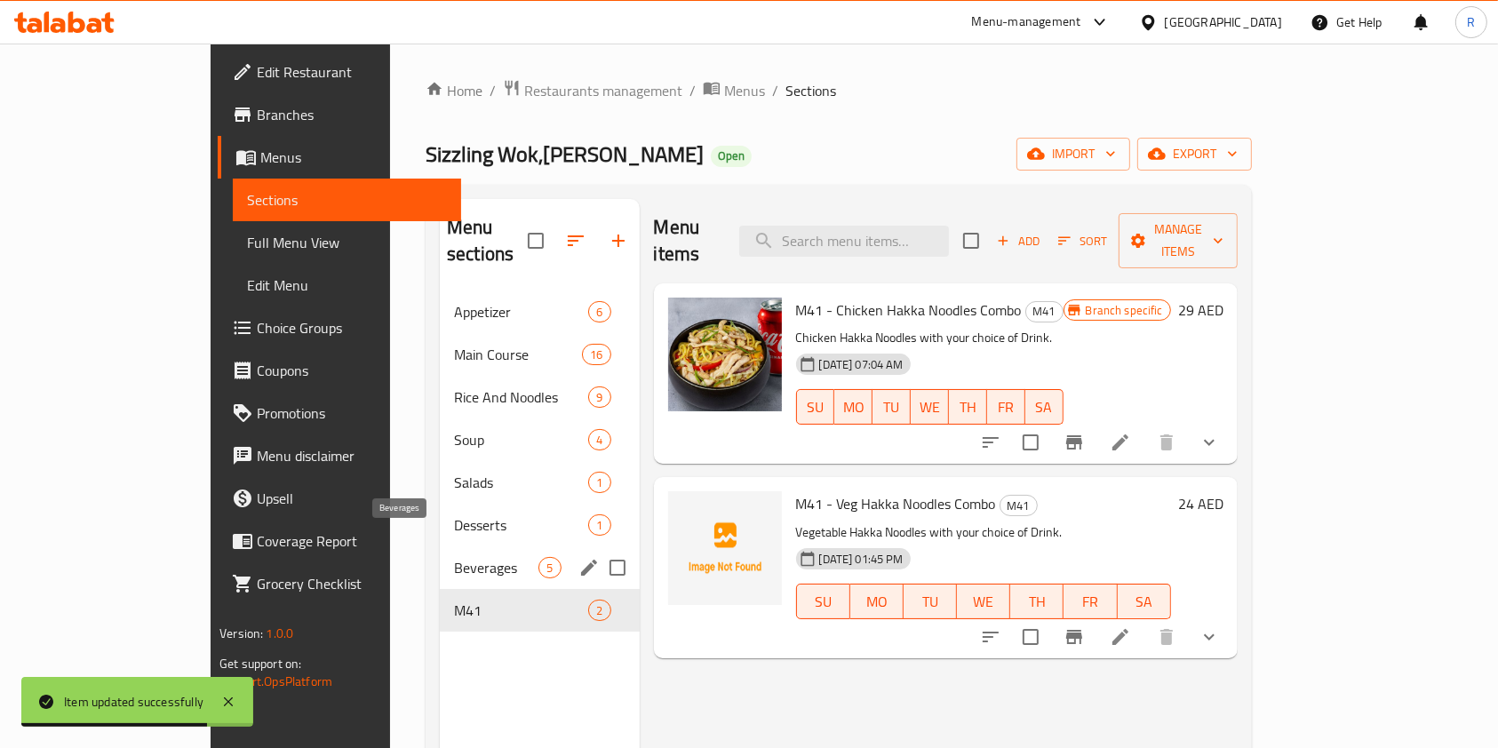
click at [454, 557] on span "Beverages" at bounding box center [496, 567] width 84 height 21
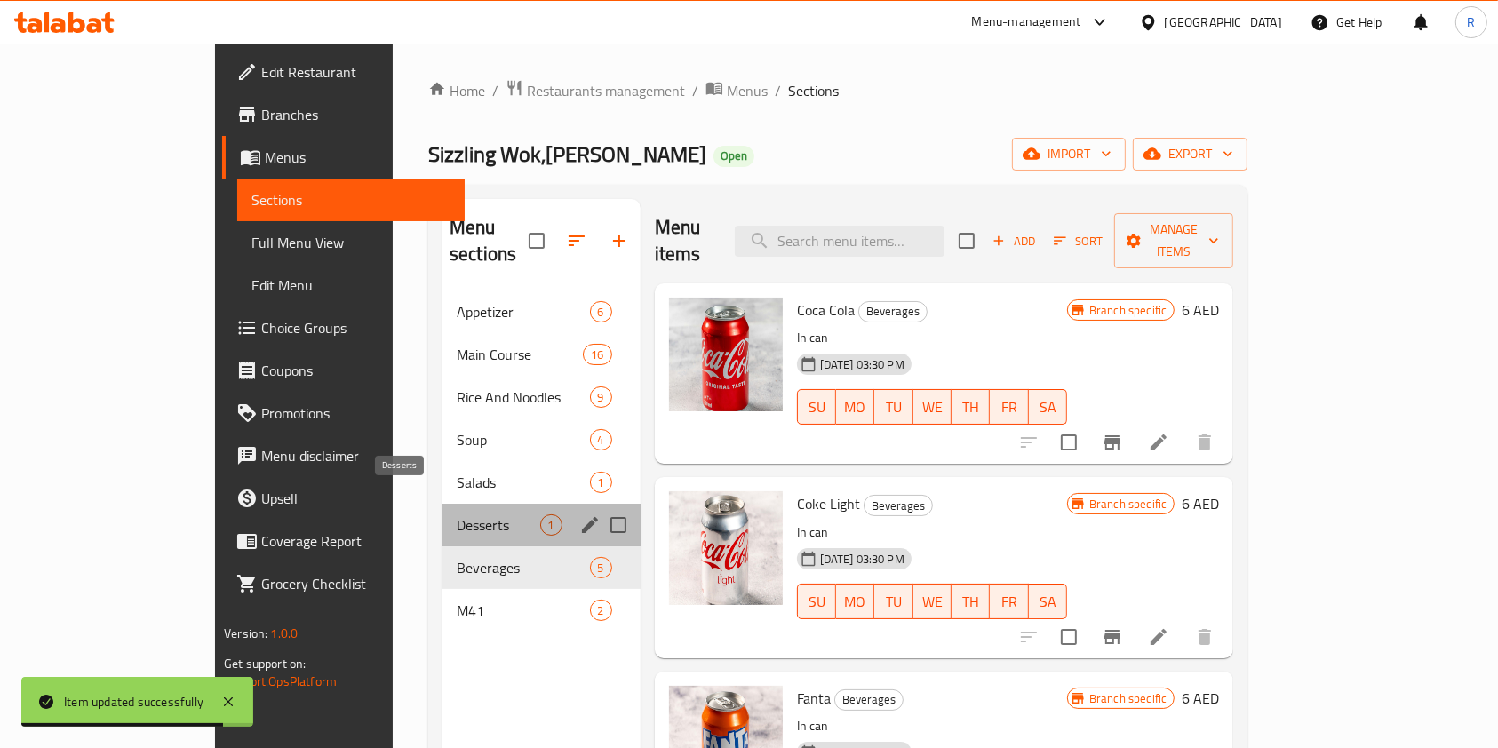
click at [457, 515] on span "Desserts" at bounding box center [498, 525] width 83 height 21
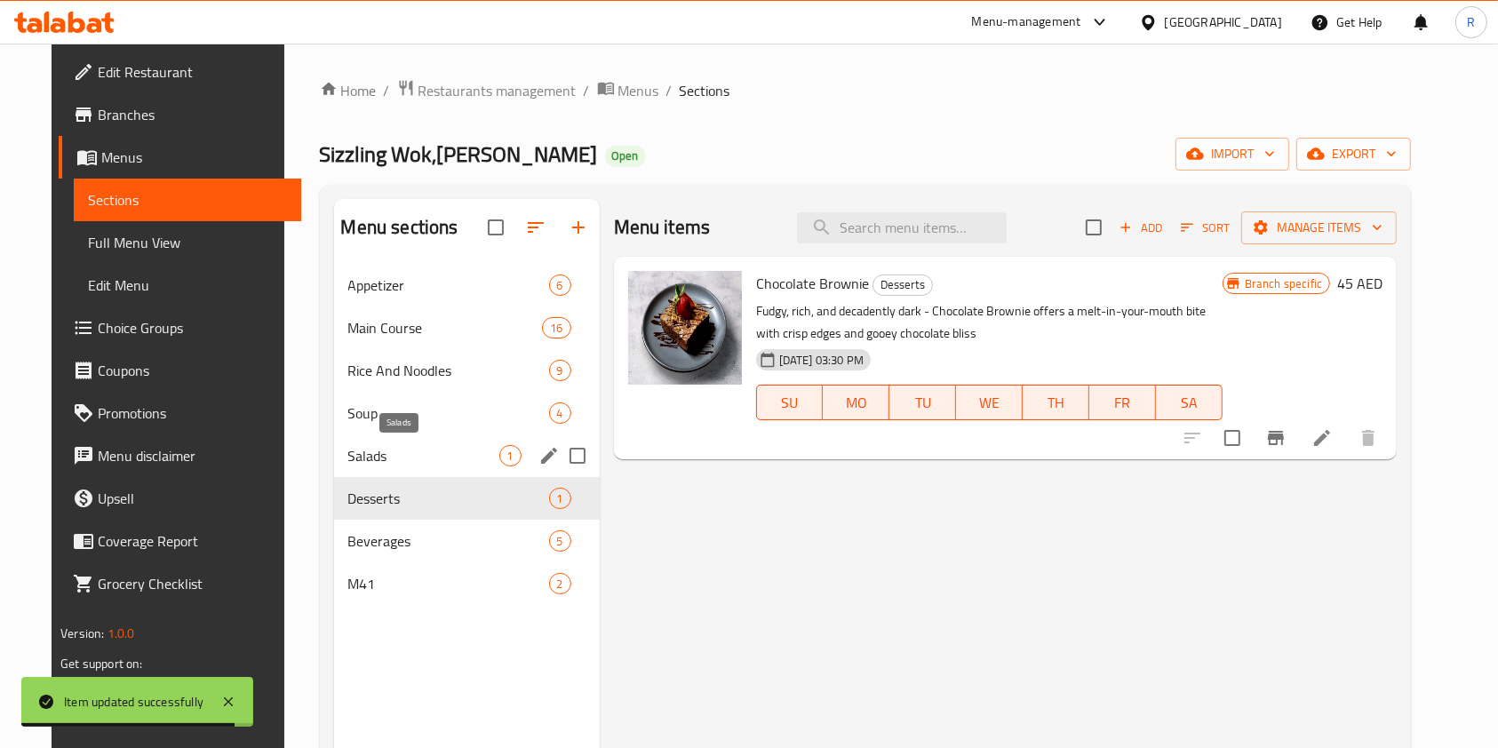
click at [427, 446] on span "Salads" at bounding box center [423, 455] width 151 height 21
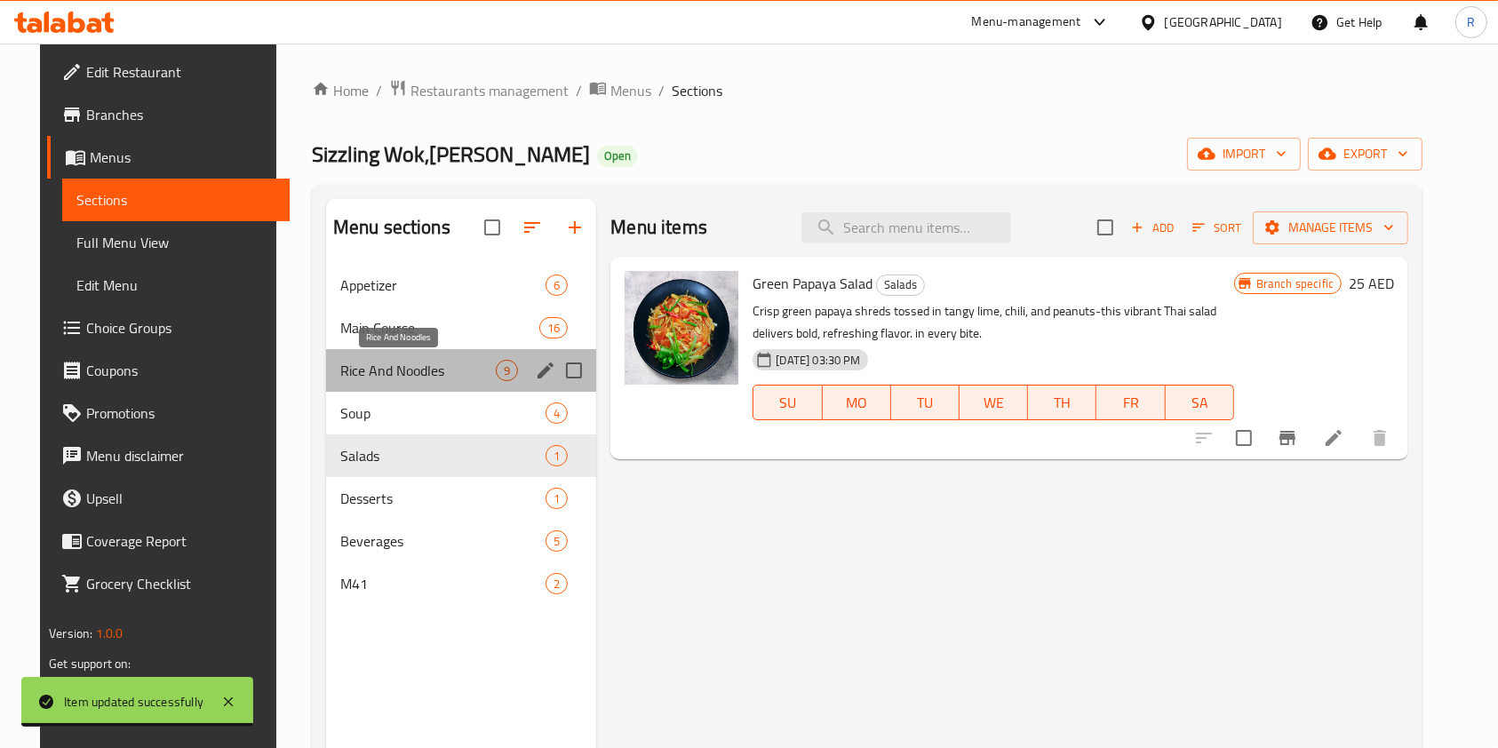
click at [425, 376] on span "Rice And Noodles" at bounding box center [418, 370] width 156 height 21
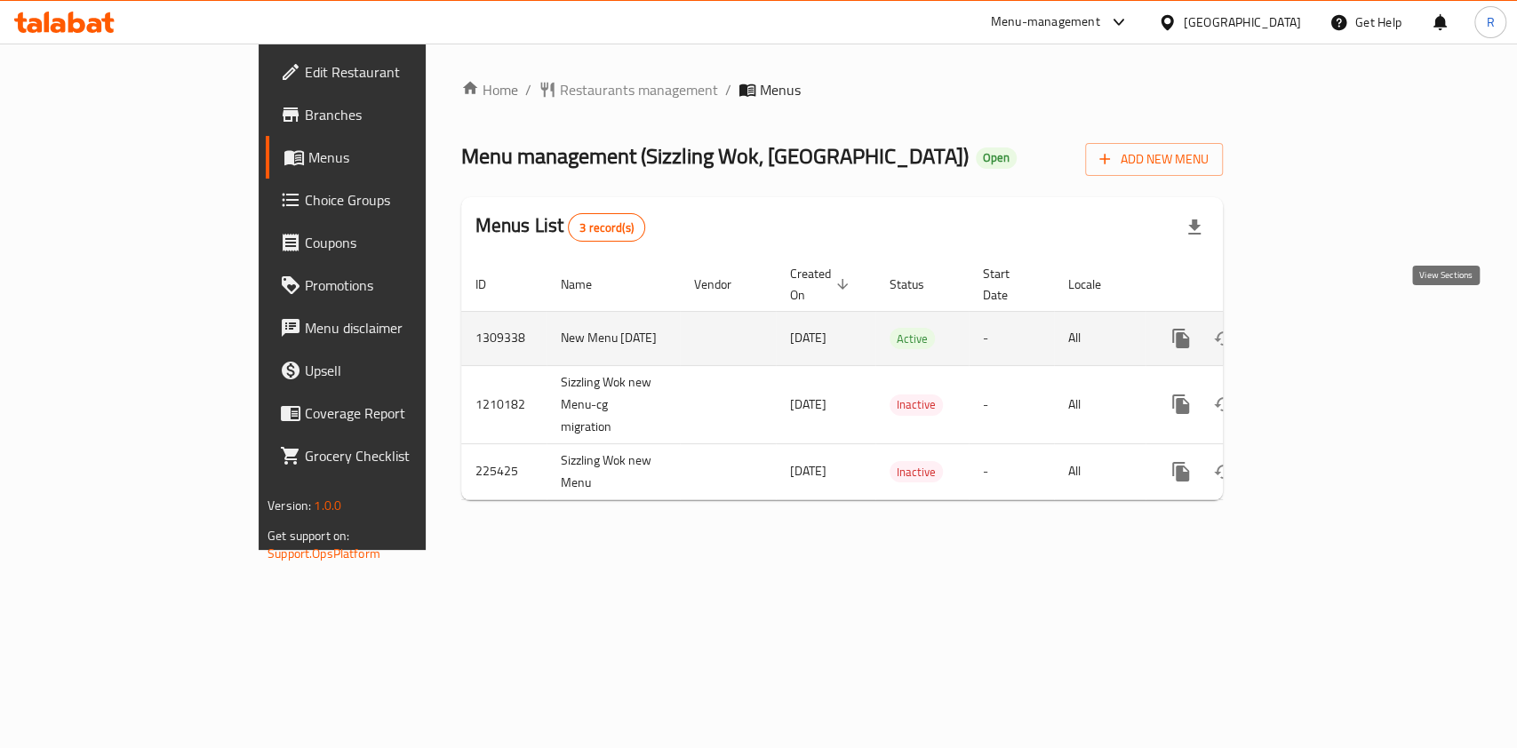
click at [1317, 331] on icon "enhanced table" at bounding box center [1309, 339] width 16 height 16
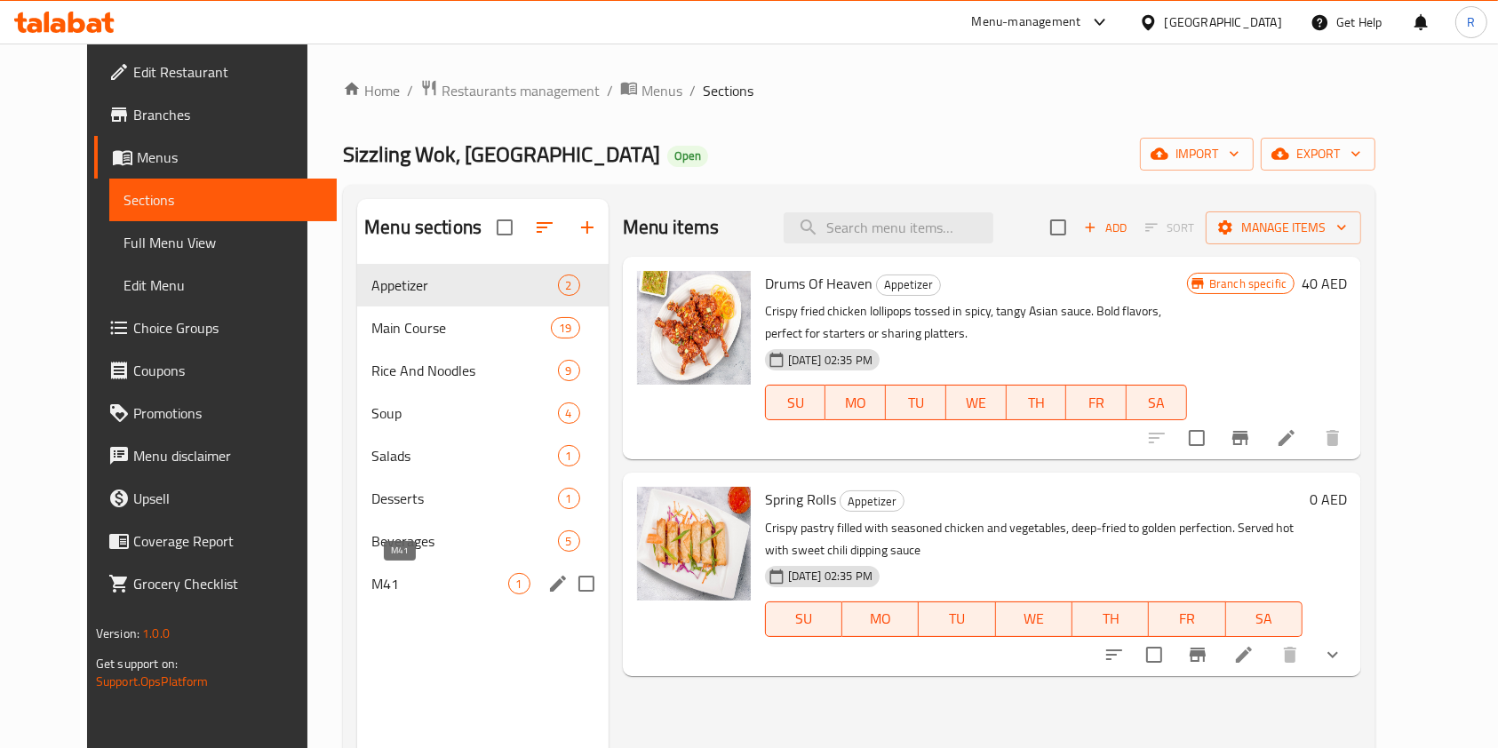
click at [386, 594] on span "M41" at bounding box center [439, 583] width 136 height 21
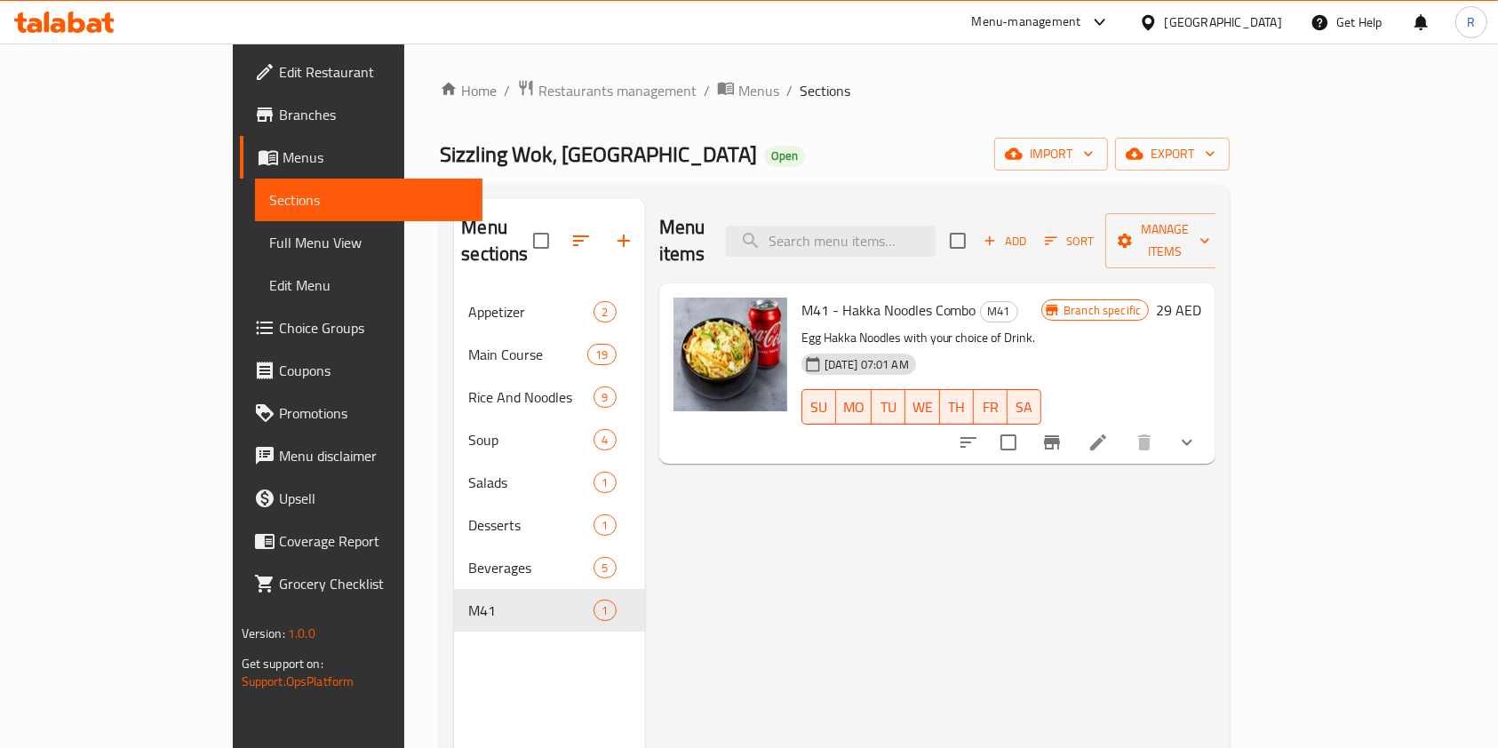
click at [824, 297] on span "M41 - Hakka Noodles Combo" at bounding box center [889, 310] width 175 height 27
copy h6 "M41 - Hakka Noodles Combo"
click at [816, 327] on p "Egg Hakka Noodles with your choice of Drink." at bounding box center [922, 338] width 241 height 22
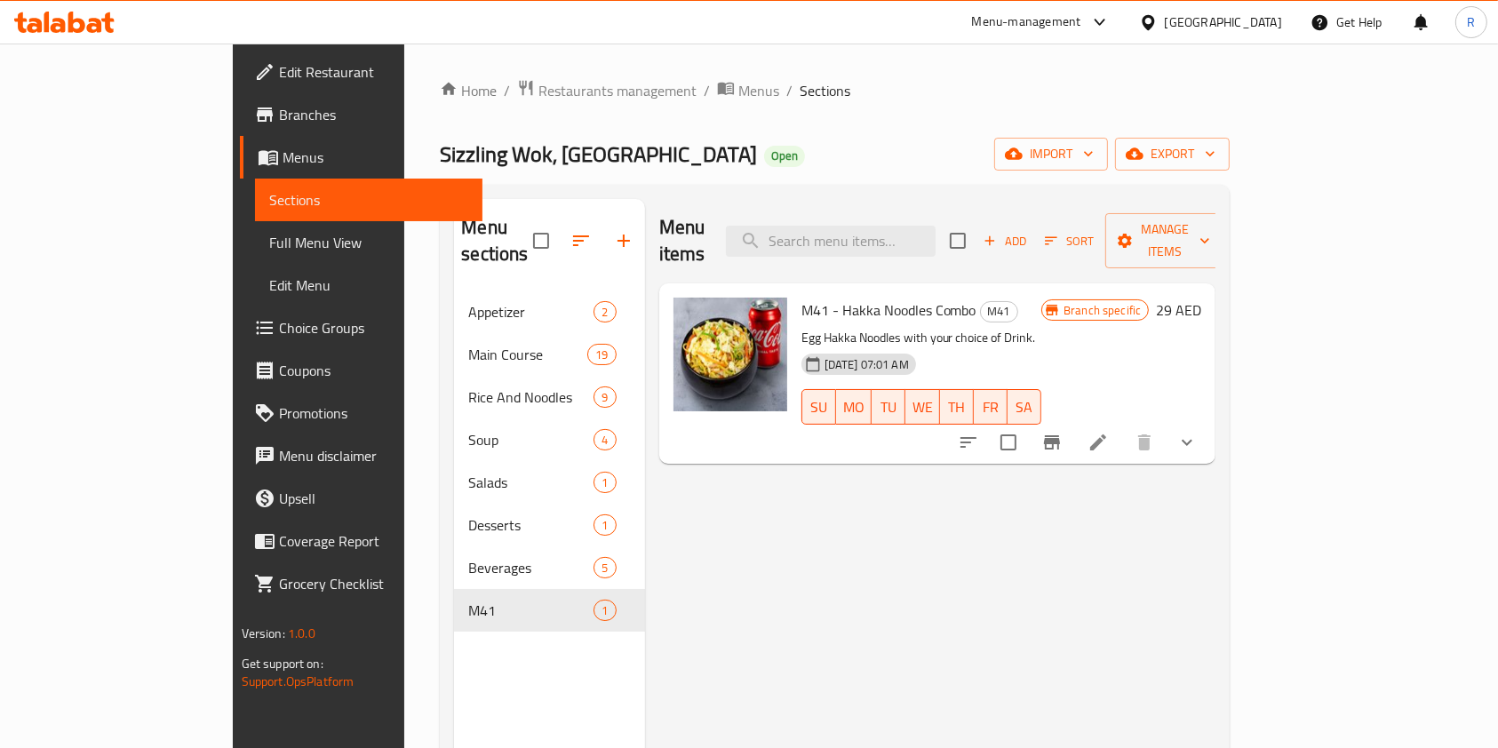
click at [816, 327] on p "Egg Hakka Noodles with your choice of Drink." at bounding box center [922, 338] width 241 height 22
click at [863, 327] on p "Egg Hakka Noodles with your choice of Drink." at bounding box center [922, 338] width 241 height 22
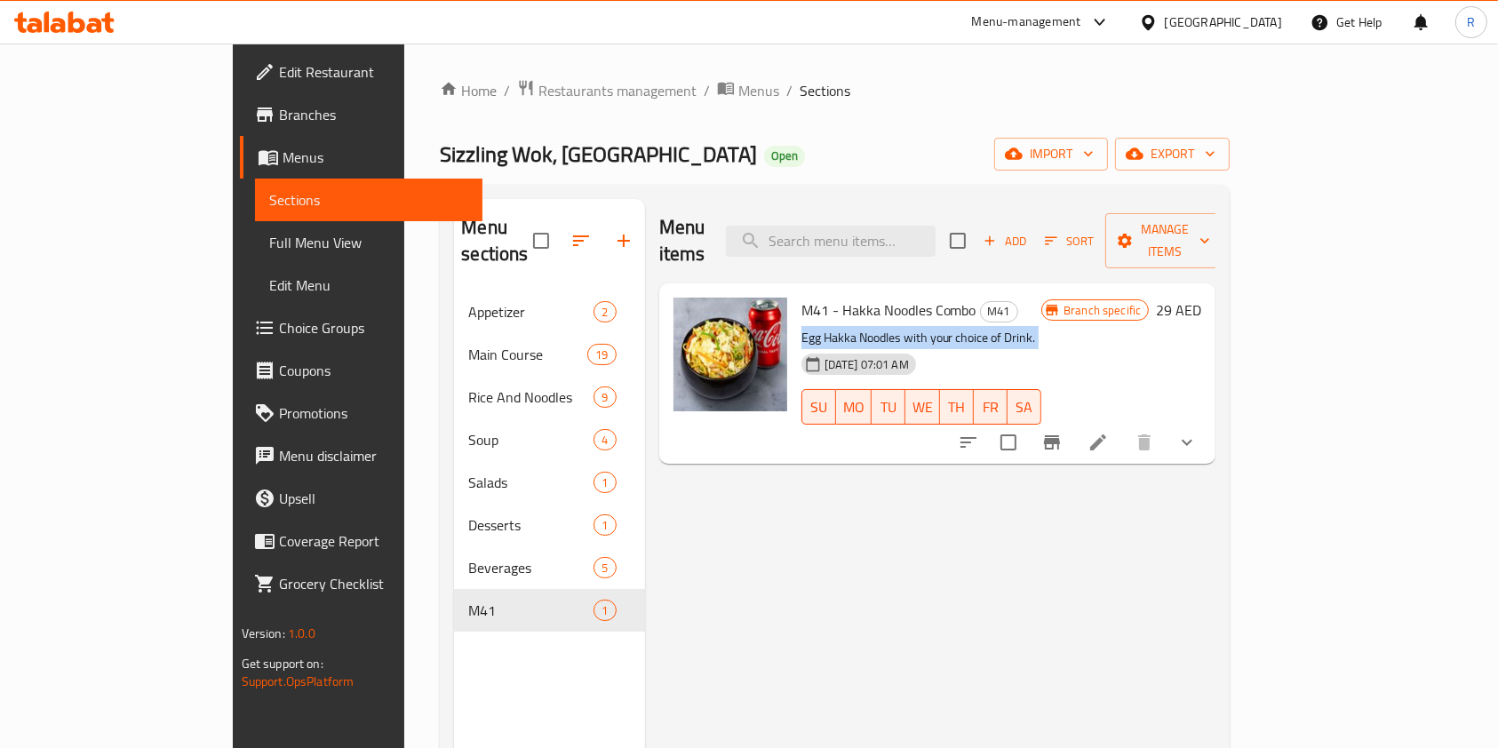
copy div "Egg Hakka Noodles with your choice of Drink."
click at [812, 297] on span "M41 - Hakka Noodles Combo" at bounding box center [889, 310] width 175 height 27
copy h6 "M41 - Hakka Noodles Combo"
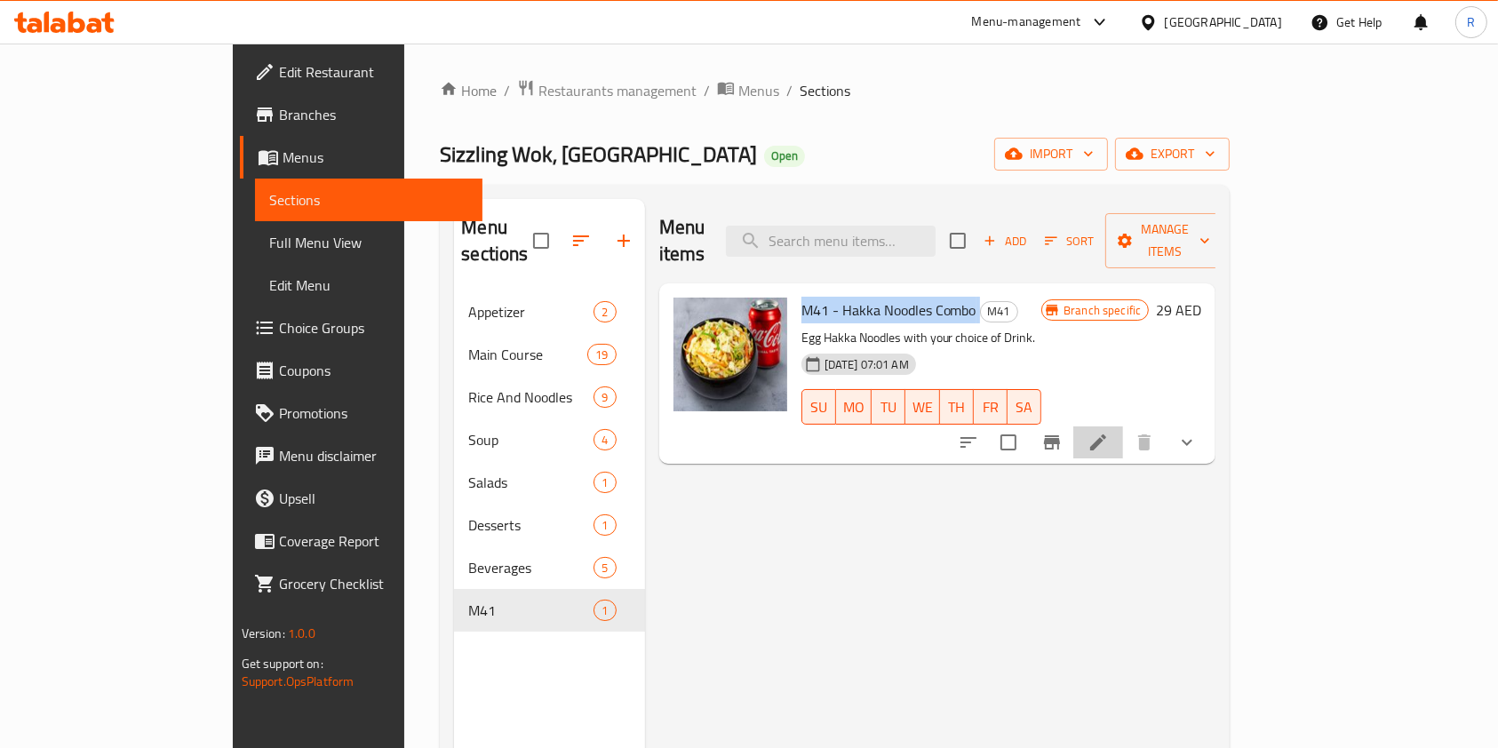
click at [1123, 427] on li at bounding box center [1099, 443] width 50 height 32
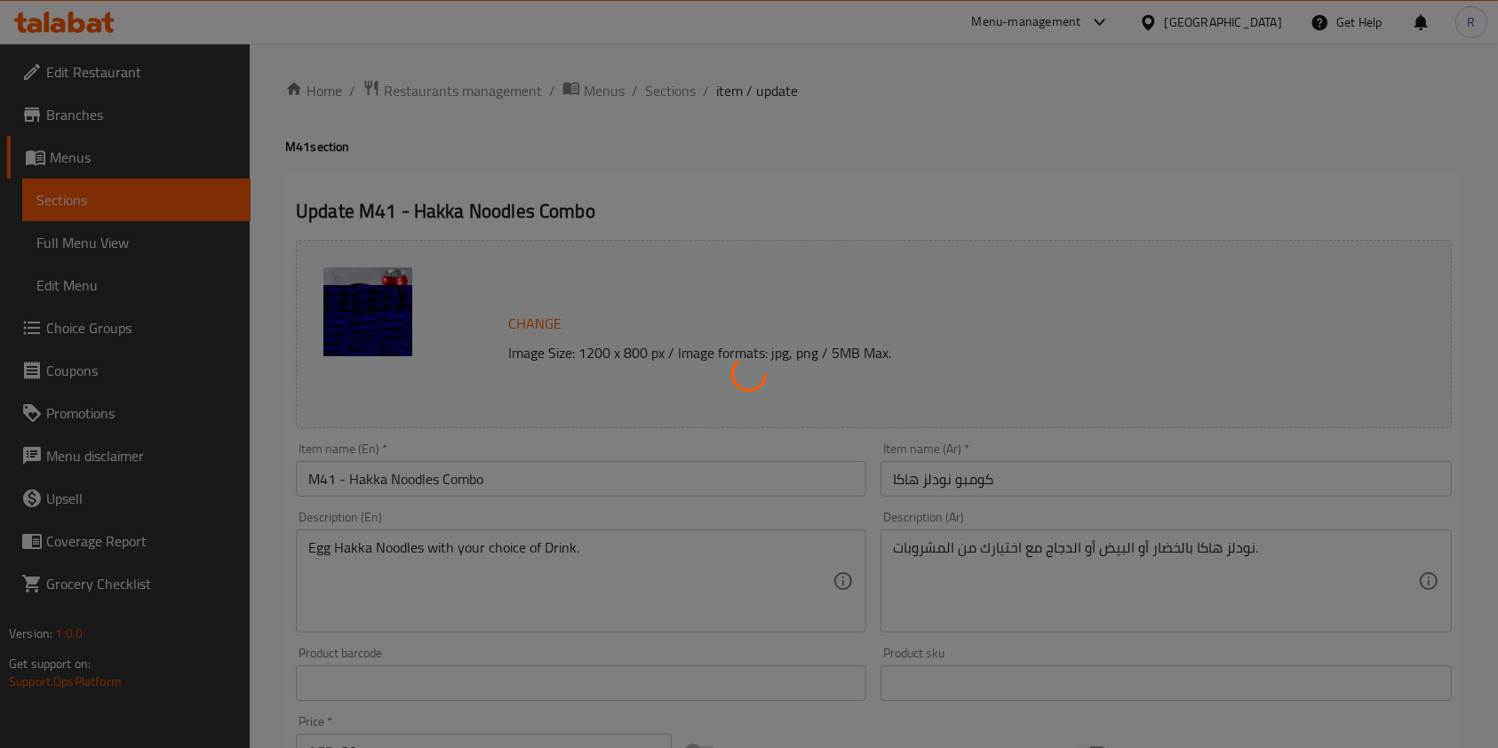
type input "Drink for M41:"
type input "1"
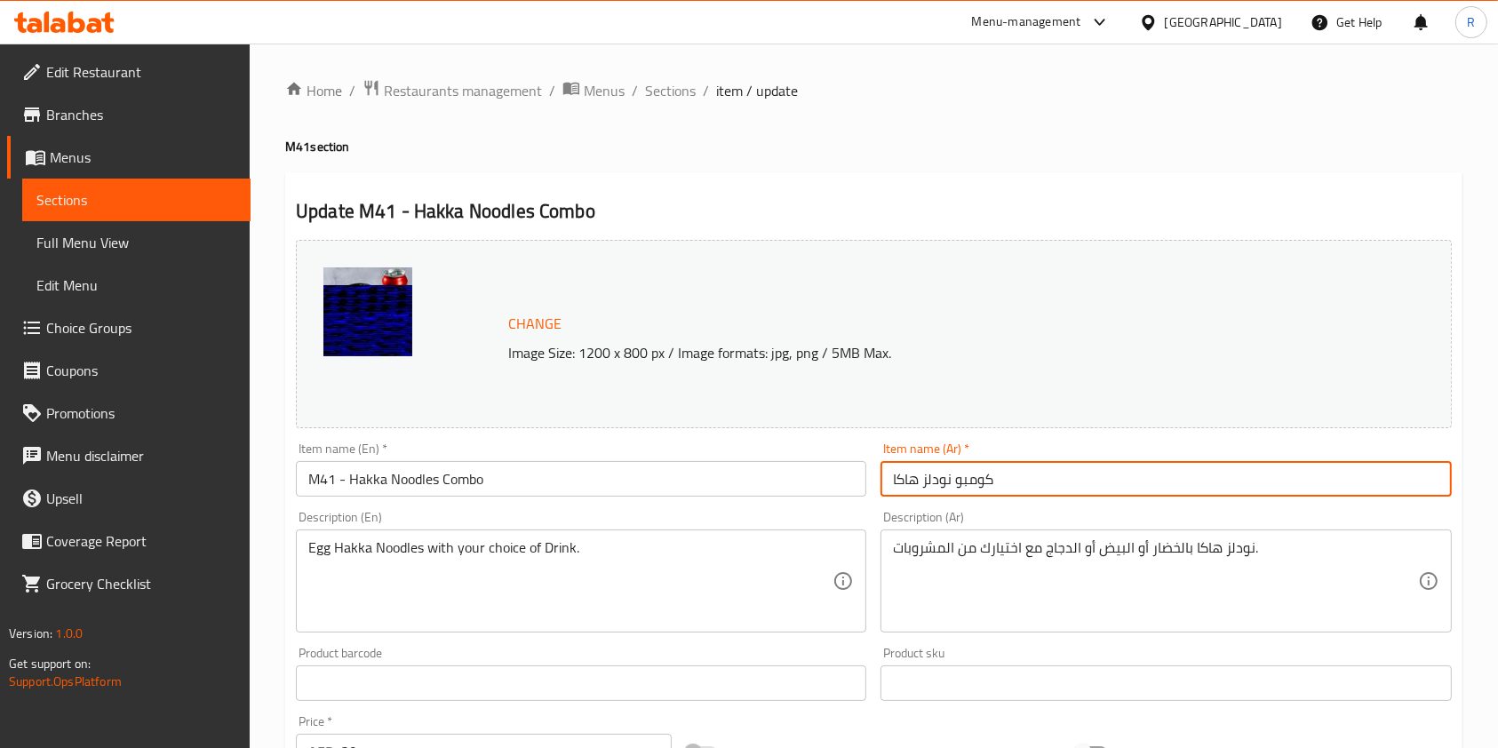
click at [1026, 475] on input "كومبو نودلز هاكا" at bounding box center [1166, 479] width 571 height 36
